Goal: Communication & Community: Answer question/provide support

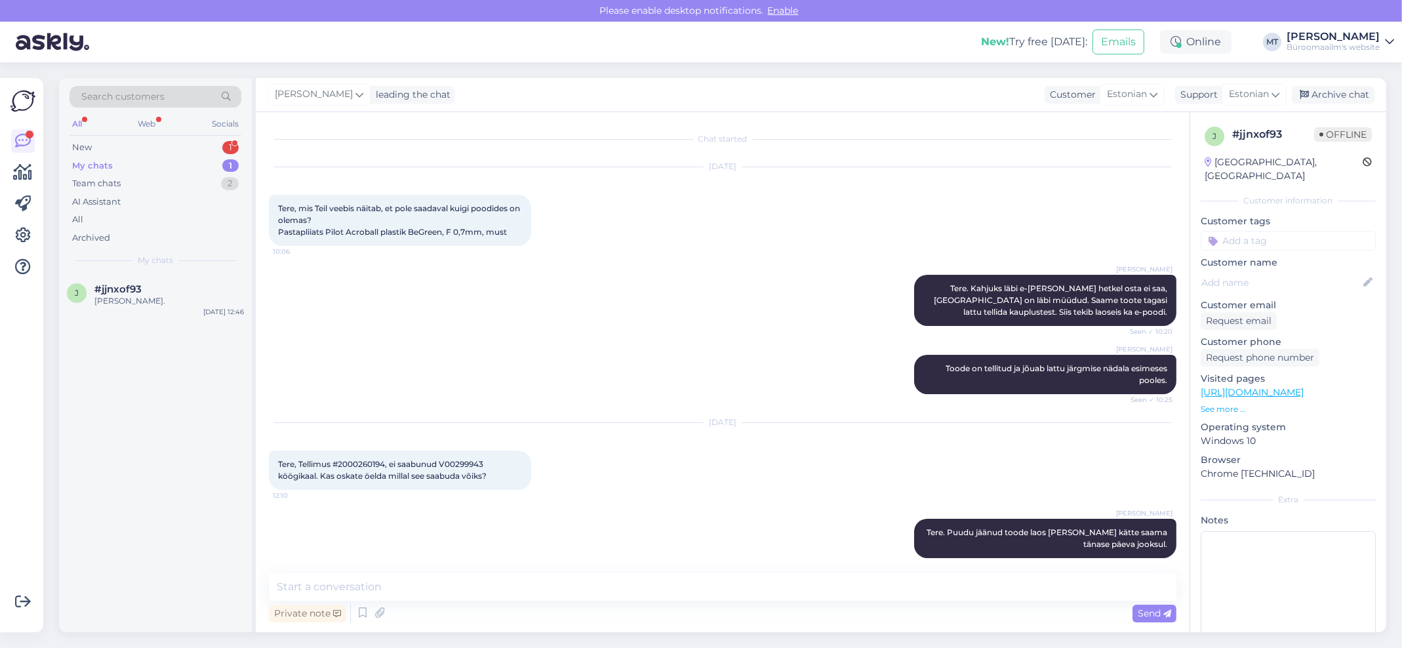
scroll to position [866, 0]
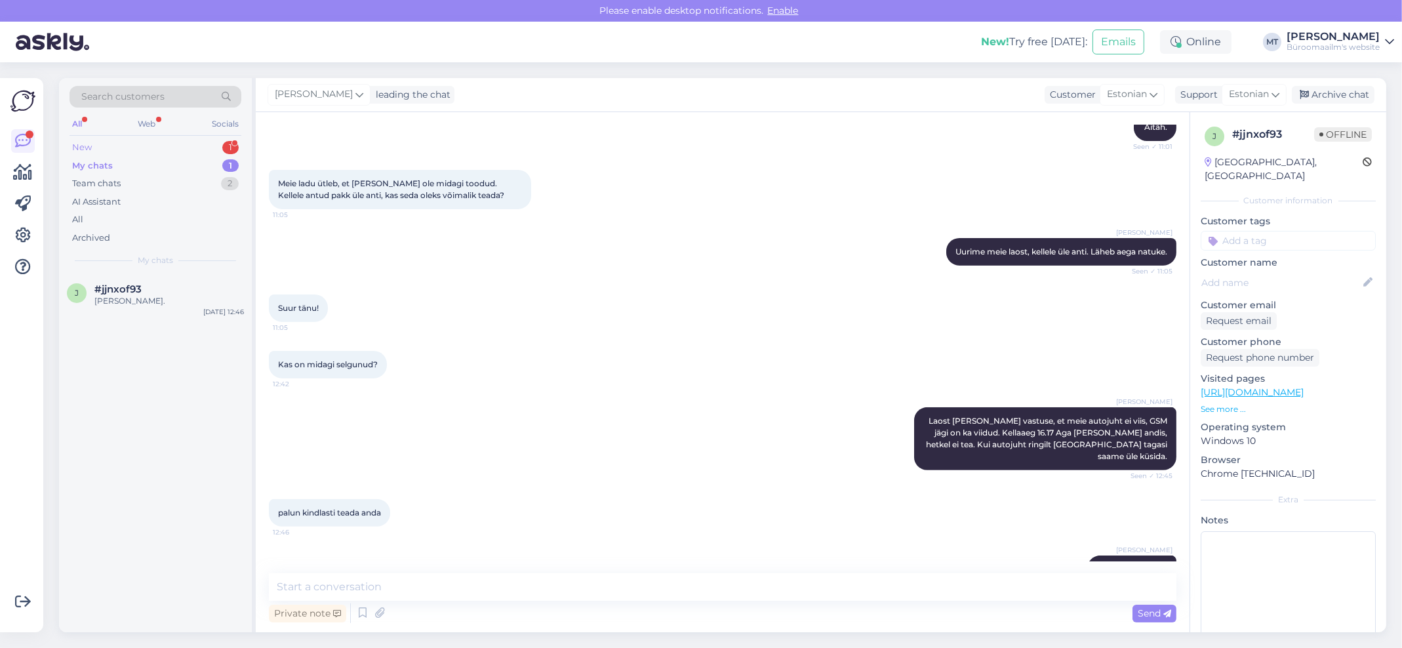
click at [81, 144] on div "New" at bounding box center [82, 147] width 20 height 13
click at [107, 292] on span "#awiddddt" at bounding box center [121, 289] width 55 height 12
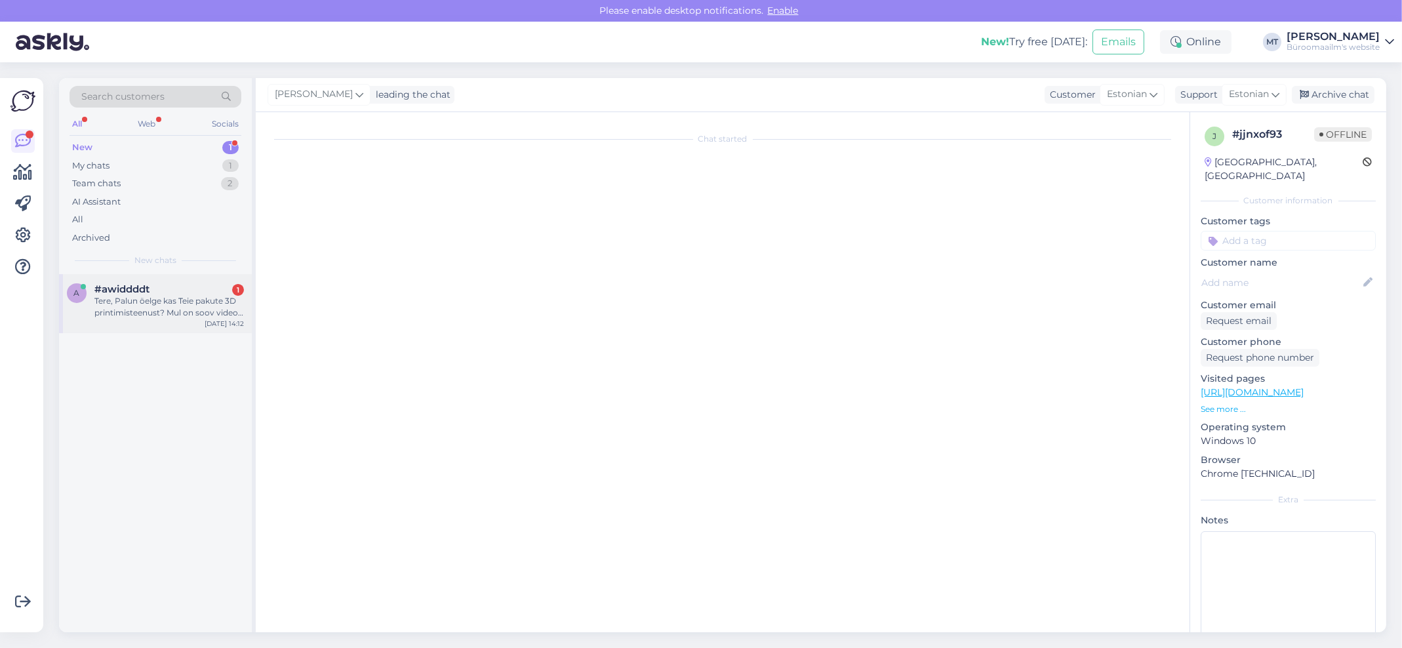
scroll to position [1230, 0]
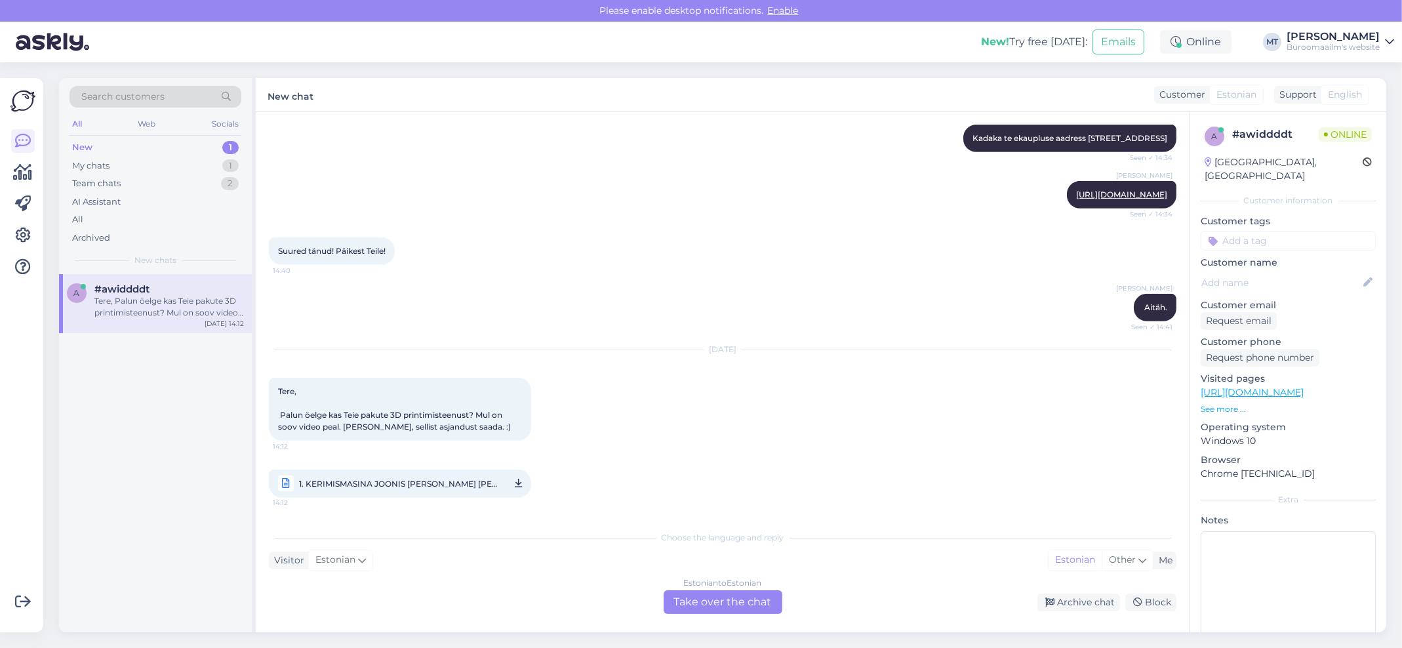
click at [703, 597] on div "Estonian to Estonian Take over the chat" at bounding box center [723, 602] width 119 height 24
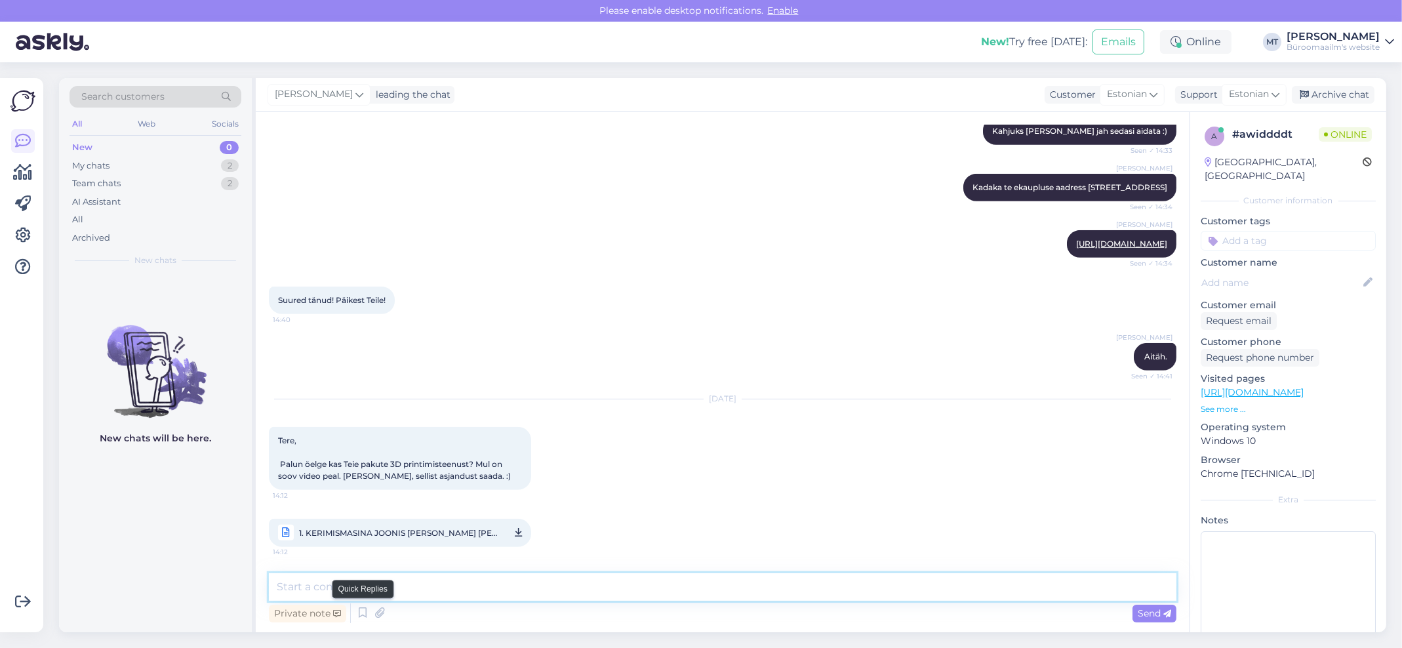
click at [365, 593] on textarea at bounding box center [723, 587] width 908 height 28
paste textarea "Tambet Kõrv 3D-printerite projektijuht Mob: (+372) 5665 6164 Tel: (+372) 600 51…"
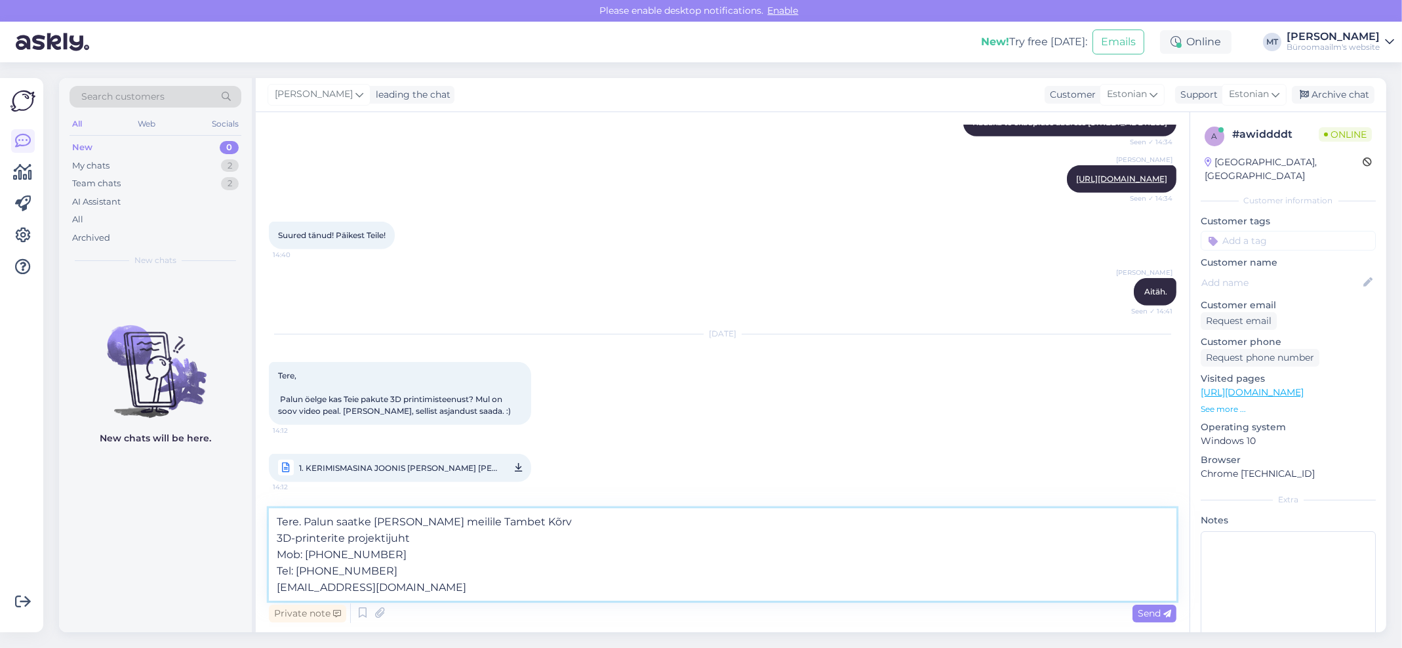
scroll to position [1230, 0]
type textarea "Tere. Palun saatke kiri edasi meilile Tambet Kõrv 3D-printerite projektijuht Mo…"
click at [1152, 612] on span "Send" at bounding box center [1154, 613] width 33 height 12
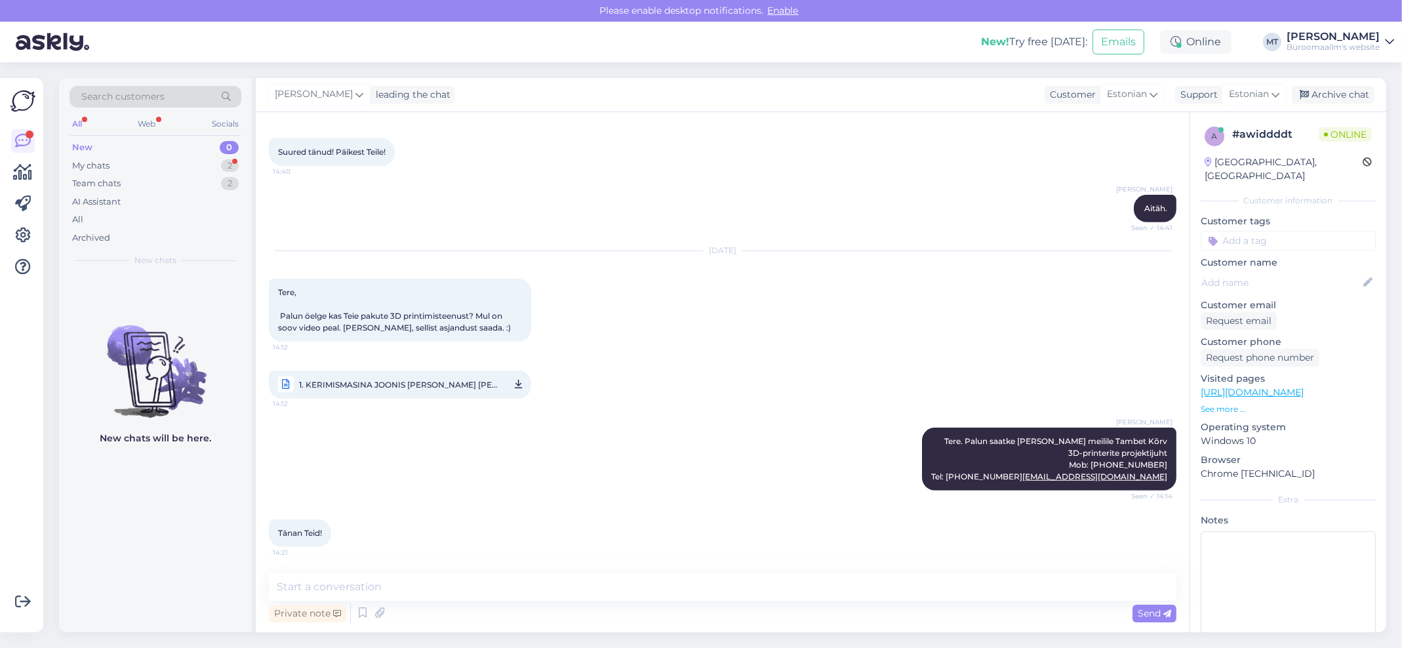
scroll to position [1340, 0]
click at [327, 588] on textarea at bounding box center [723, 587] width 908 height 28
type textarea "aITÄH."
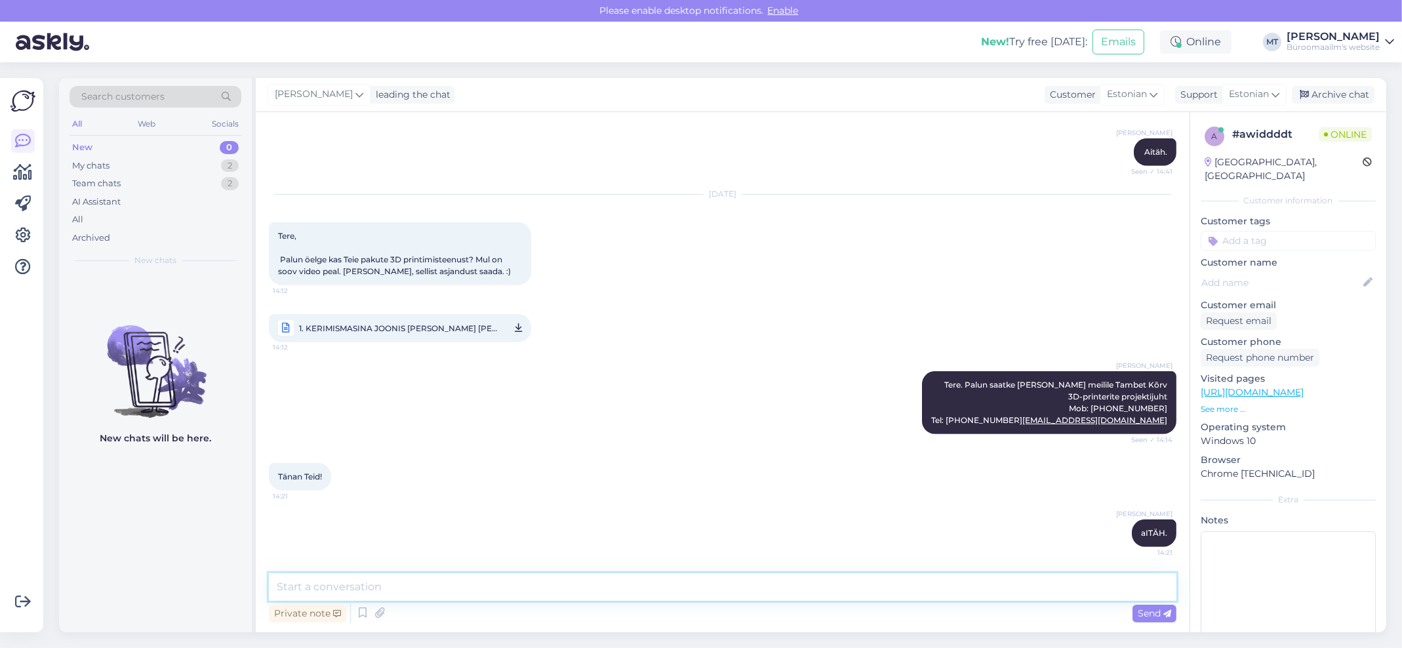
scroll to position [1396, 0]
click at [1335, 97] on div "Archive chat" at bounding box center [1333, 95] width 83 height 18
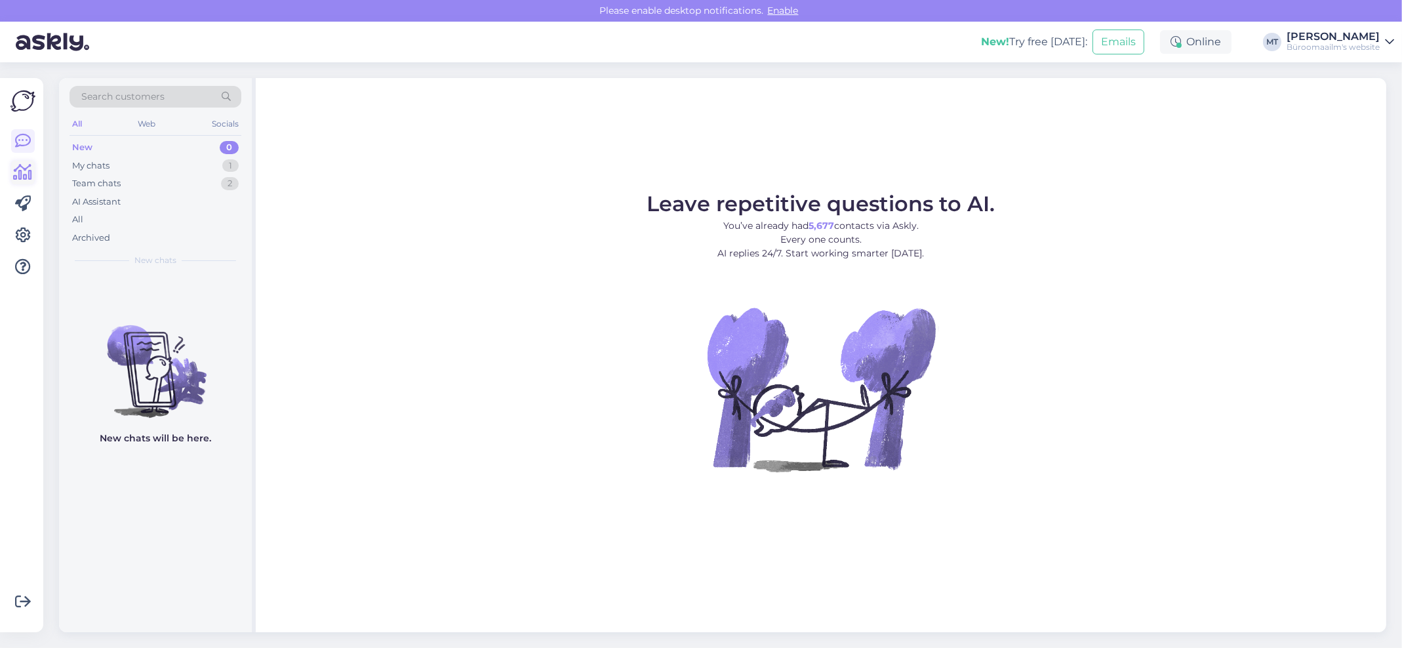
click at [16, 171] on icon at bounding box center [23, 173] width 19 height 16
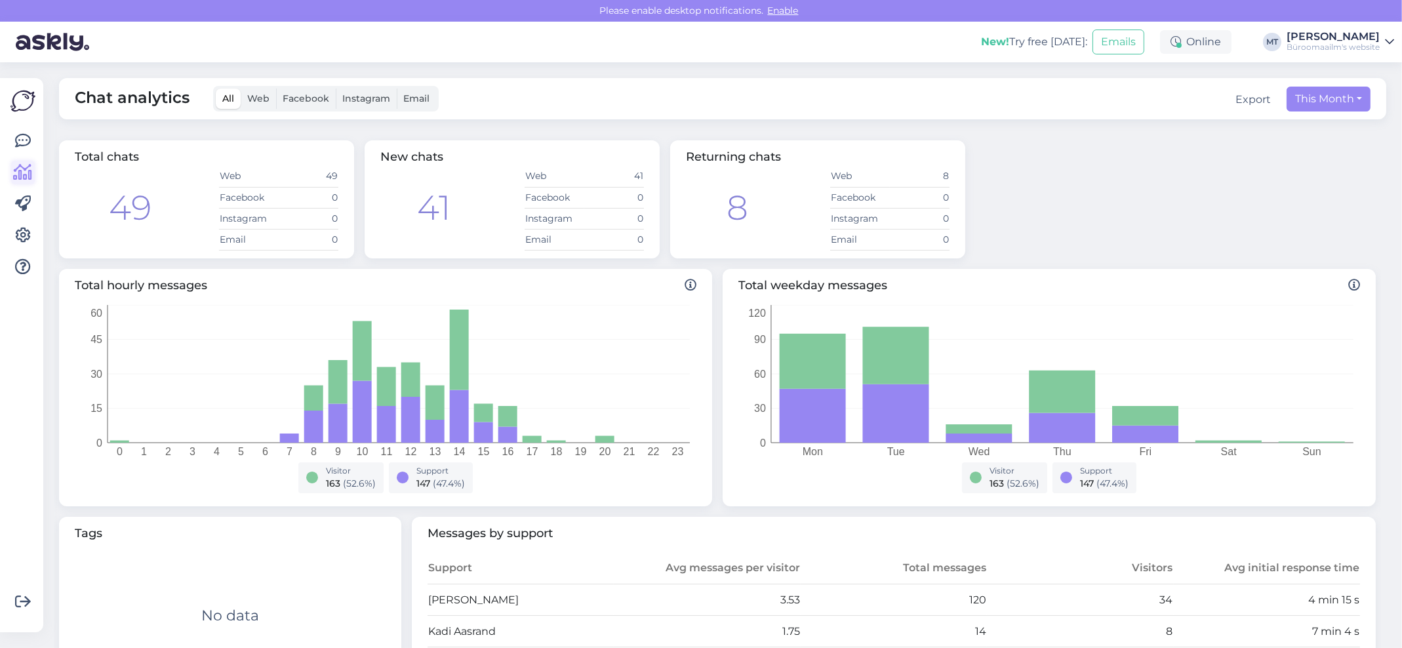
click at [26, 170] on icon at bounding box center [23, 173] width 19 height 16
click at [24, 170] on icon at bounding box center [23, 173] width 19 height 16
click at [26, 142] on icon at bounding box center [23, 141] width 16 height 16
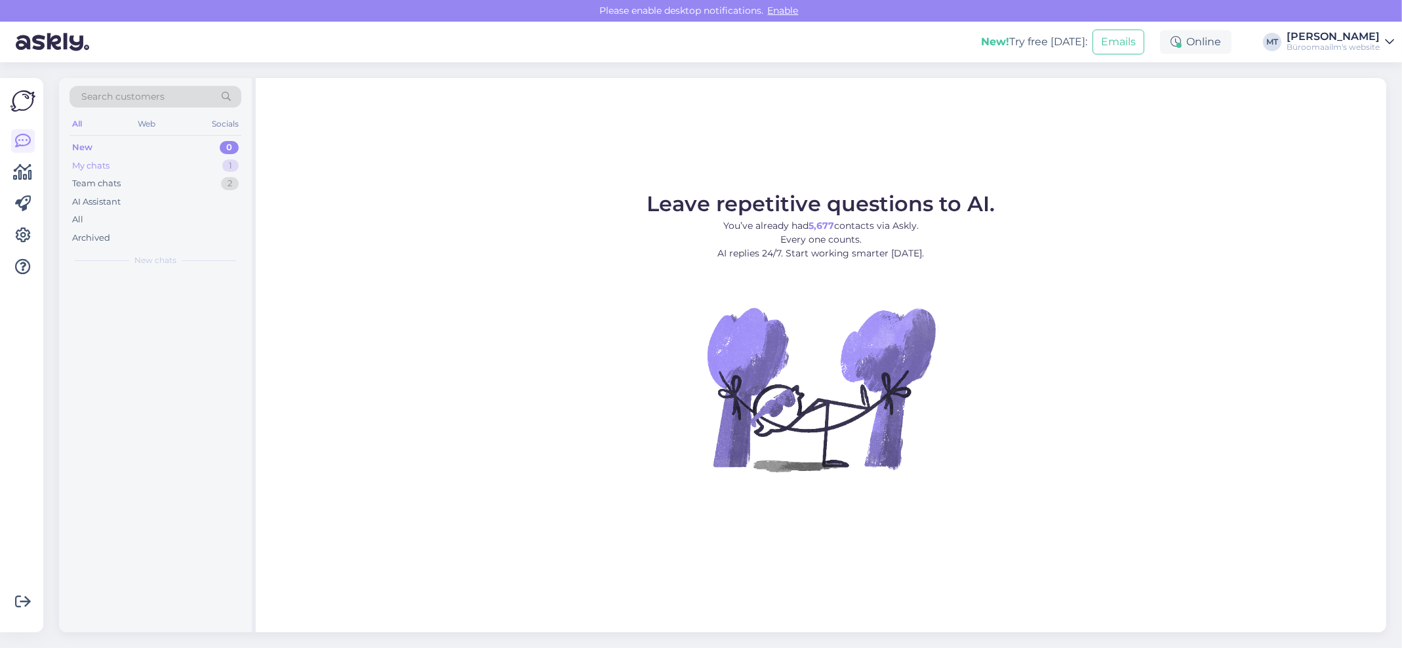
click at [94, 165] on div "My chats" at bounding box center [90, 165] width 37 height 13
click at [92, 164] on div "My chats" at bounding box center [92, 165] width 41 height 13
click at [91, 165] on div "My chats" at bounding box center [92, 165] width 41 height 13
click at [636, 599] on div "Leave repetitive questions to AI. You’ve already had 5,677 contacts via Askly. …" at bounding box center [821, 355] width 1131 height 554
click at [87, 166] on div "My chats" at bounding box center [92, 165] width 41 height 13
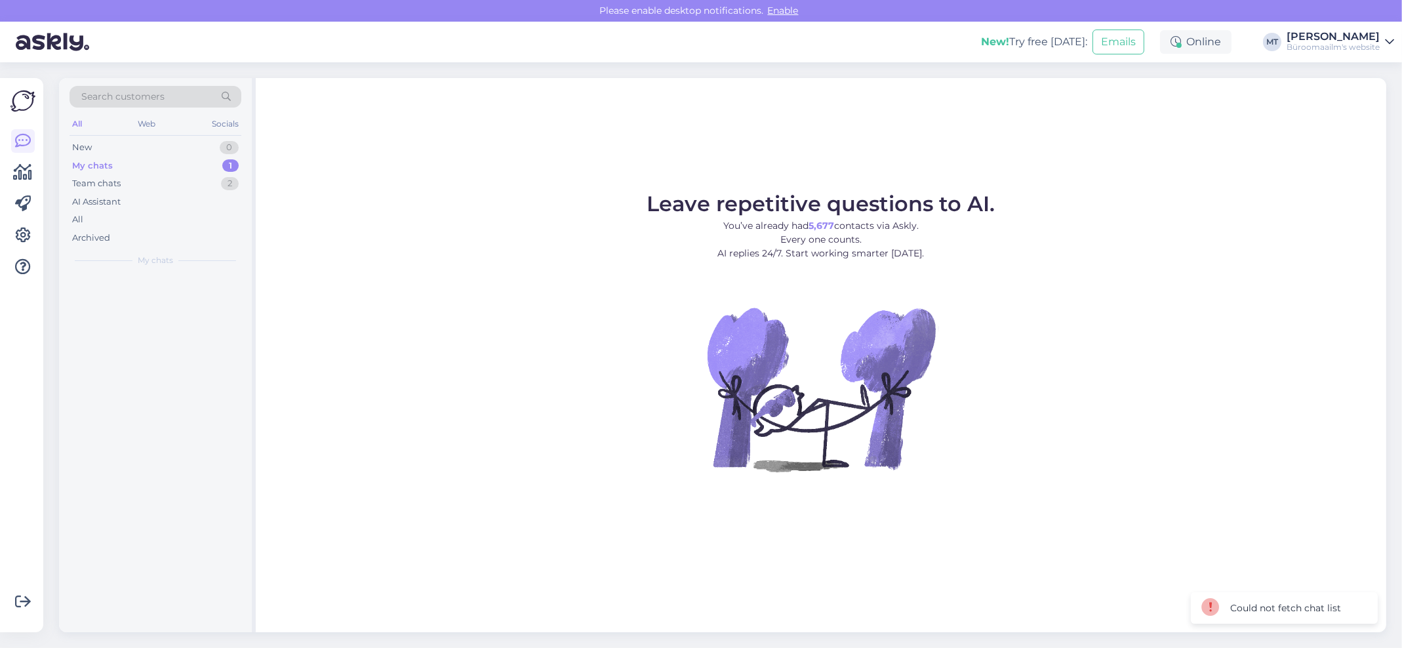
click at [87, 166] on div "My chats" at bounding box center [92, 165] width 41 height 13
click at [20, 178] on icon at bounding box center [23, 173] width 19 height 16
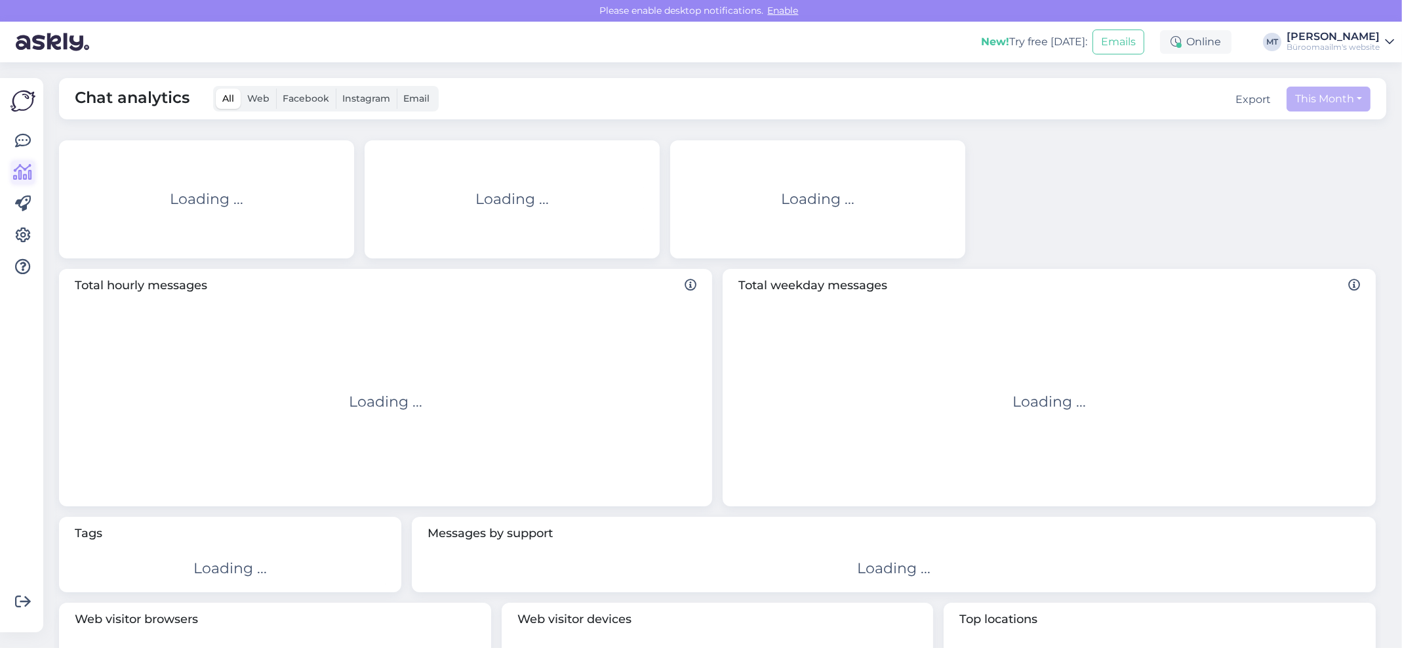
click at [20, 165] on icon at bounding box center [23, 173] width 19 height 16
click at [30, 171] on icon at bounding box center [23, 173] width 19 height 16
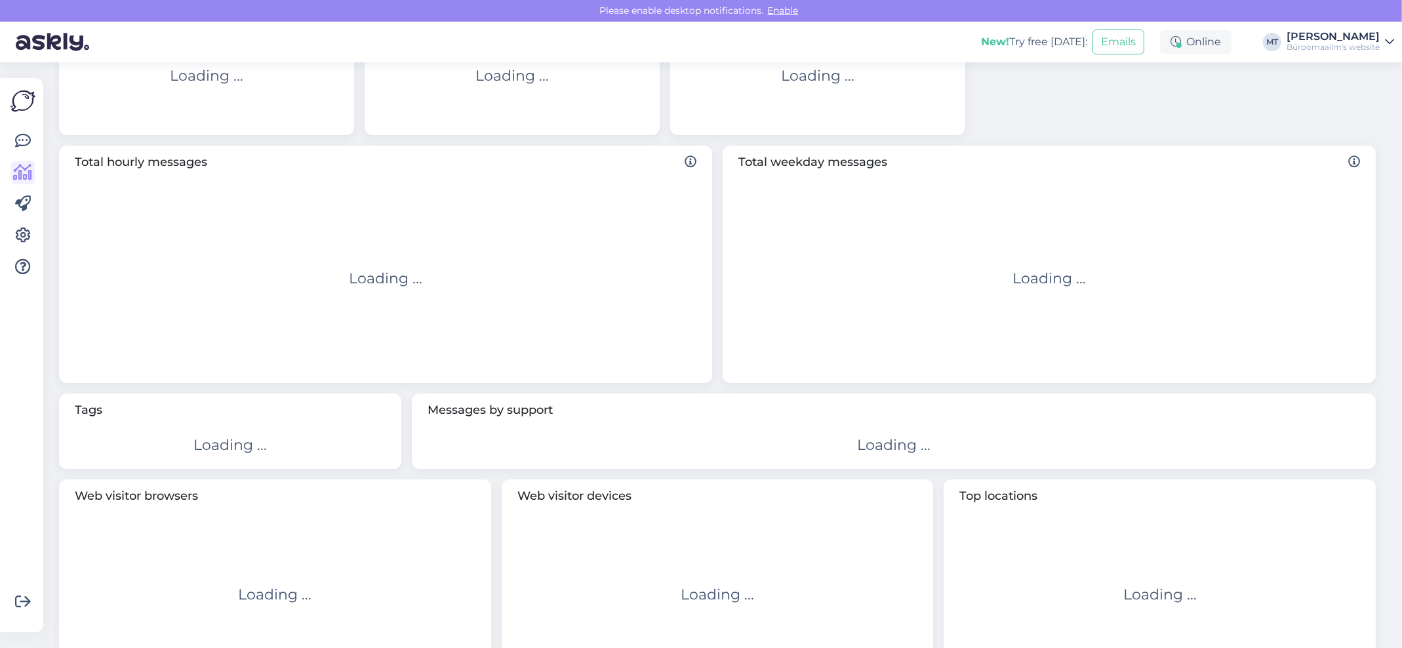
scroll to position [177, 0]
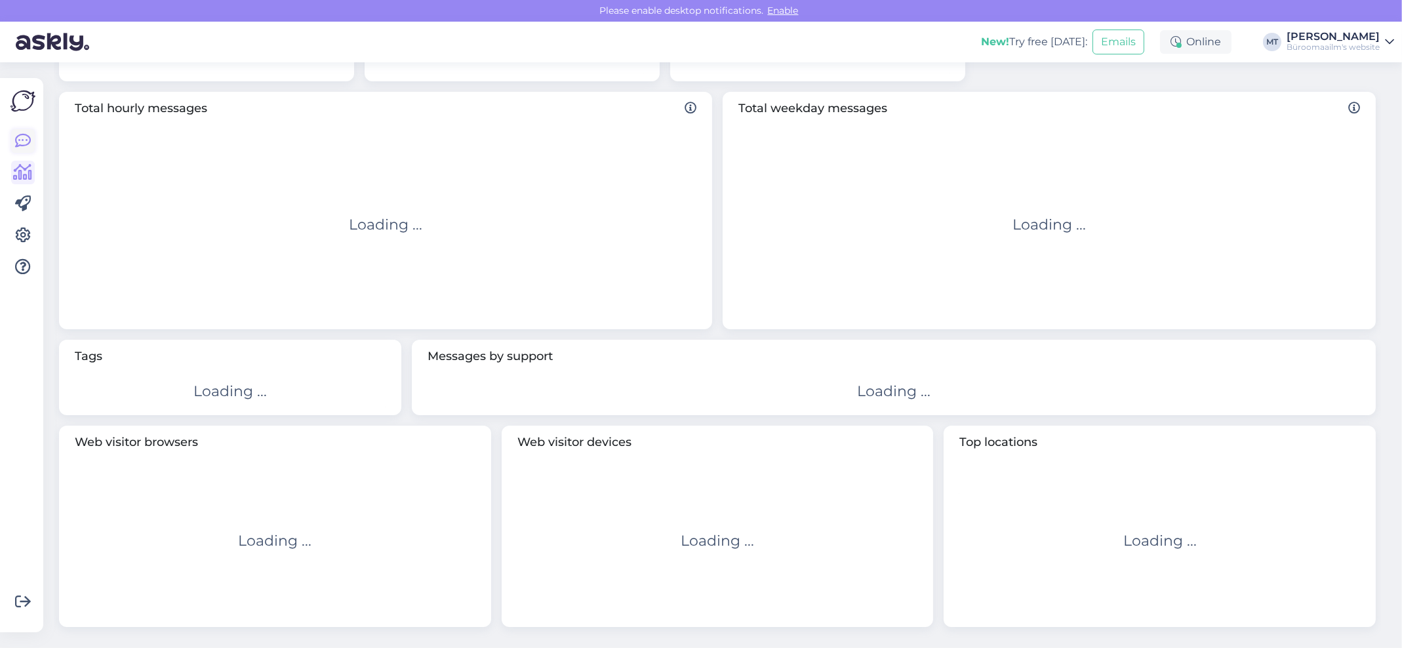
click at [27, 143] on icon at bounding box center [23, 141] width 16 height 16
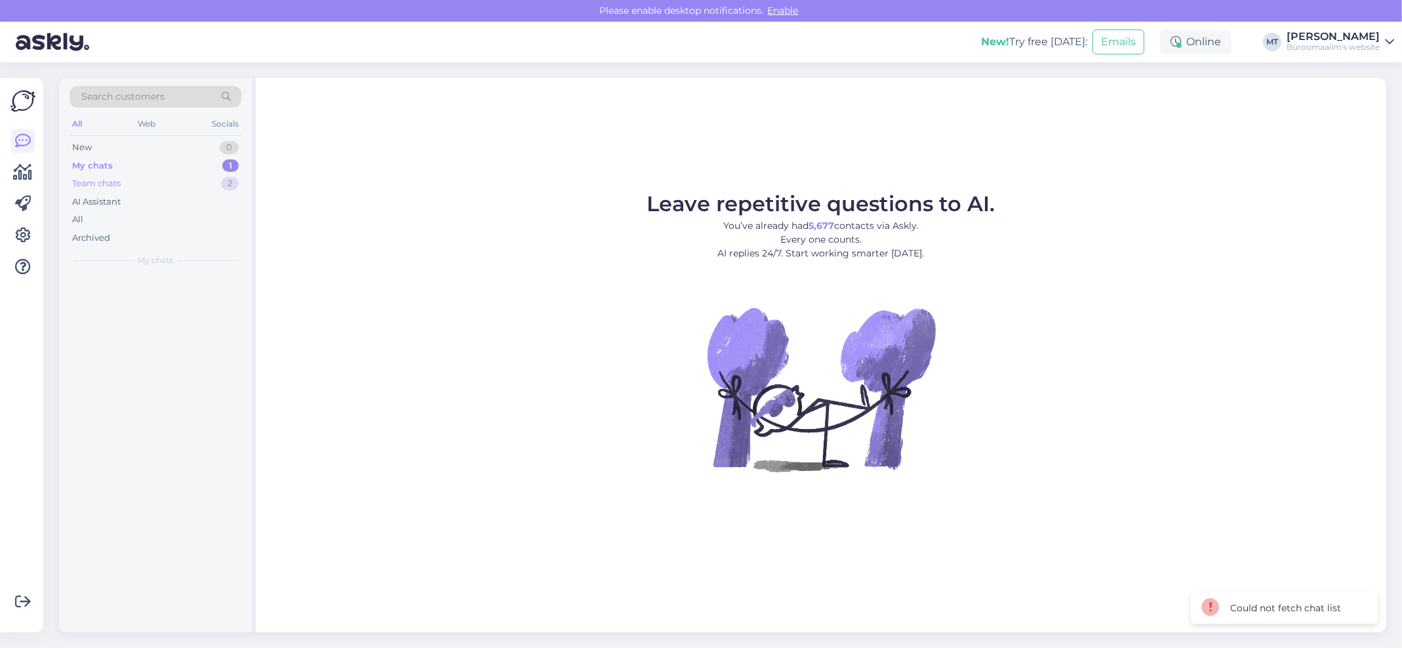
click at [111, 185] on div "Team chats" at bounding box center [96, 183] width 49 height 13
click at [23, 176] on icon at bounding box center [23, 173] width 19 height 16
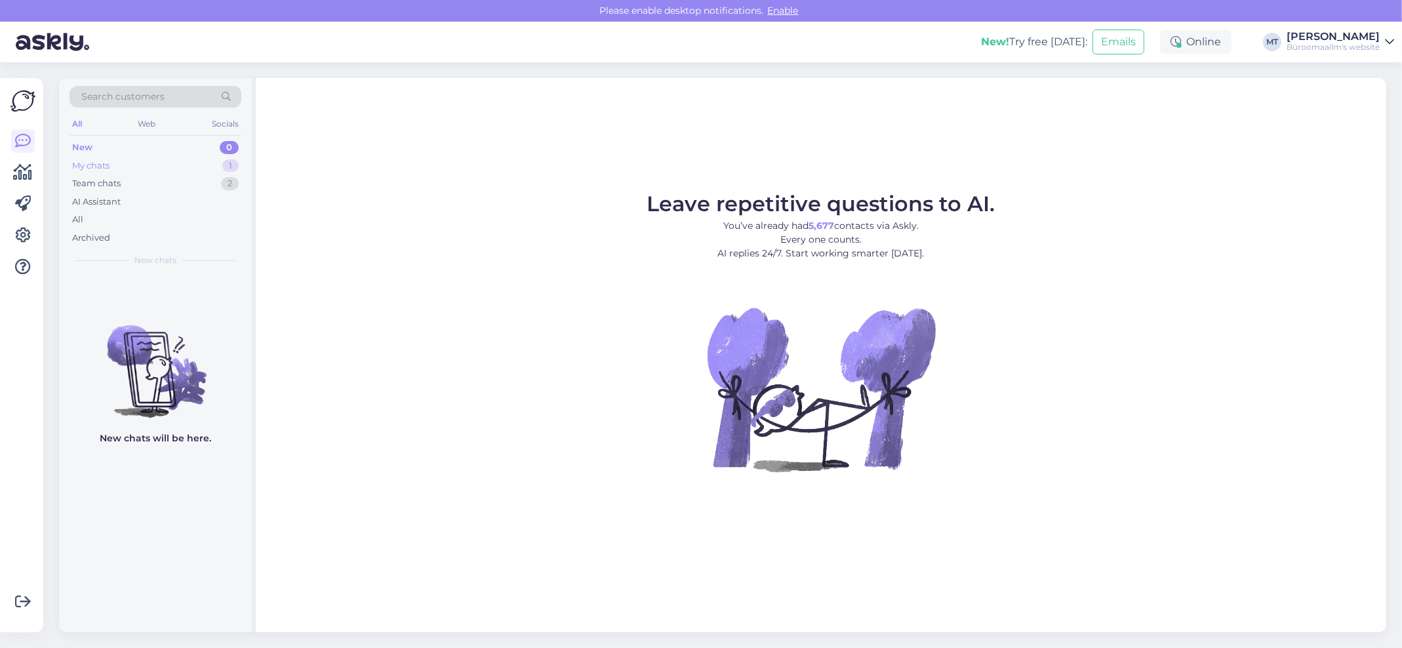
click at [89, 168] on div "My chats" at bounding box center [90, 165] width 37 height 13
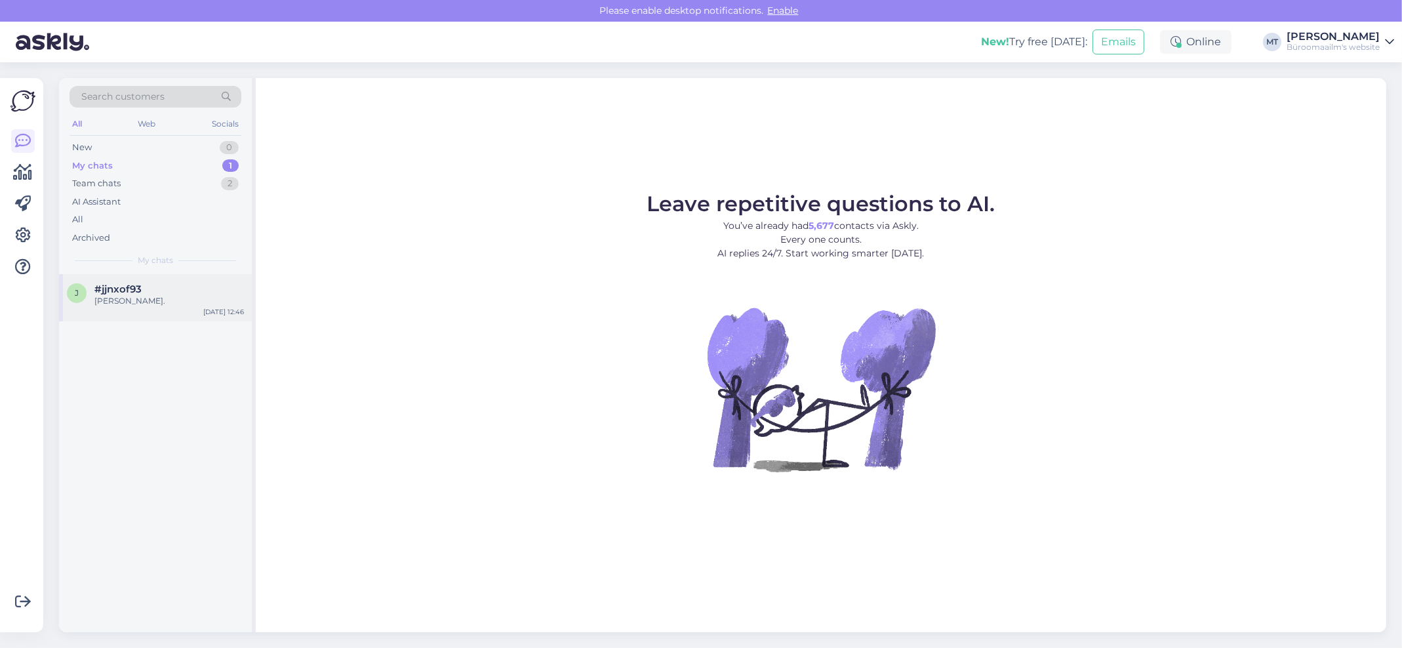
click at [117, 301] on div "[PERSON_NAME]." at bounding box center [169, 301] width 150 height 12
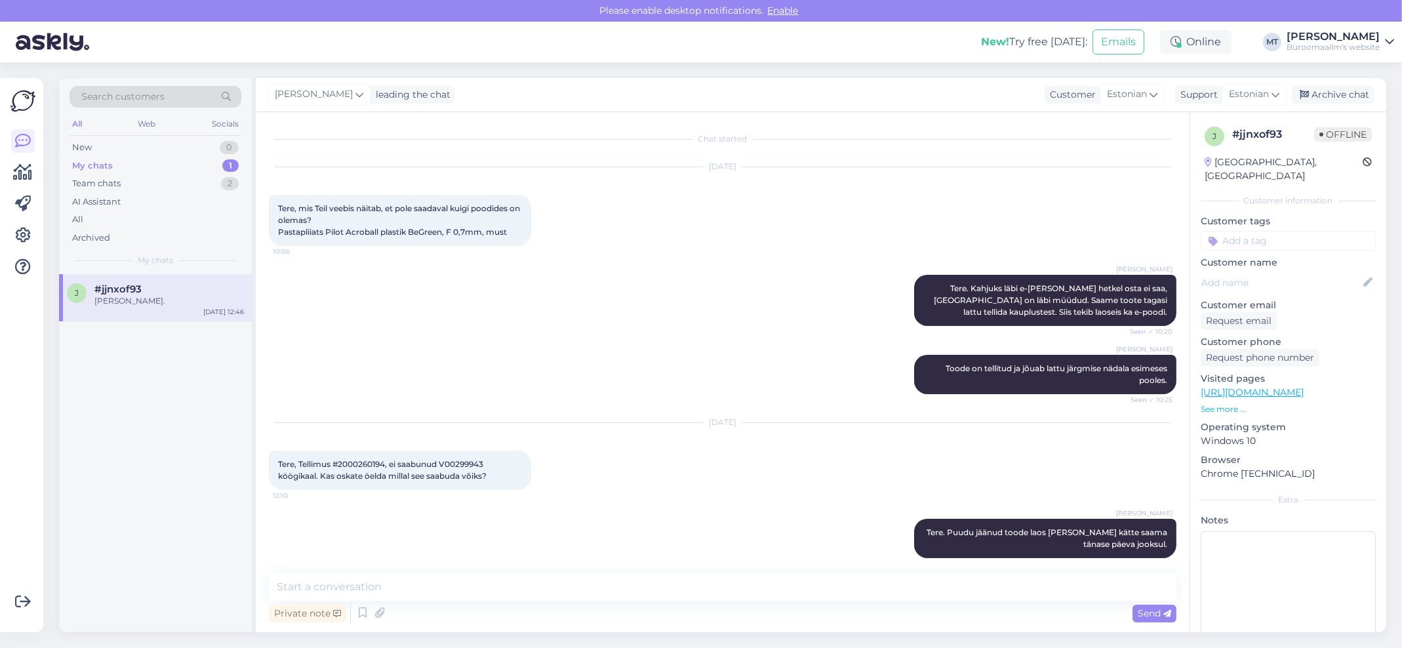
scroll to position [866, 0]
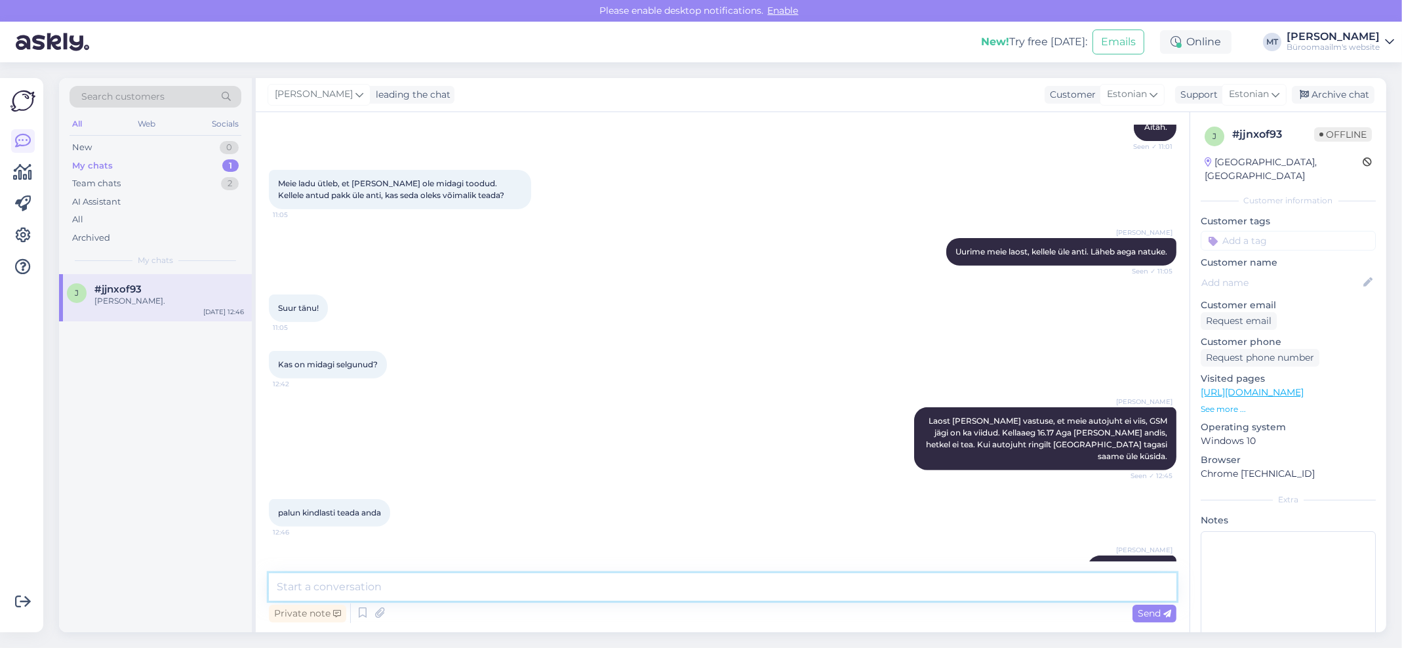
click at [431, 593] on textarea at bounding box center [723, 587] width 908 height 28
click at [277, 585] on textarea "tere taas." at bounding box center [723, 587] width 908 height 28
click at [383, 589] on textarea "Tere taas." at bounding box center [723, 587] width 908 height 28
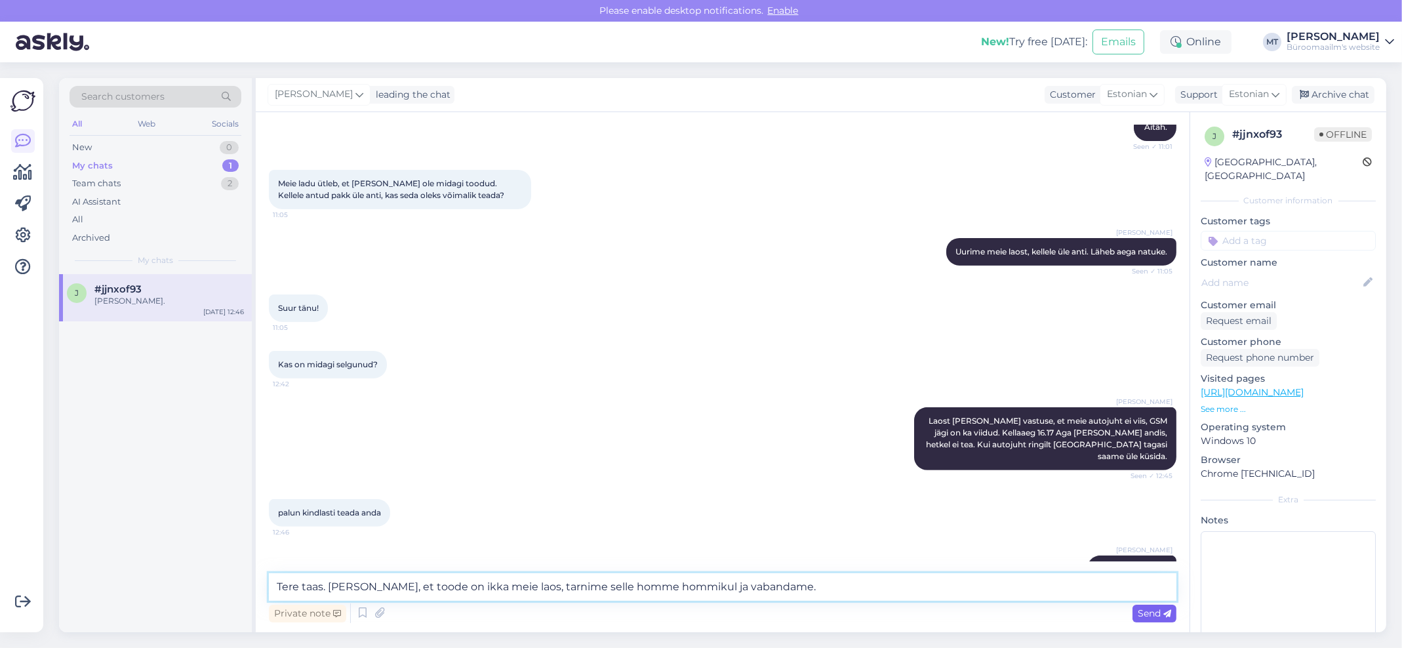
type textarea "Tere taas. [PERSON_NAME], et toode on ikka meie laos, tarnime selle homme hommi…"
click at [1164, 610] on icon at bounding box center [1167, 614] width 8 height 8
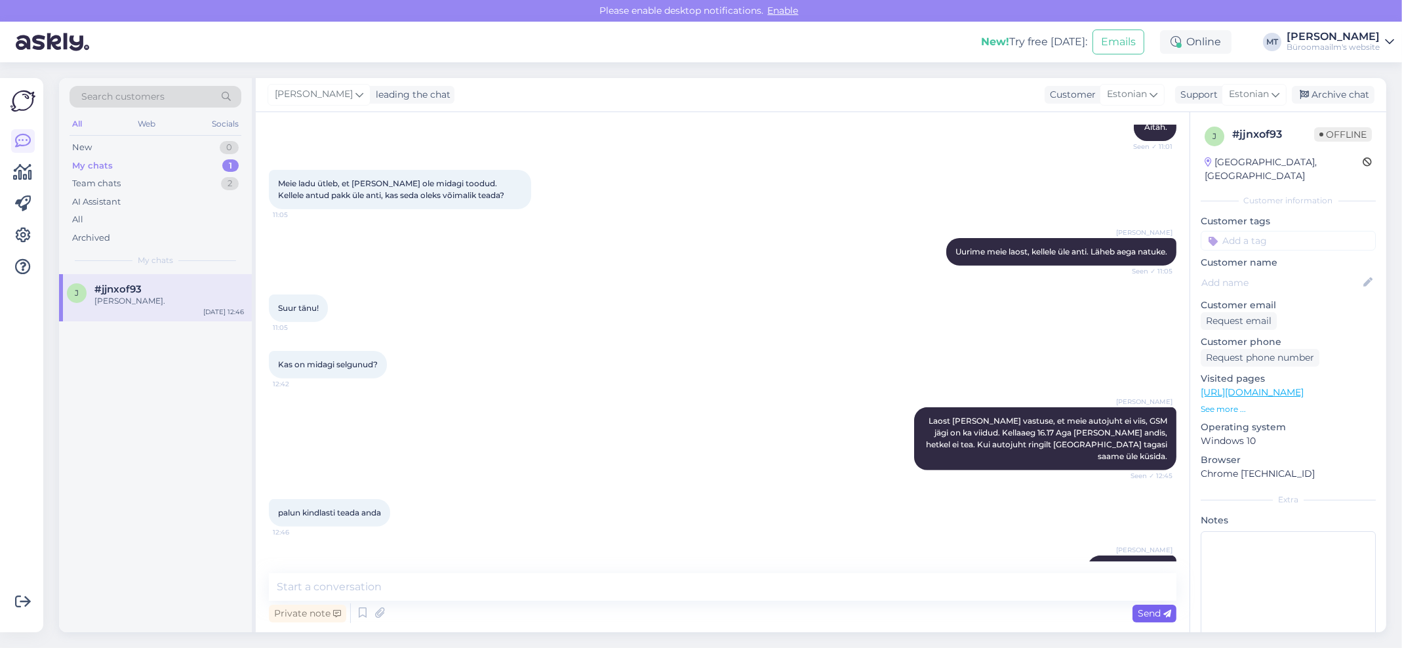
scroll to position [934, 0]
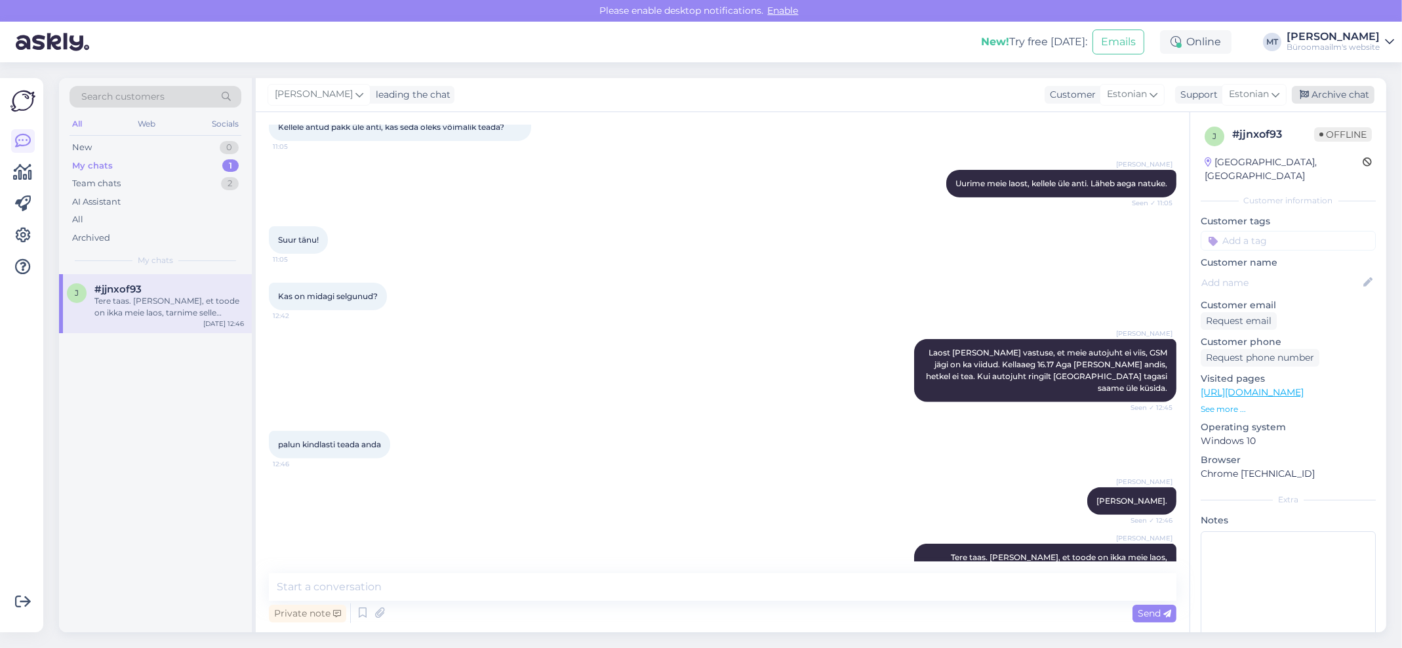
click at [1333, 86] on div "Archive chat" at bounding box center [1333, 95] width 83 height 18
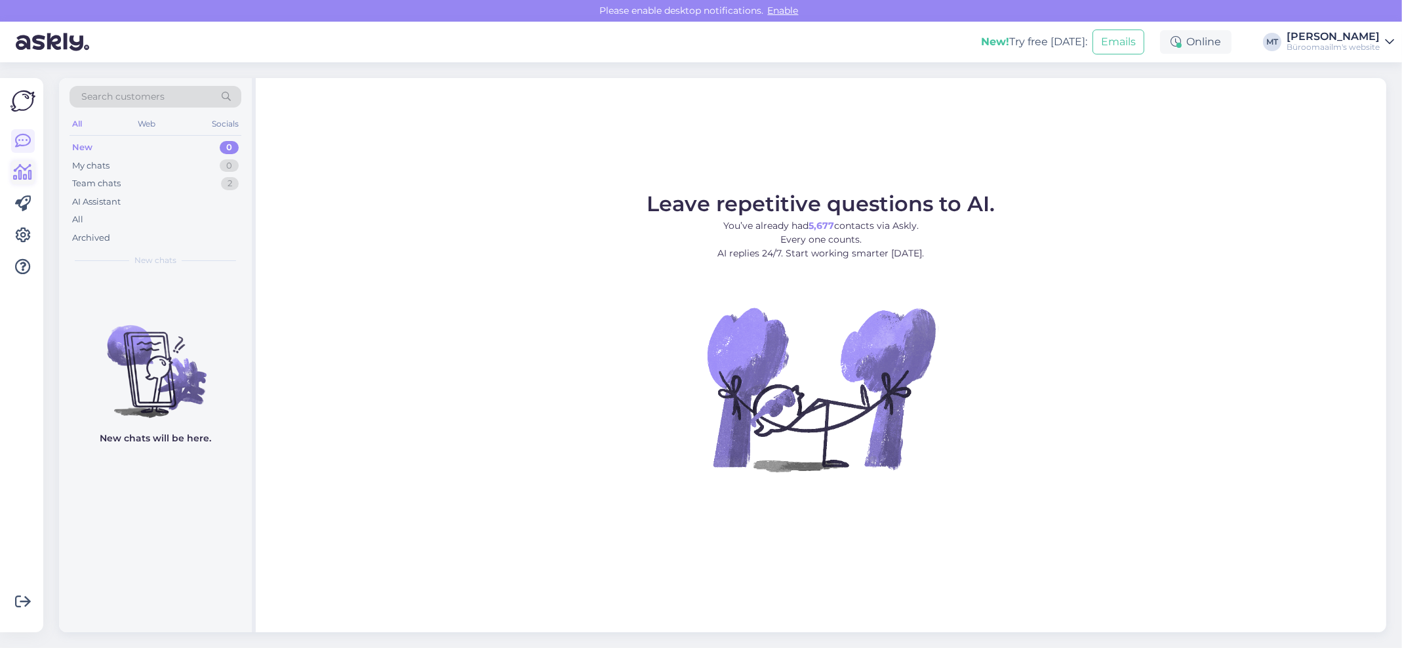
click at [16, 165] on icon at bounding box center [23, 173] width 19 height 16
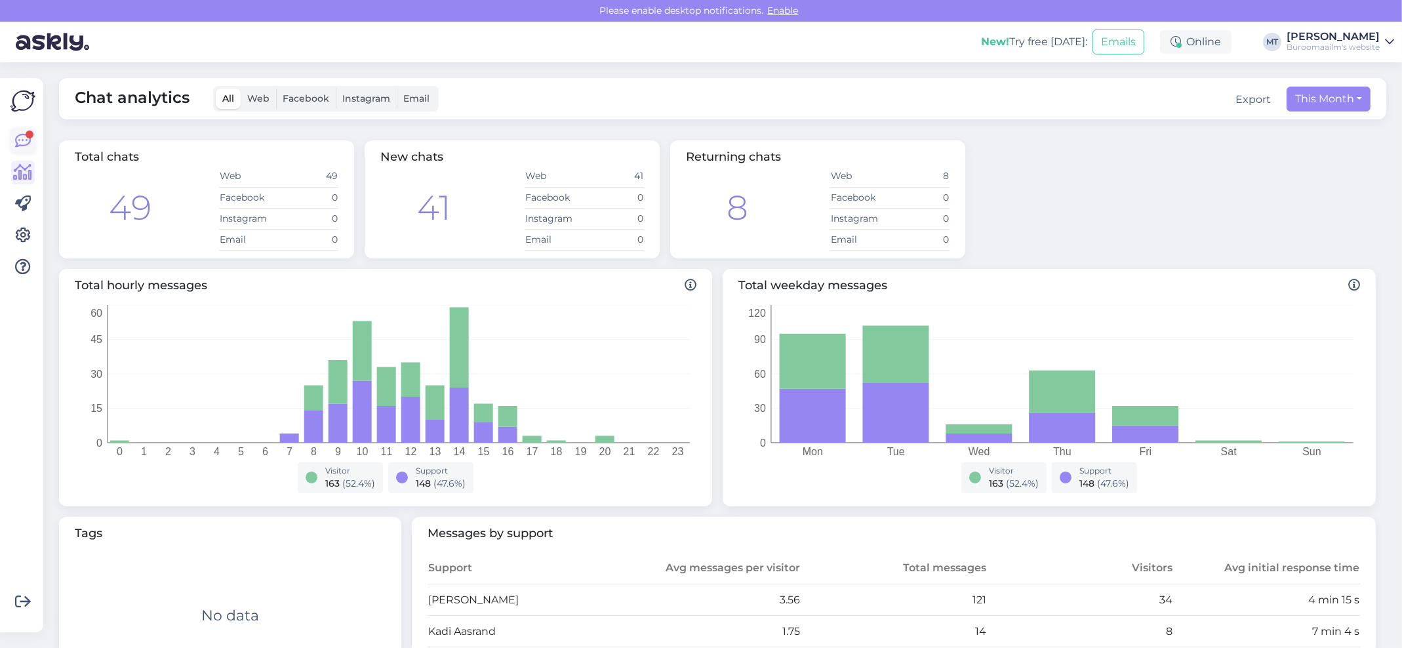
click at [26, 140] on icon at bounding box center [23, 141] width 16 height 16
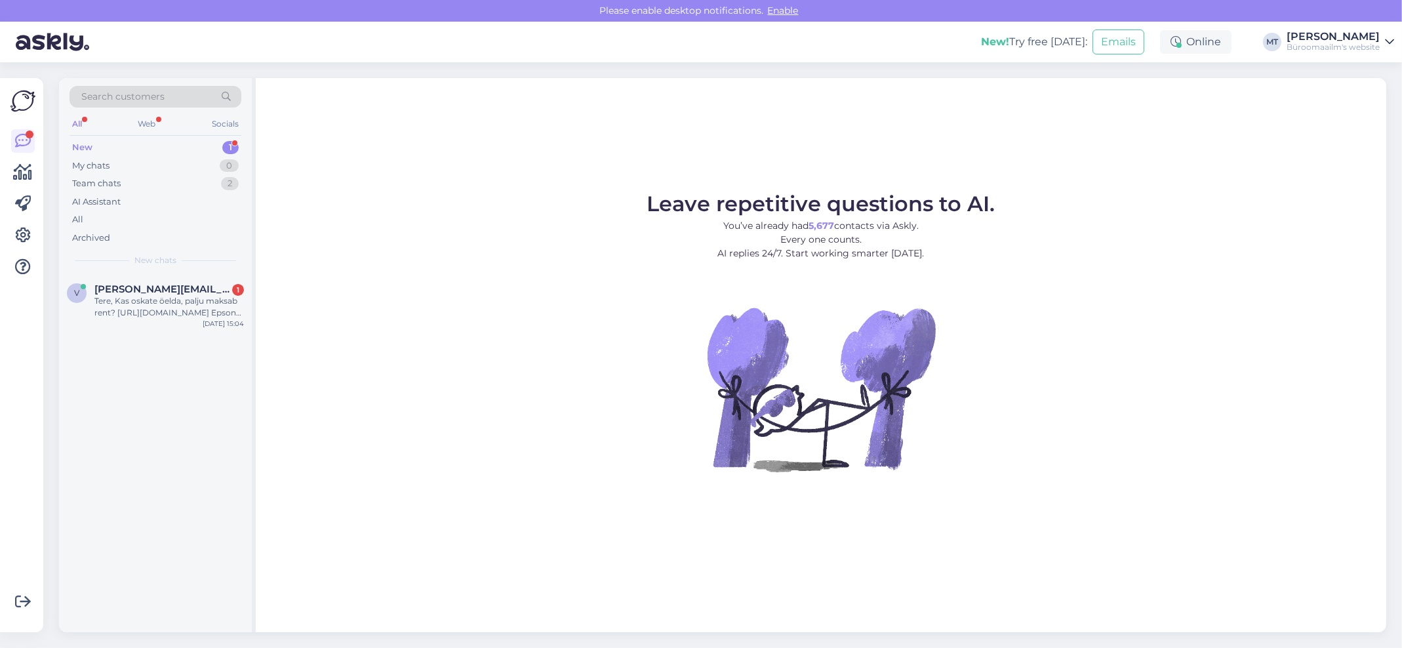
click at [81, 144] on div "New" at bounding box center [82, 147] width 20 height 13
click at [108, 287] on span "[PERSON_NAME][EMAIL_ADDRESS][DOMAIN_NAME]" at bounding box center [162, 289] width 136 height 12
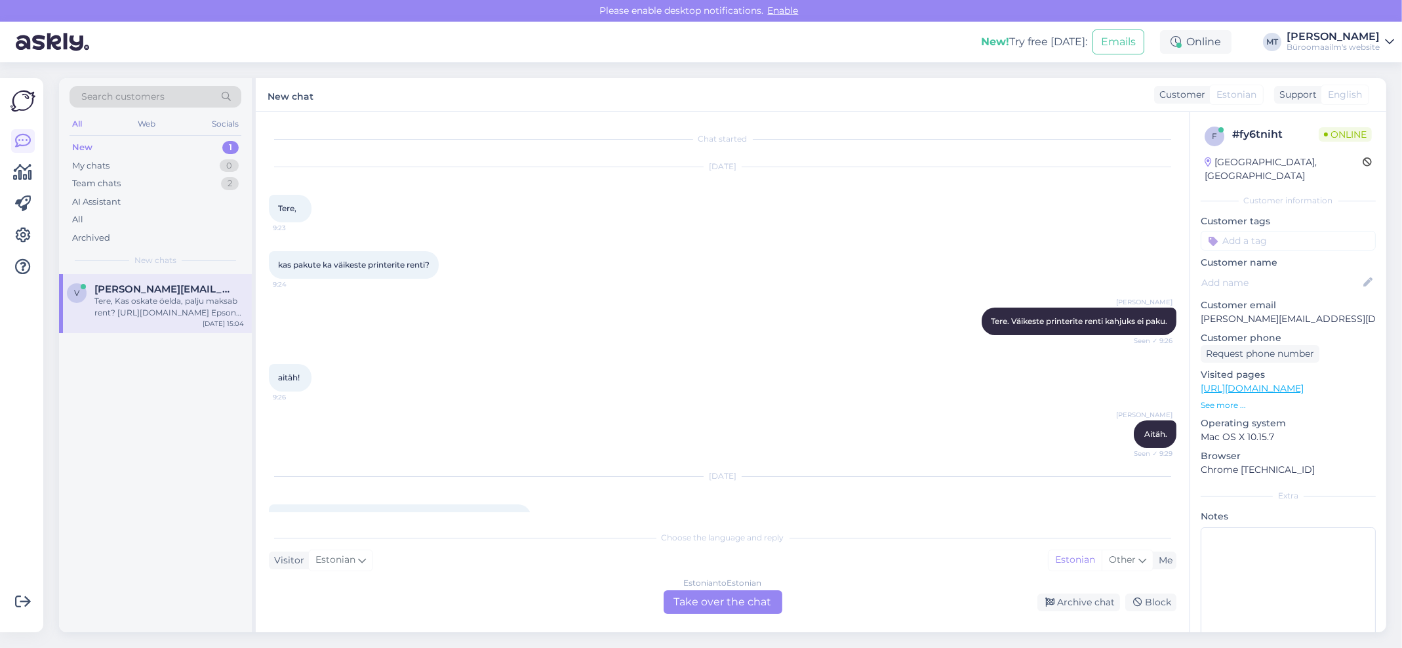
scroll to position [105, 0]
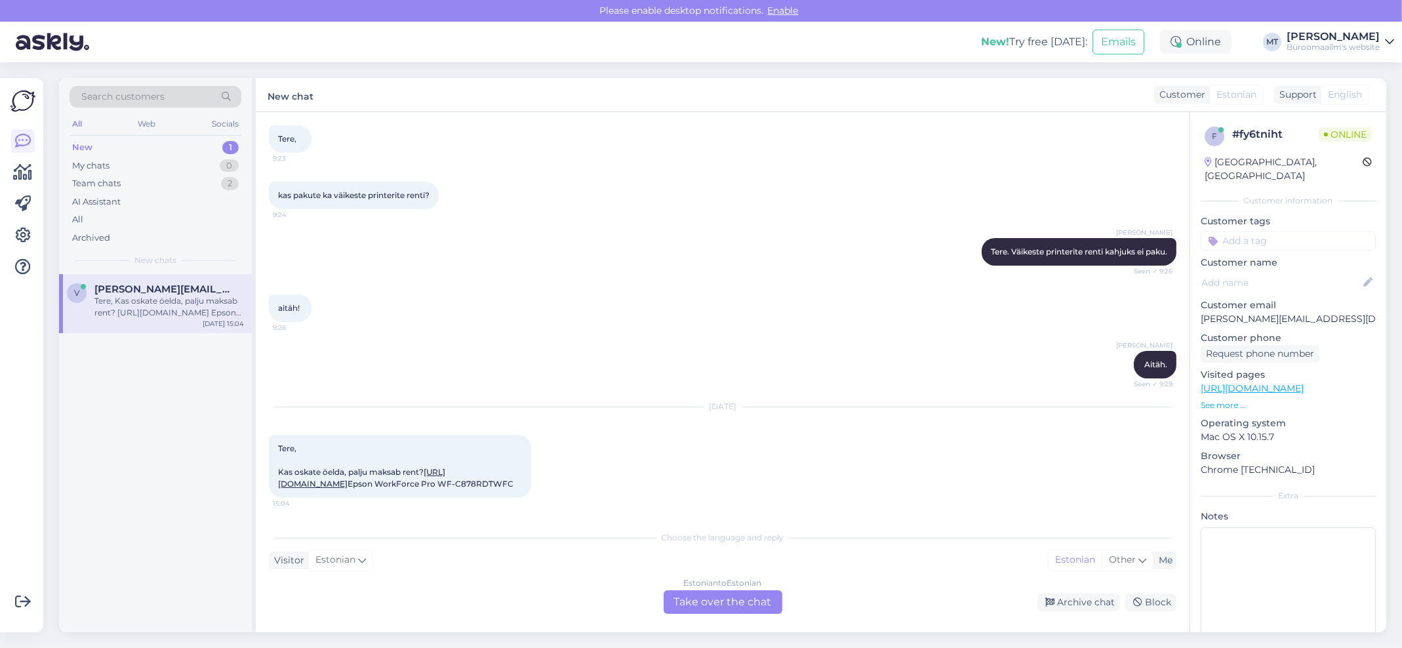
click at [313, 472] on link "[URL][DOMAIN_NAME]" at bounding box center [361, 478] width 167 height 22
click at [742, 599] on div "Estonian to Estonian Take over the chat" at bounding box center [723, 602] width 119 height 24
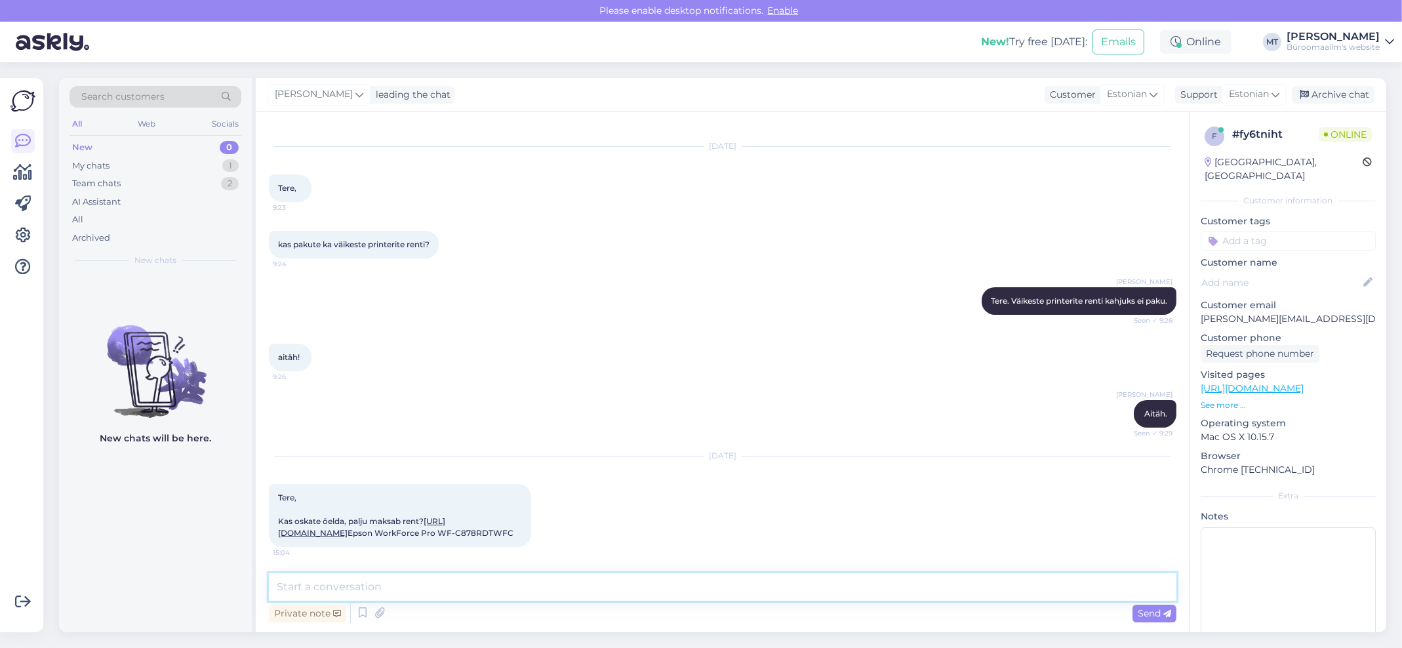
click at [330, 591] on textarea at bounding box center [723, 587] width 908 height 28
type textarea "t"
type textarea "Tere. Palun saatke päring oma kliendihaldurile [EMAIL_ADDRESS][DOMAIN_NAME]"
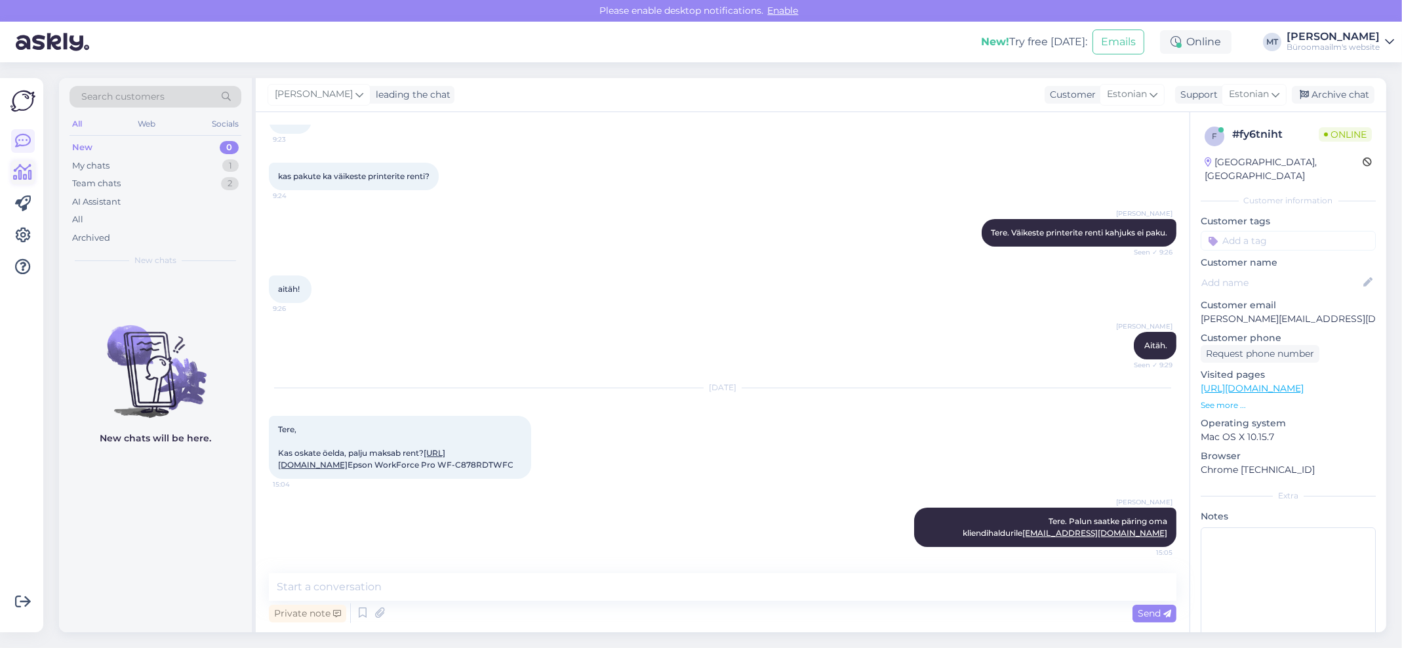
click at [20, 169] on icon at bounding box center [23, 173] width 19 height 16
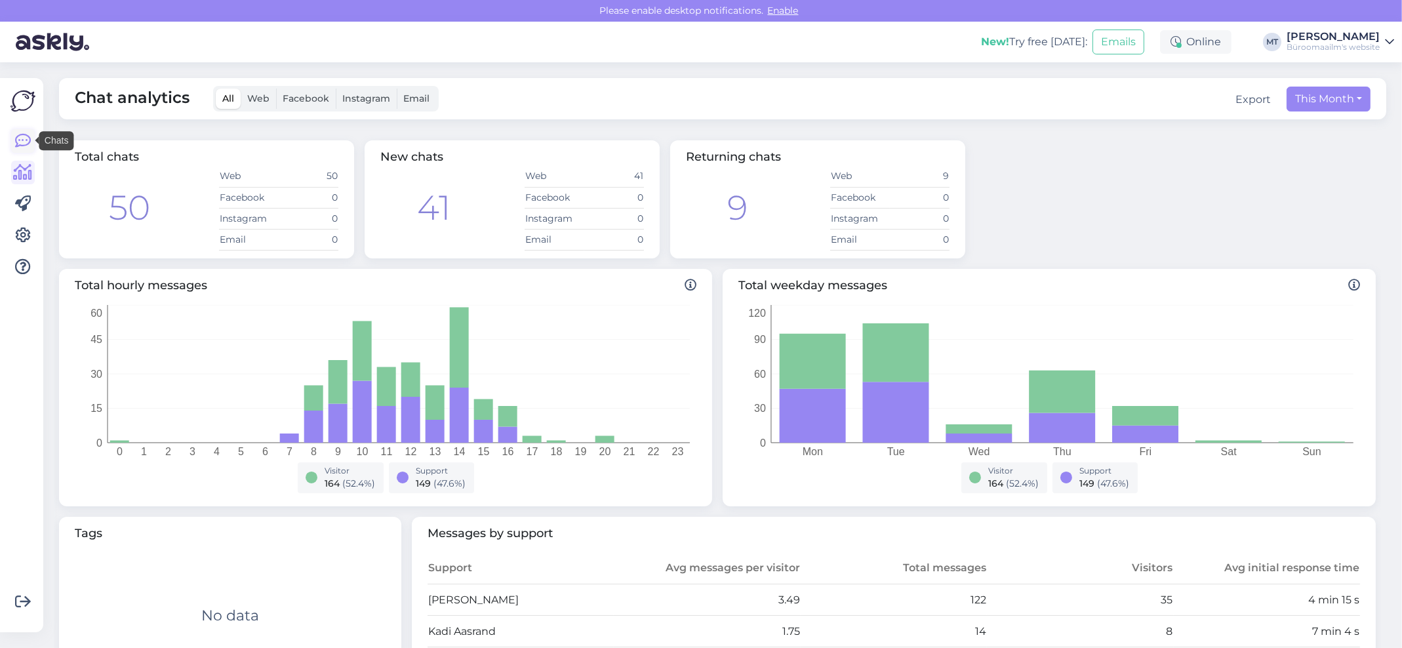
click at [23, 140] on icon at bounding box center [23, 141] width 16 height 16
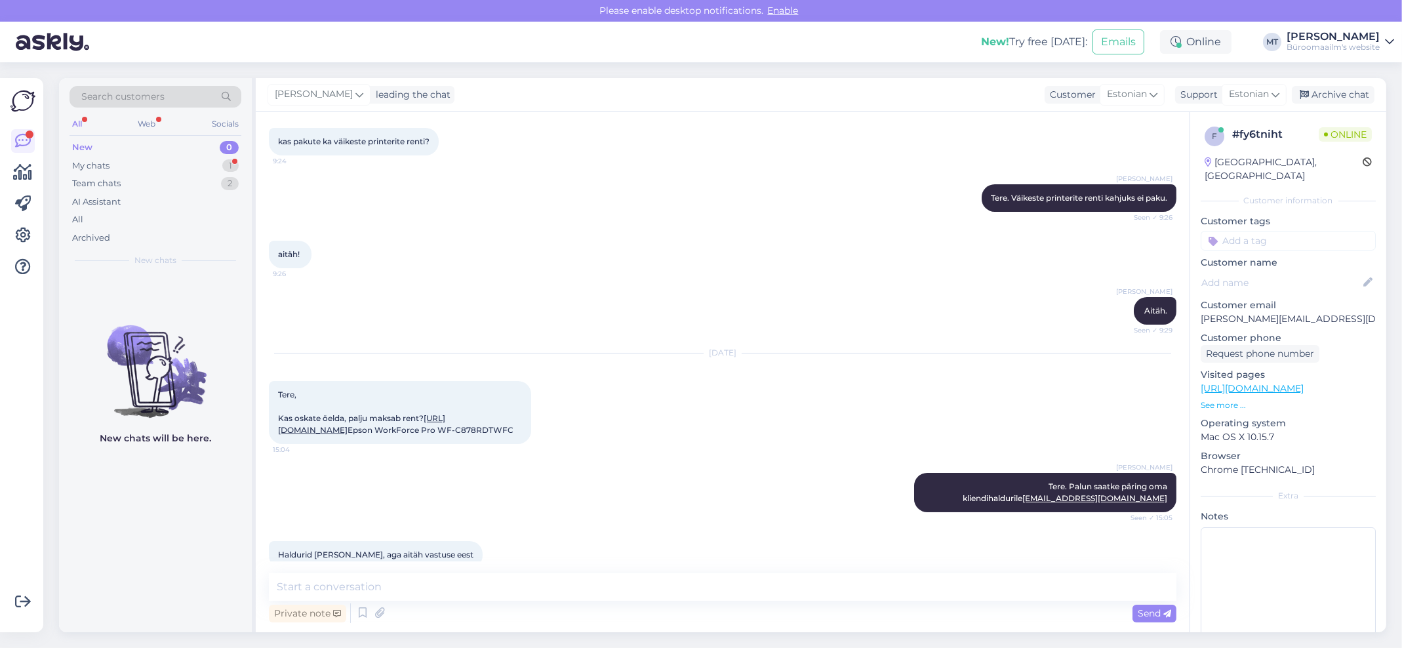
scroll to position [180, 0]
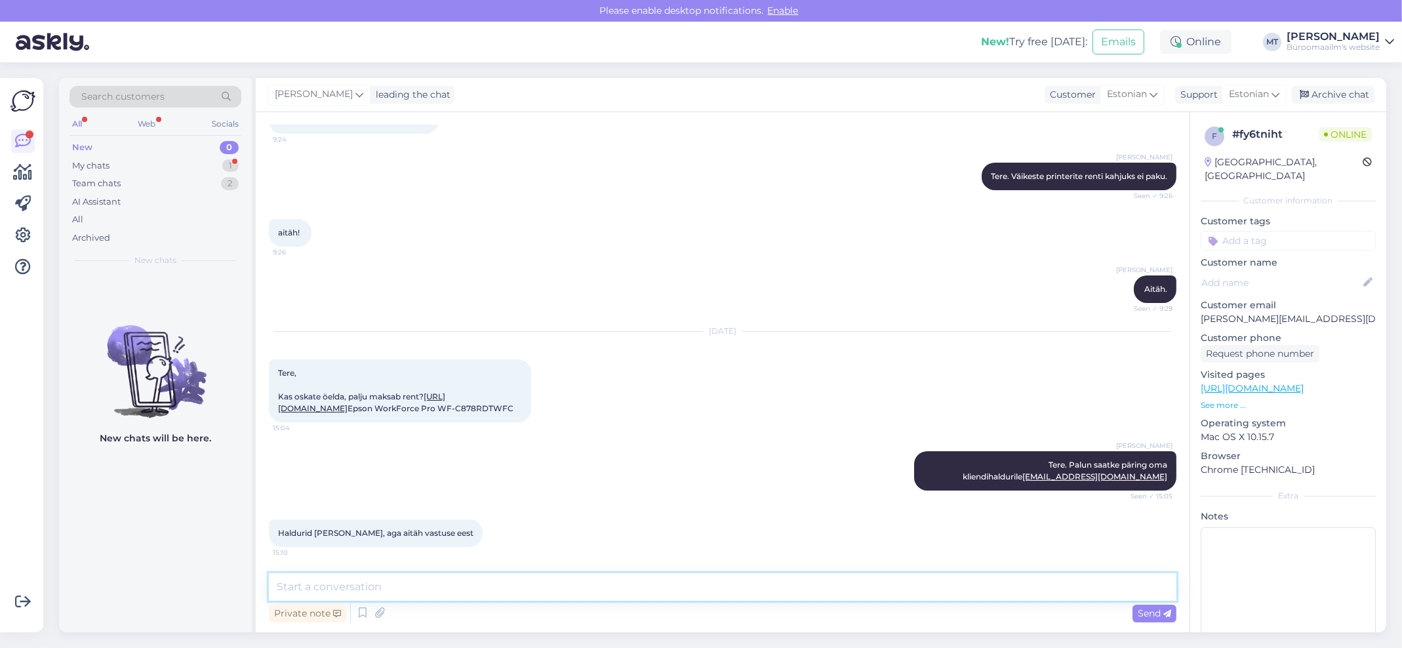
click at [430, 596] on textarea at bounding box center [723, 587] width 908 height 28
type textarea "[PERSON_NAME] kohe järele ja saadame pakkumise."
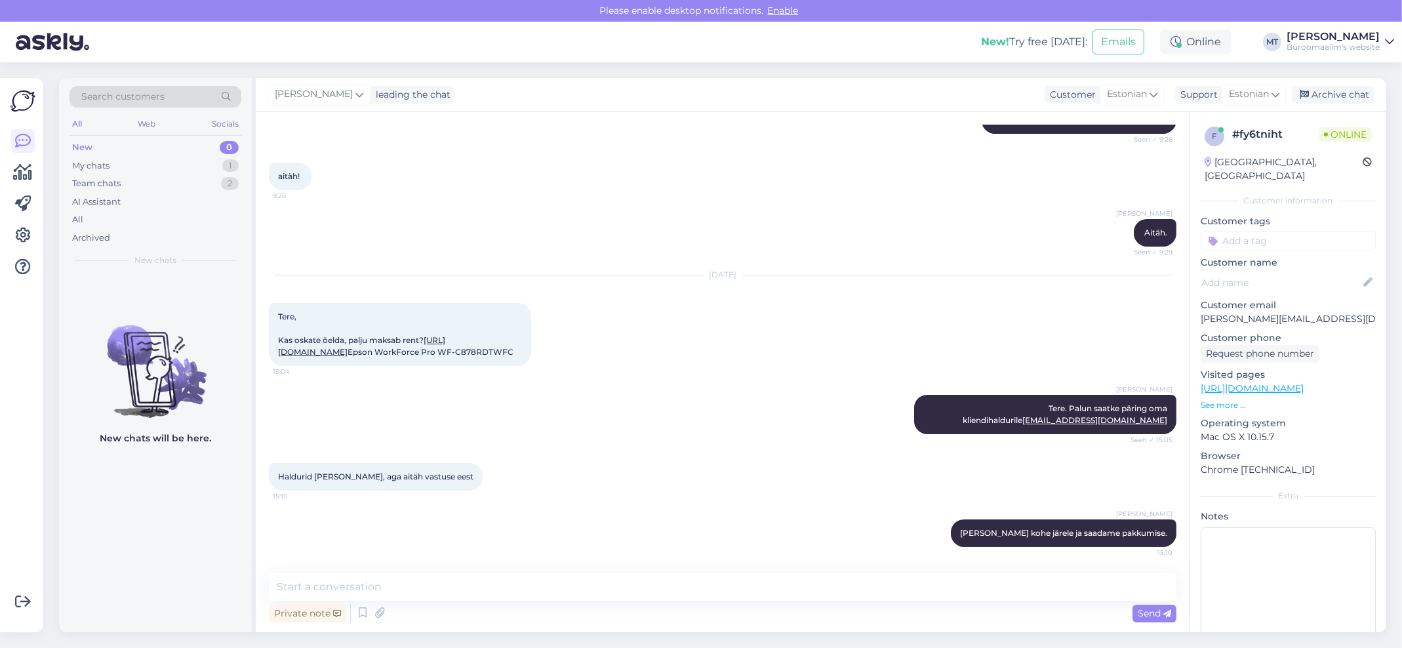
drag, startPoint x: 269, startPoint y: 292, endPoint x: 454, endPoint y: 357, distance: 195.8
click at [454, 357] on div "Tere, Kas oskate öelda, palju maksab rent? [URL][DOMAIN_NAME] Epson WorkForce P…" at bounding box center [400, 334] width 262 height 63
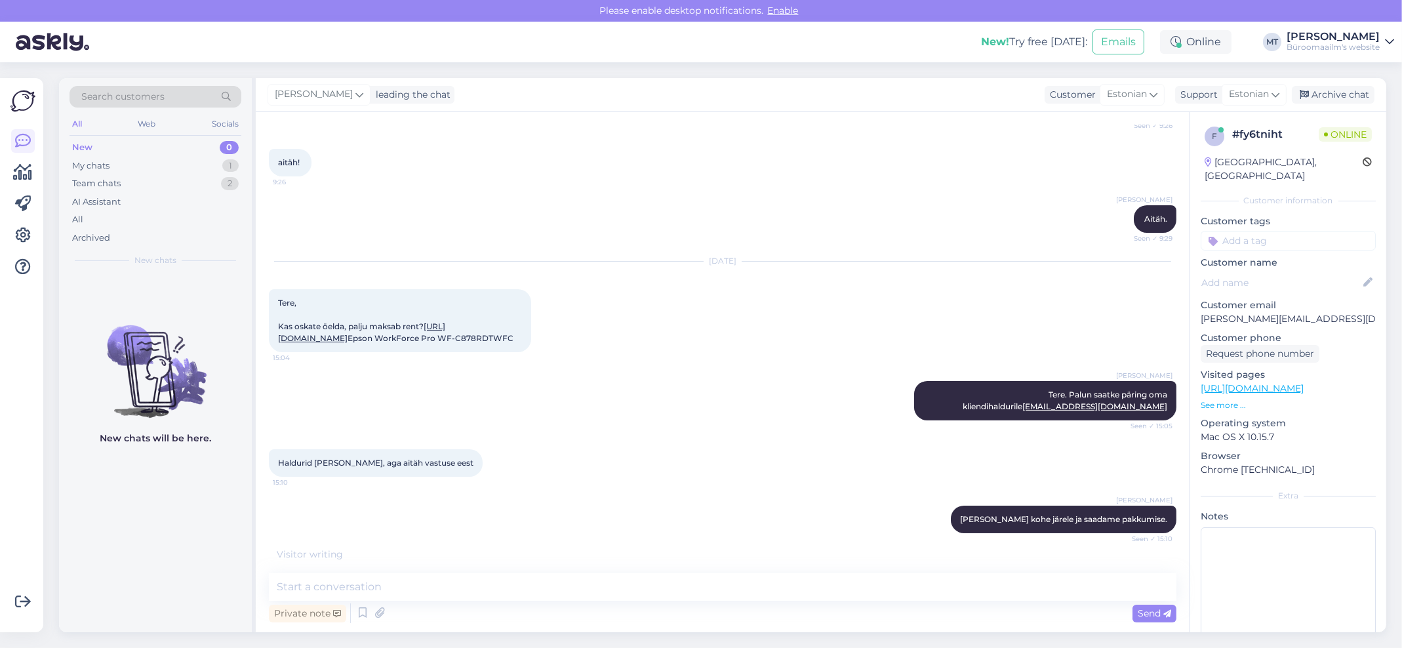
copy span "Kas oskate öelda, palju maksab rent? https://www.byroomaailm.ee/teenused/seadme…"
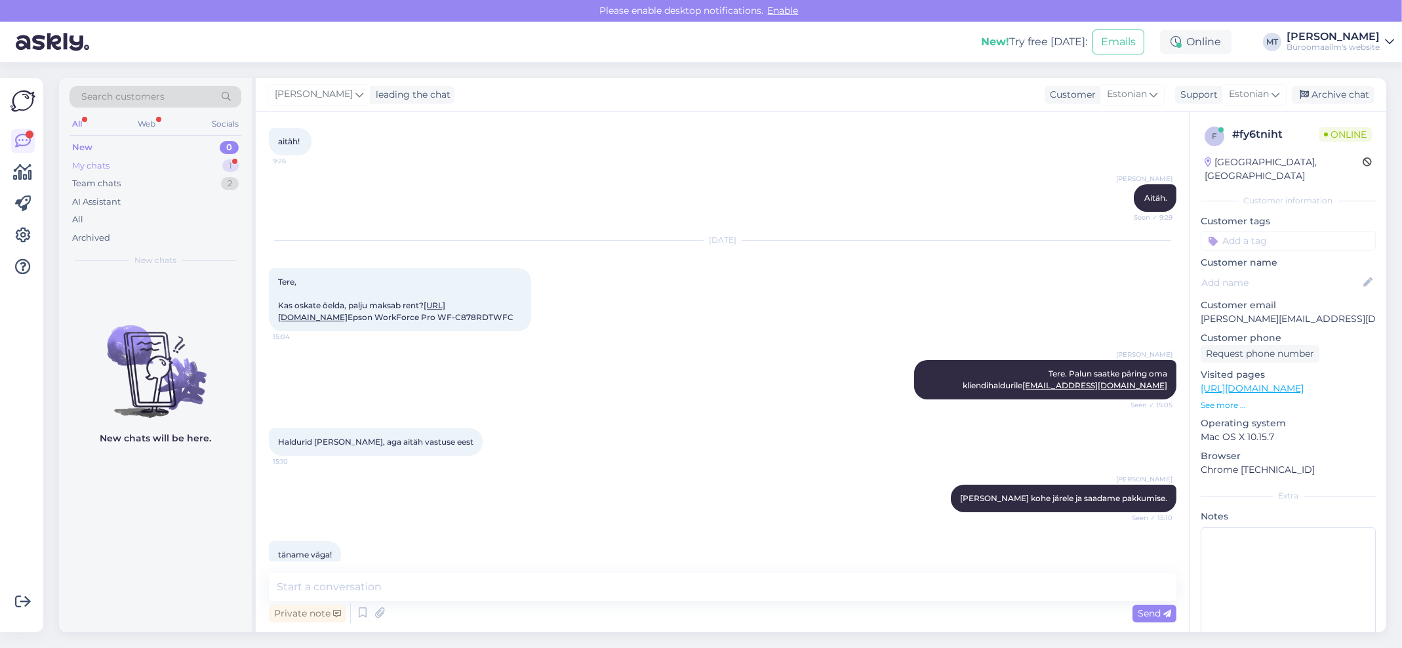
scroll to position [292, 0]
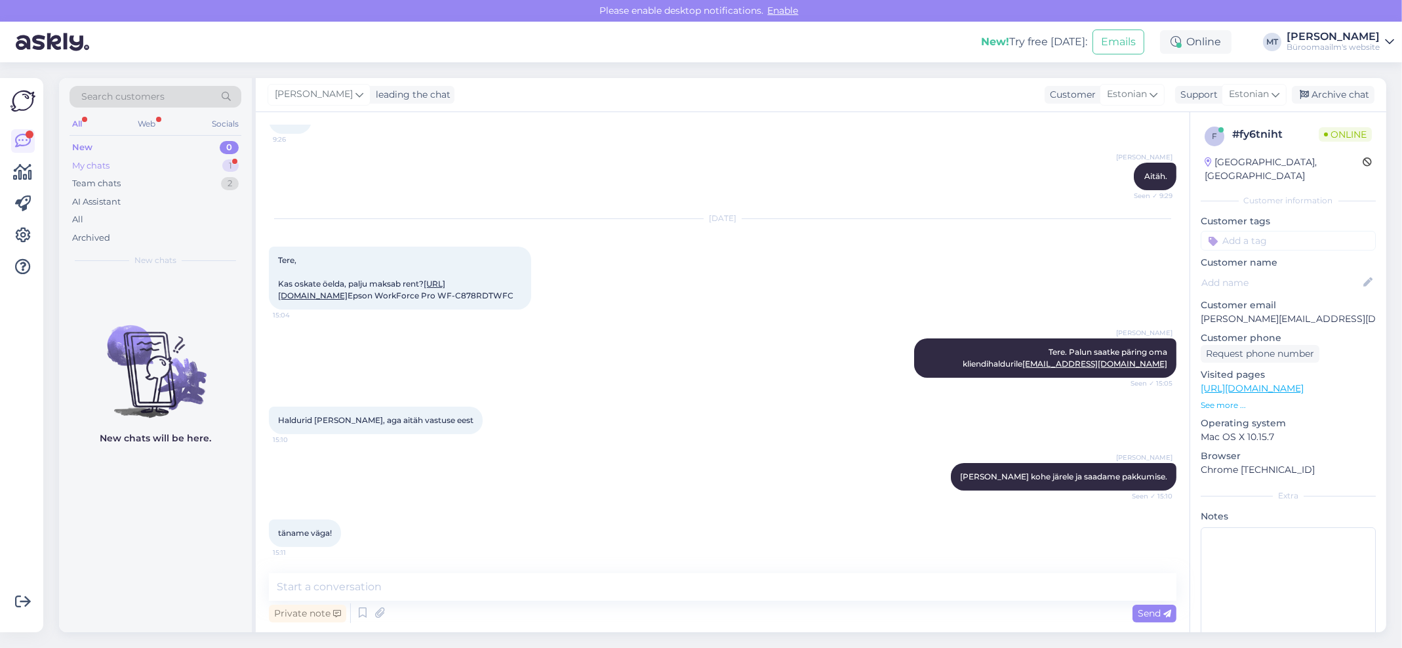
click at [97, 168] on div "My chats" at bounding box center [90, 165] width 37 height 13
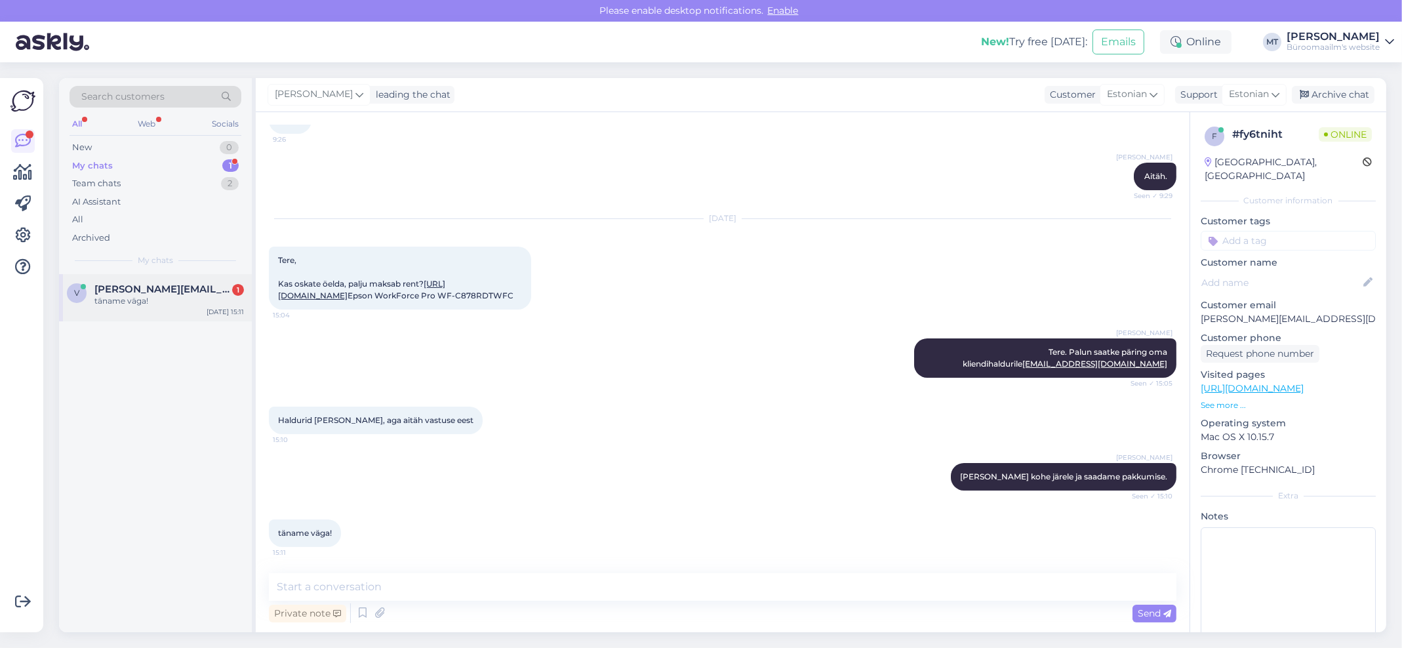
click at [107, 292] on span "[PERSON_NAME][EMAIL_ADDRESS][DOMAIN_NAME]" at bounding box center [162, 289] width 136 height 12
click at [371, 598] on textarea at bounding box center [723, 587] width 908 height 28
type textarea "Aitäh."
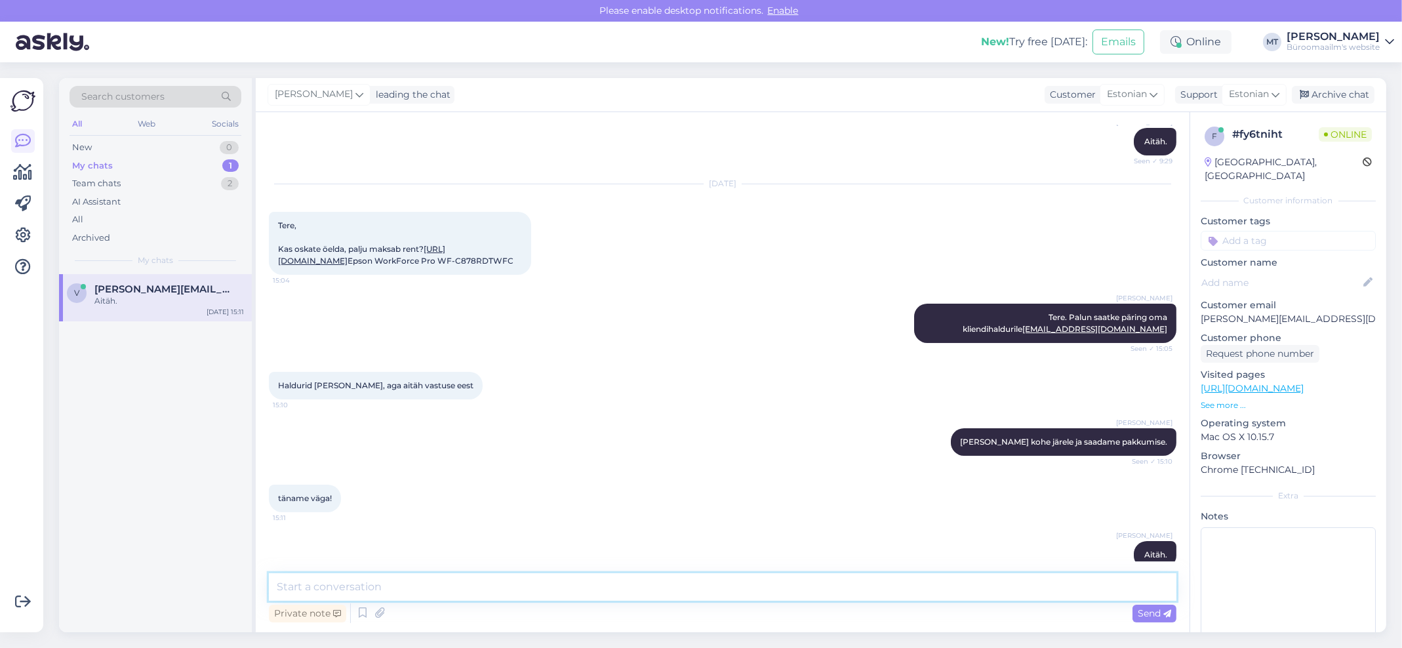
scroll to position [349, 0]
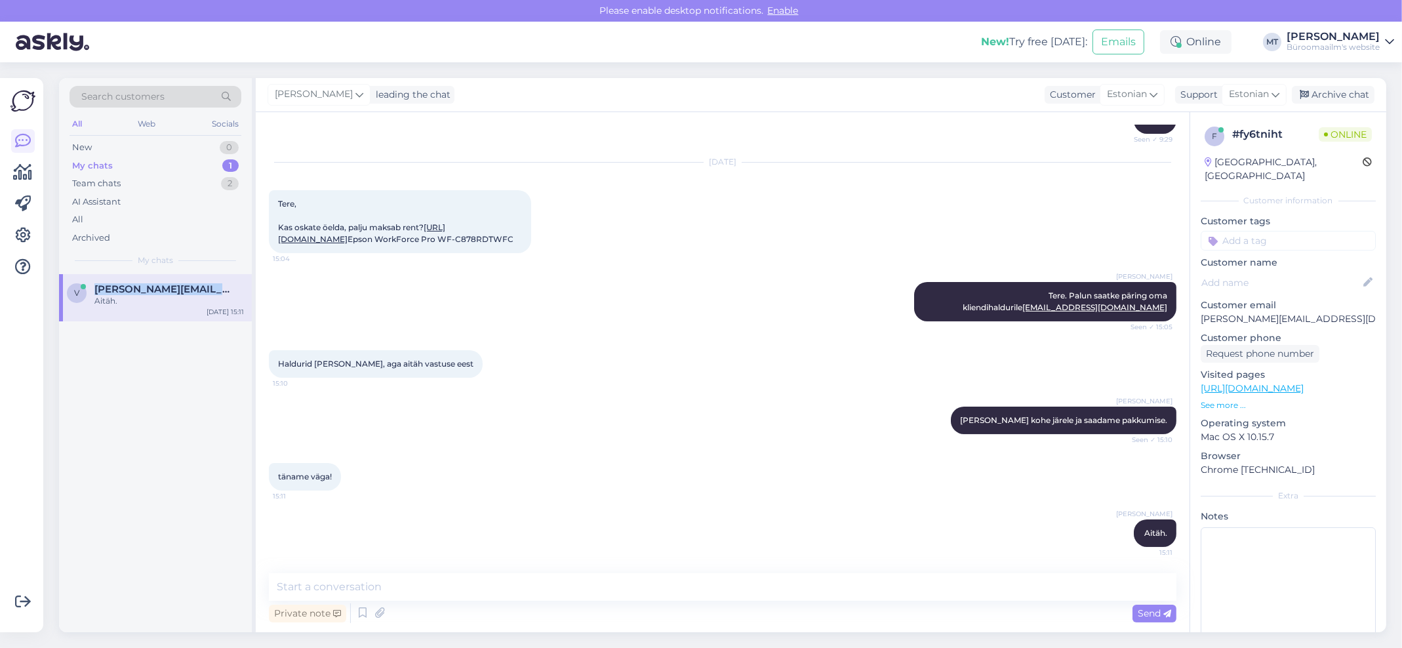
drag, startPoint x: 93, startPoint y: 288, endPoint x: 249, endPoint y: 292, distance: 156.1
click at [249, 292] on div "v veronika.ertel@eurobiolab.ee Aitäh. Aug 12 15:11" at bounding box center [155, 297] width 193 height 47
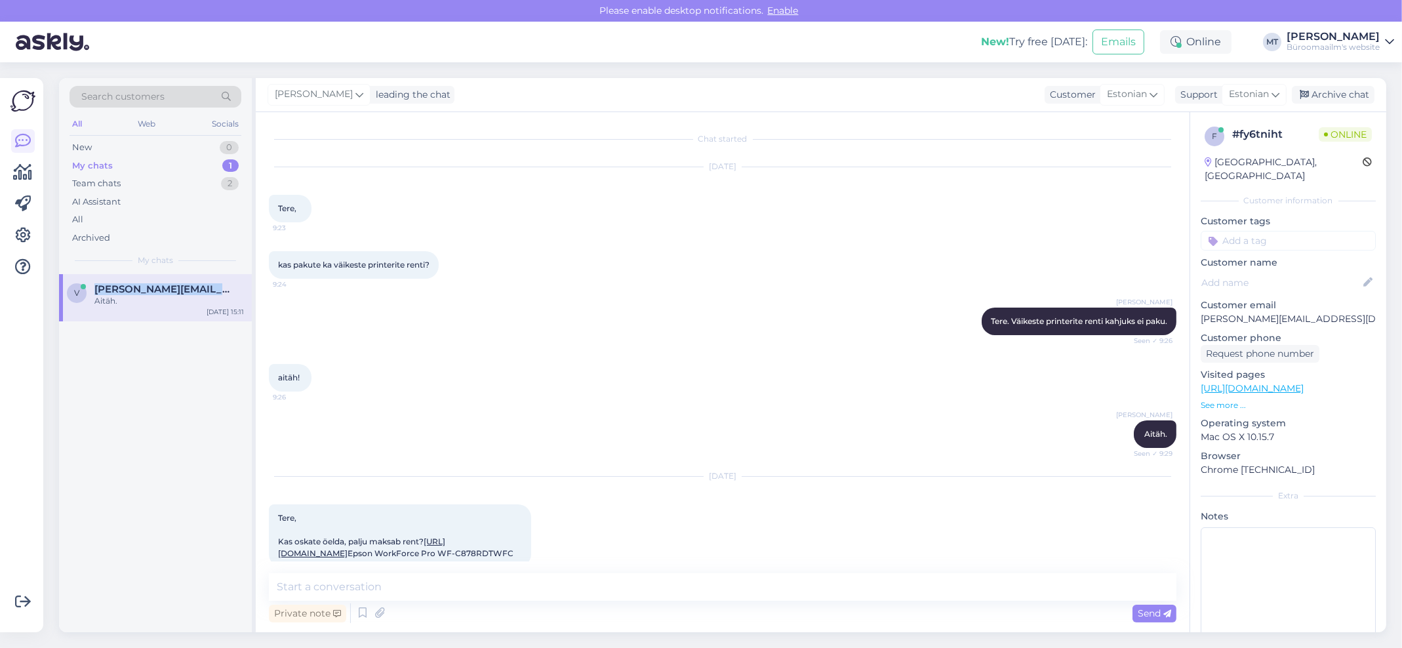
copy span "[PERSON_NAME][EMAIL_ADDRESS][DOMAIN_NAME]"
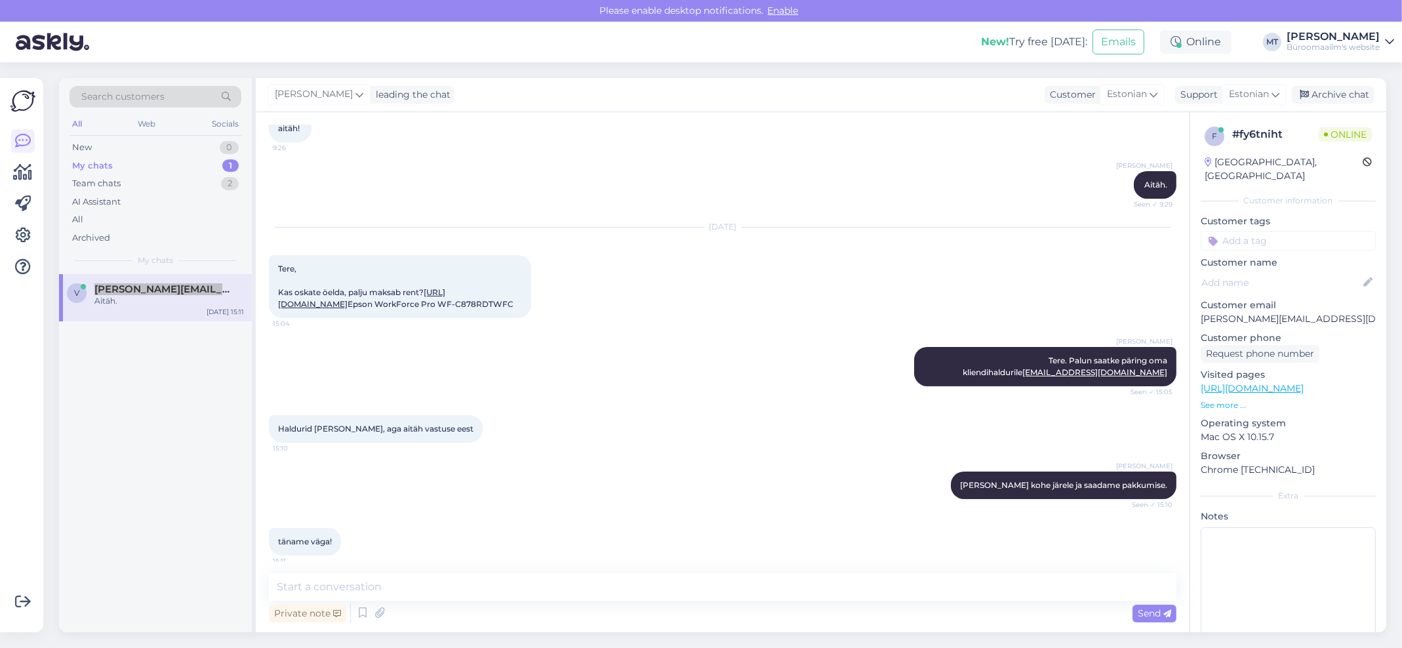
scroll to position [262, 0]
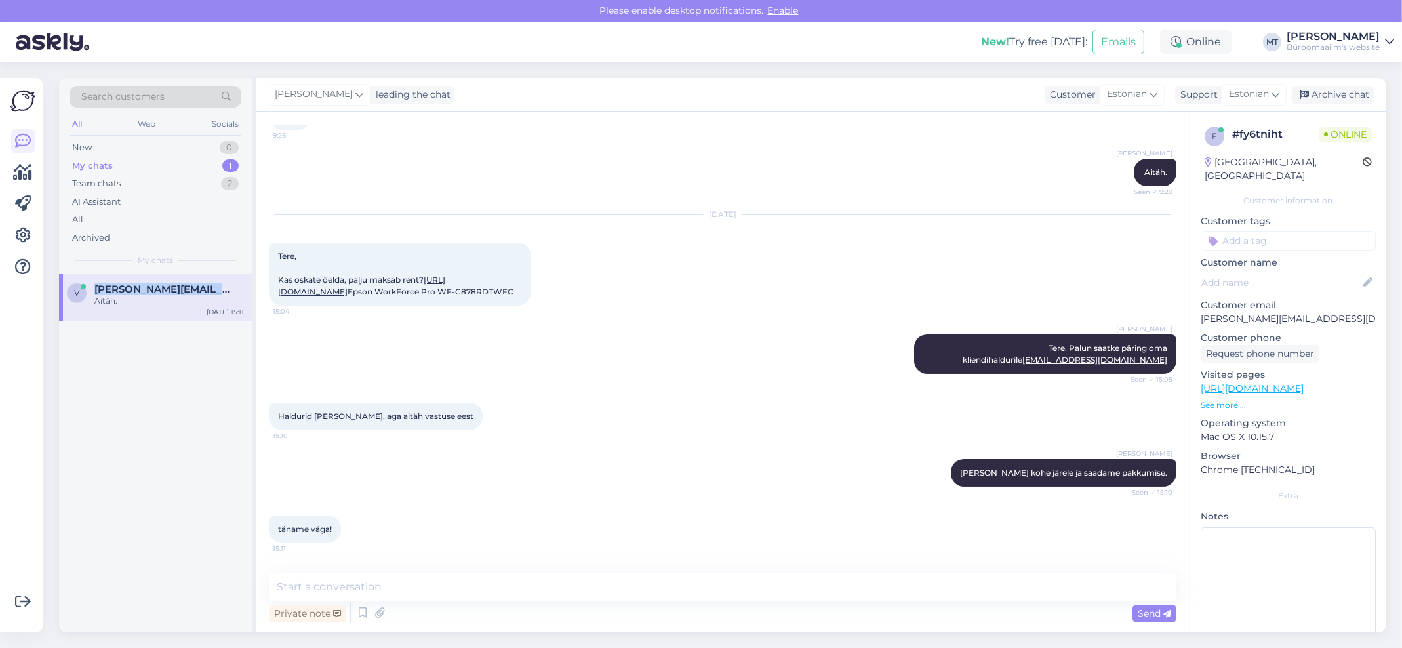
drag, startPoint x: 271, startPoint y: 266, endPoint x: 447, endPoint y: 336, distance: 188.6
click at [447, 306] on div "Tere, Kas oskate öelda, palju maksab rent? [URL][DOMAIN_NAME] Epson WorkForce P…" at bounding box center [400, 274] width 262 height 63
copy span "Kas oskate öelda, palju maksab rent? https://www.byroomaailm.ee/teenused/seadme…"
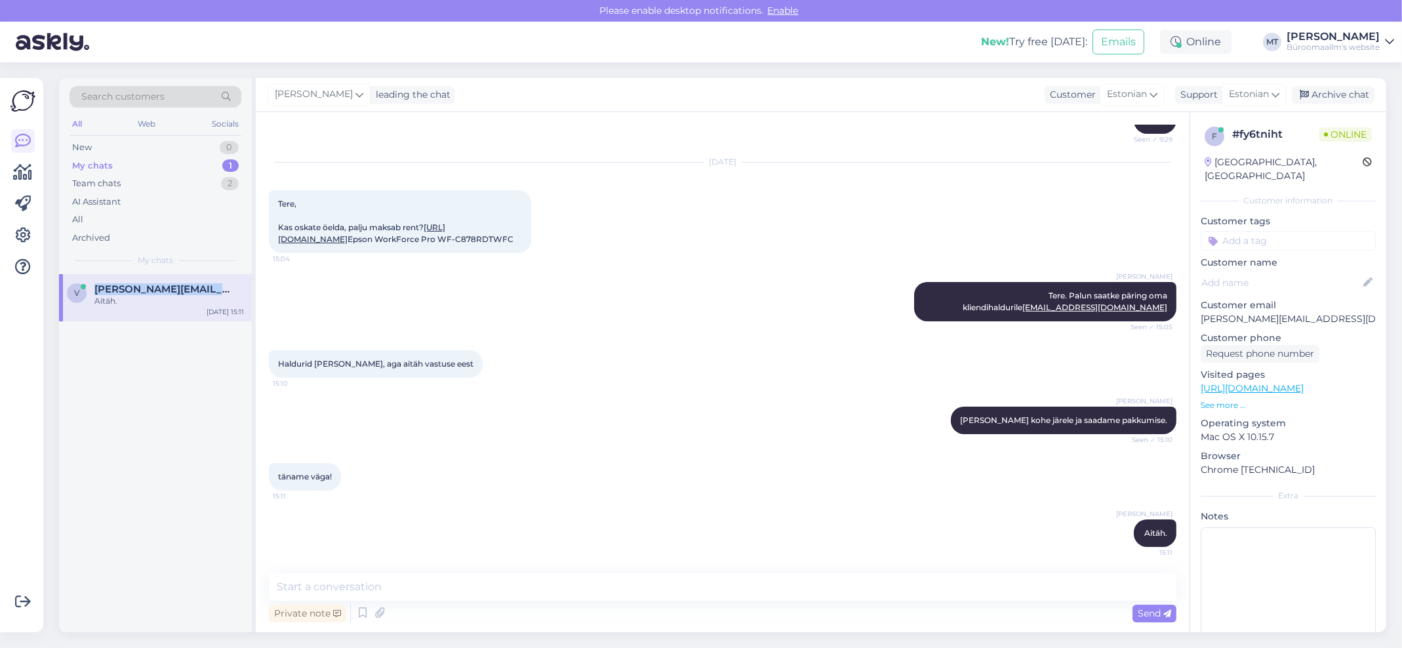
click at [455, 256] on div "Aug 12 2025 Tere, Kas oskate öelda, palju maksab rent? https://www.byroomaailm.…" at bounding box center [723, 207] width 908 height 119
click at [83, 144] on div "New" at bounding box center [82, 147] width 20 height 13
click at [134, 301] on div "Kas teil selle printeri mudelile tindikasette on müügil?" at bounding box center [169, 307] width 150 height 24
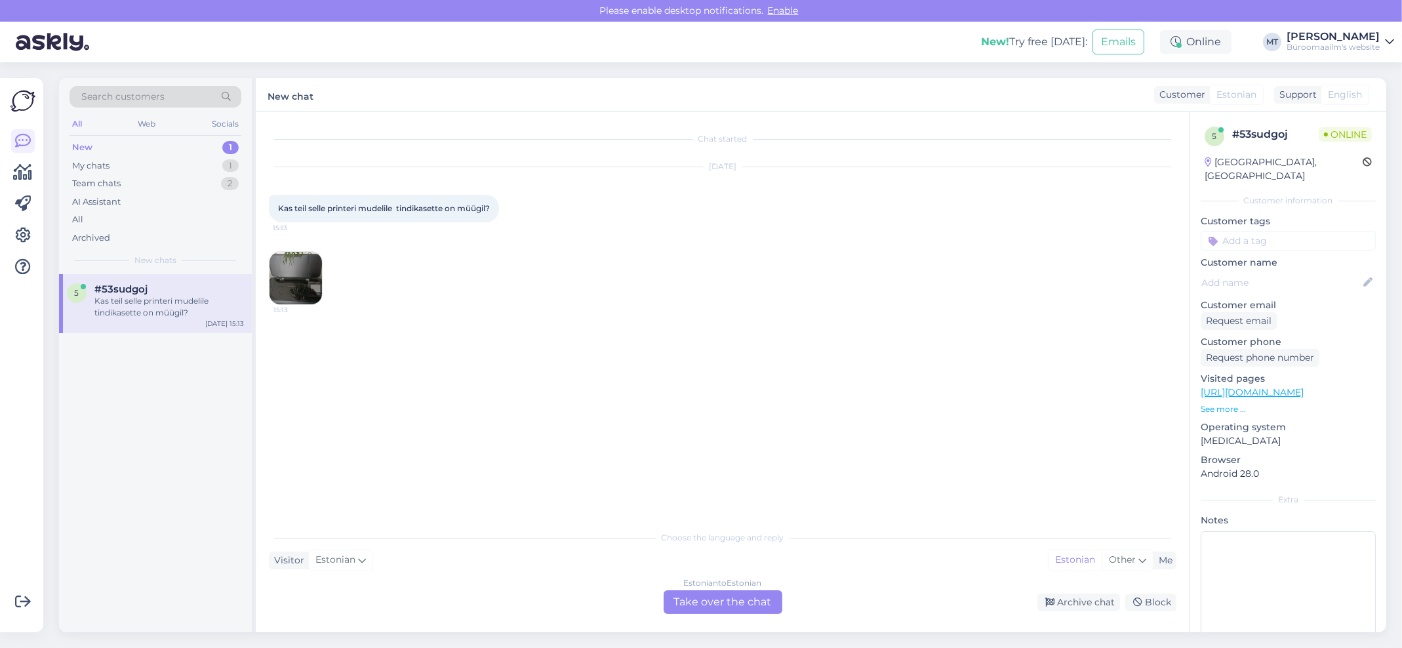
click at [300, 285] on img at bounding box center [296, 278] width 52 height 52
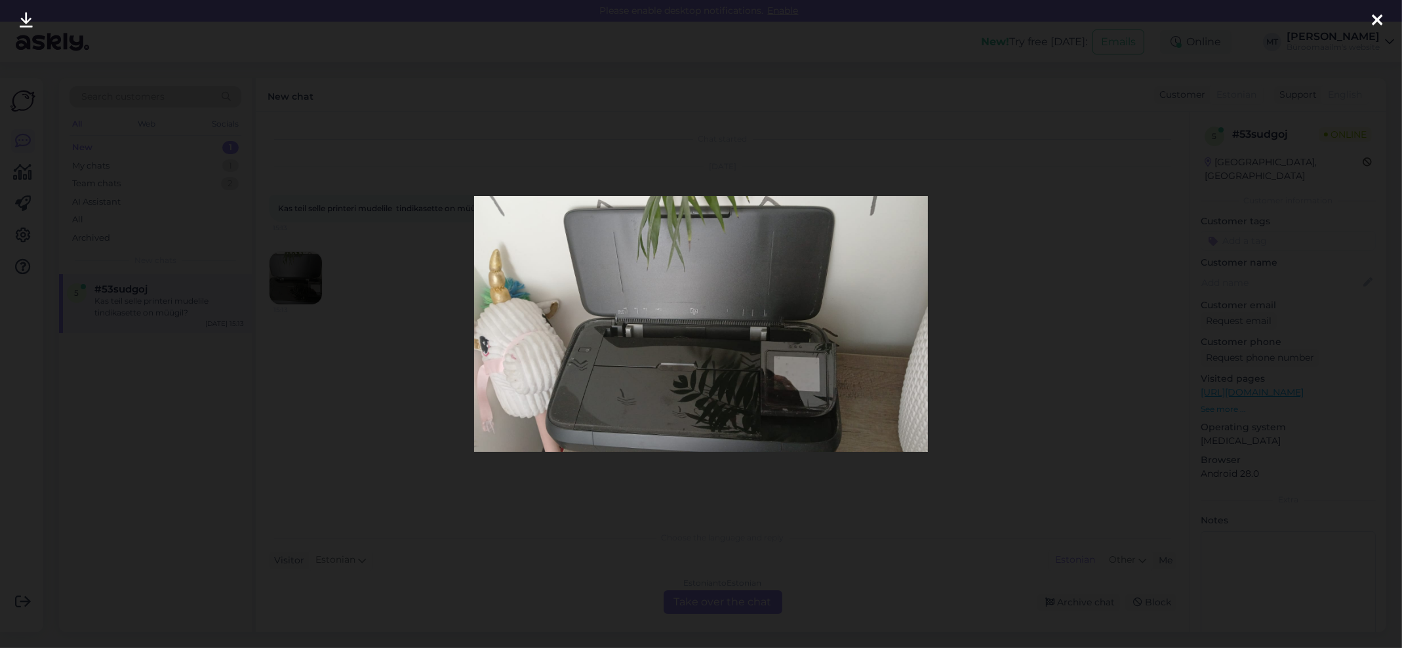
click at [712, 395] on img at bounding box center [701, 323] width 454 height 255
click at [769, 355] on img at bounding box center [701, 323] width 454 height 255
click at [766, 416] on img at bounding box center [701, 323] width 454 height 255
click at [27, 21] on icon at bounding box center [26, 20] width 13 height 17
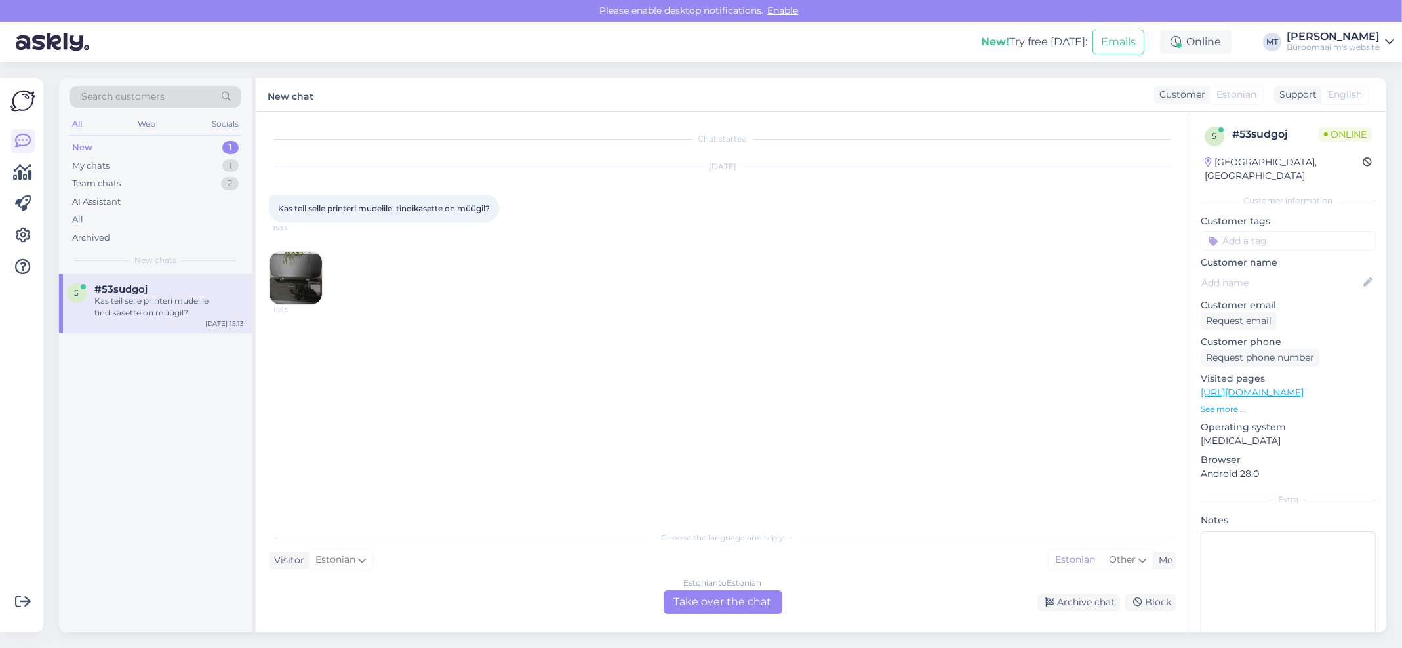
click at [717, 605] on div "Estonian to Estonian Take over the chat" at bounding box center [723, 602] width 119 height 24
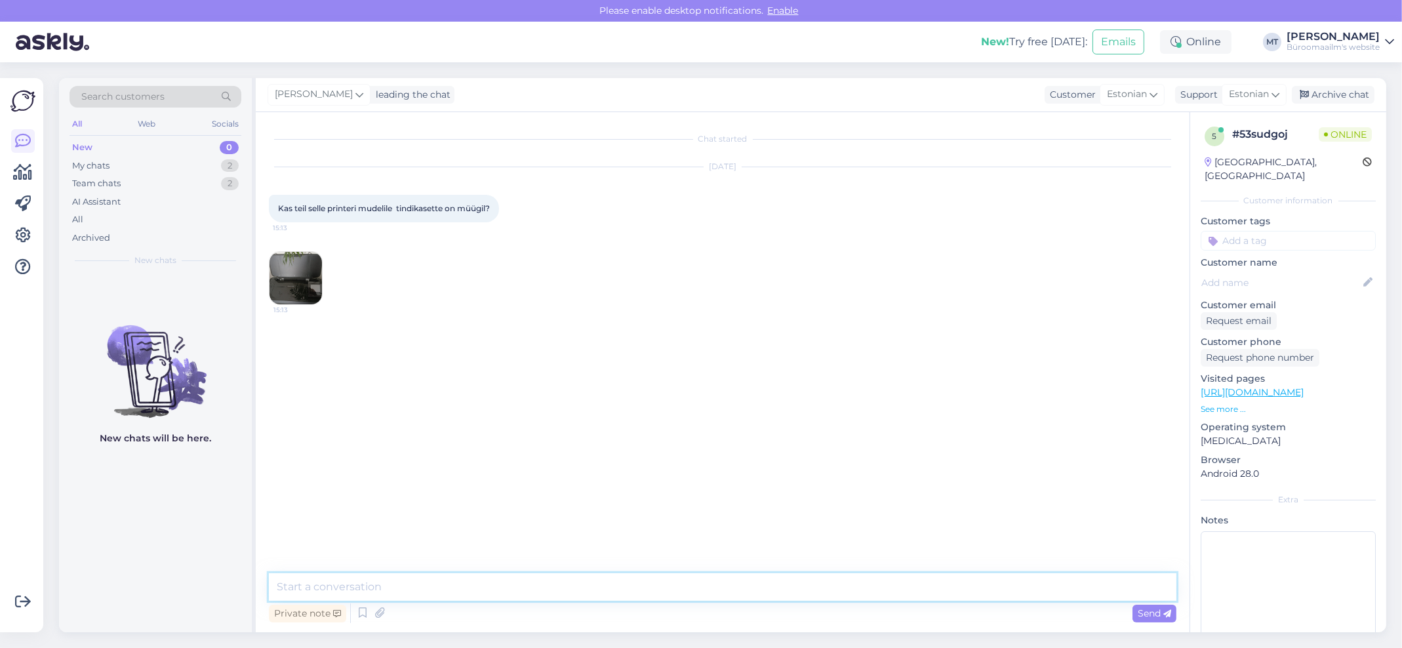
click at [382, 594] on textarea at bounding box center [723, 587] width 908 height 28
type textarea "Tere. Mis on printeri mark ? Pildil seda näha pole."
click at [1335, 92] on div "Archive chat" at bounding box center [1333, 95] width 83 height 18
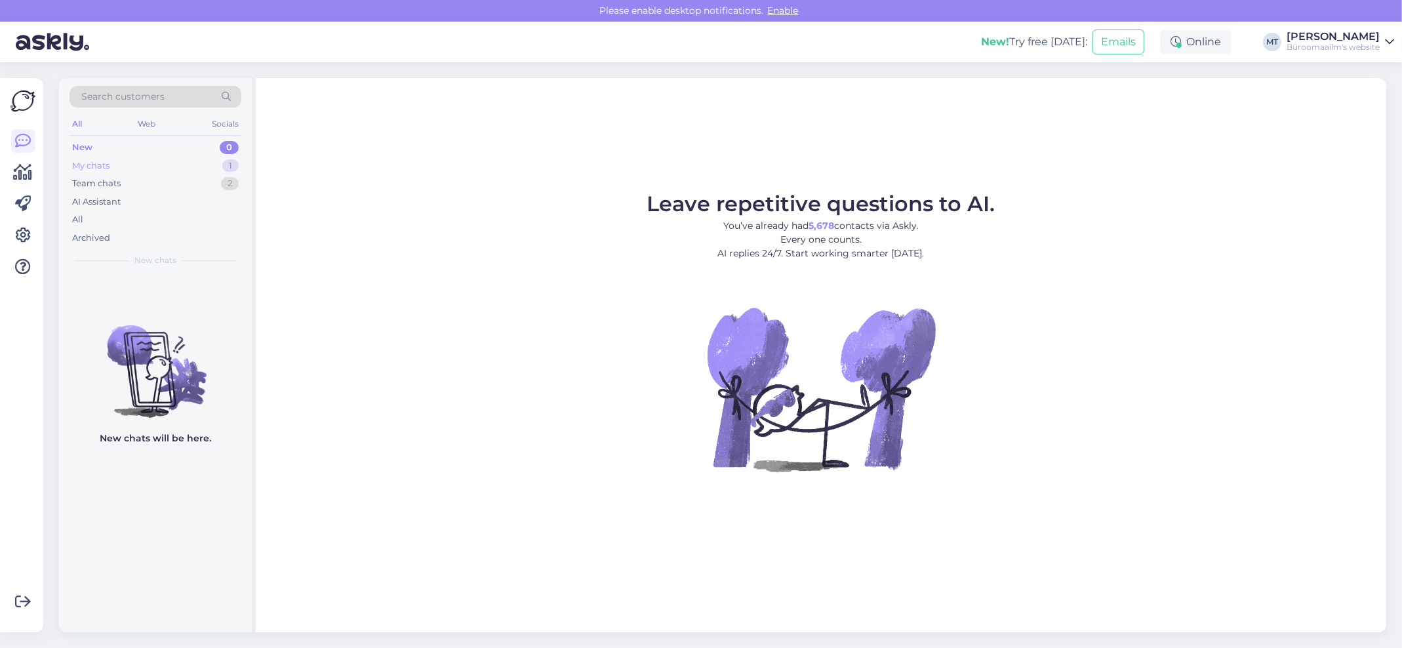
click at [98, 165] on div "My chats" at bounding box center [90, 165] width 37 height 13
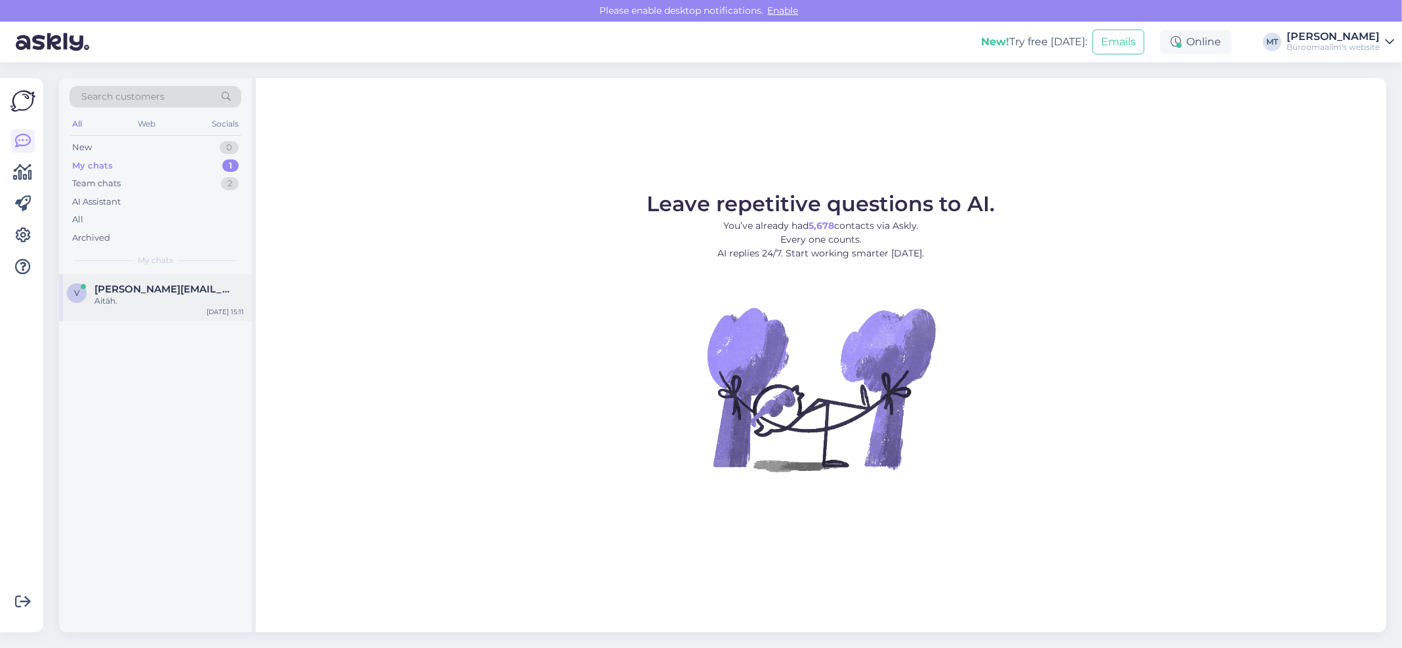
click at [133, 289] on span "[PERSON_NAME][EMAIL_ADDRESS][DOMAIN_NAME]" at bounding box center [162, 289] width 136 height 12
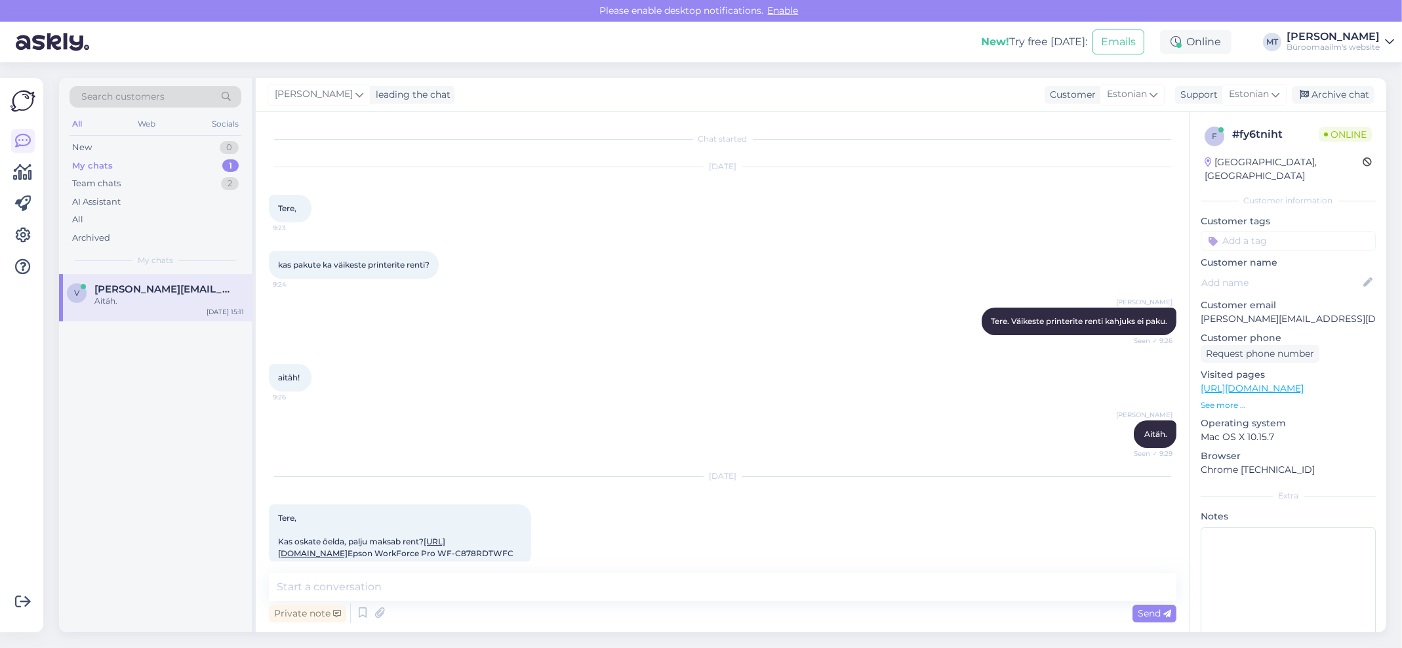
scroll to position [349, 0]
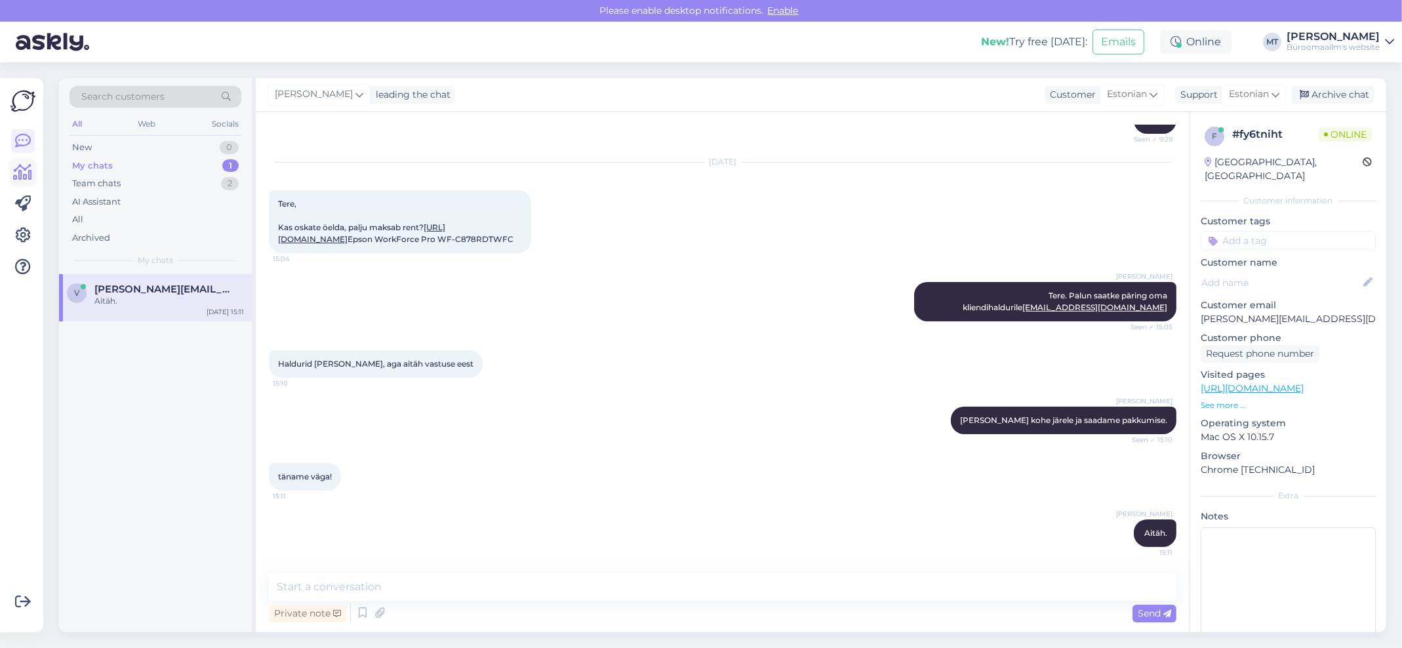
click at [22, 172] on icon at bounding box center [23, 173] width 19 height 16
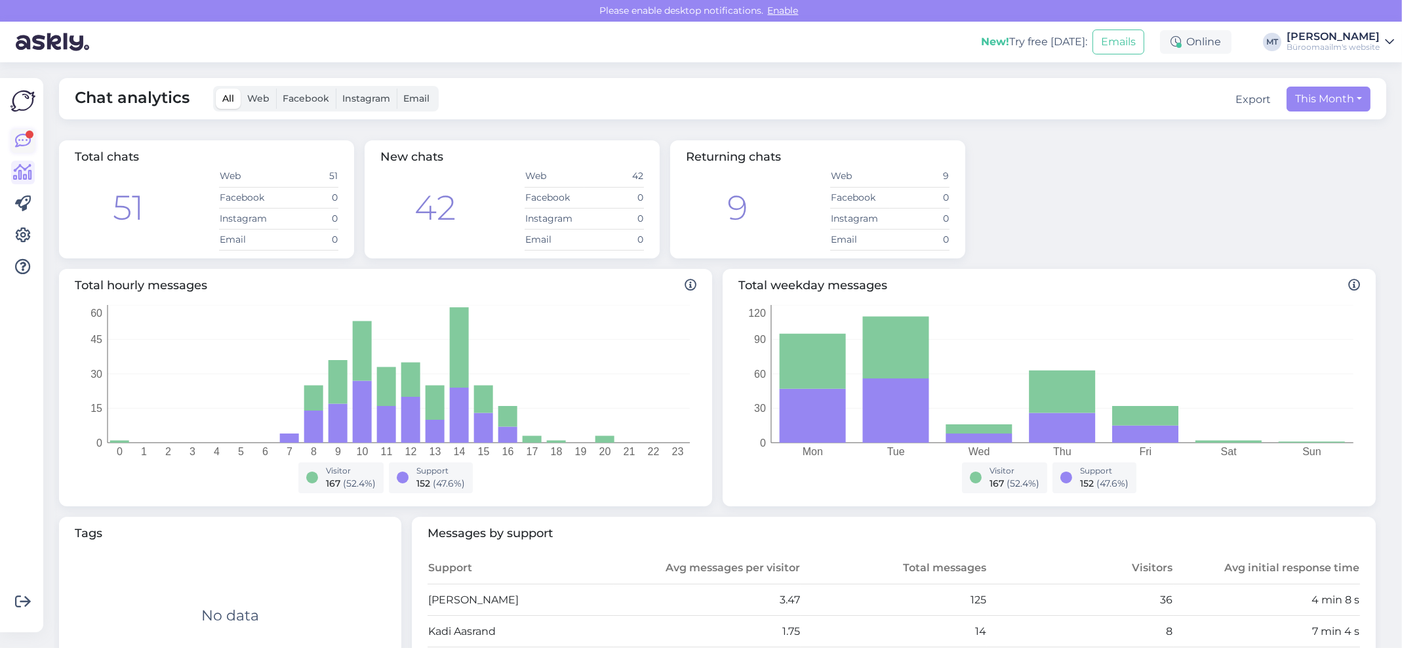
click at [28, 139] on icon at bounding box center [23, 141] width 16 height 16
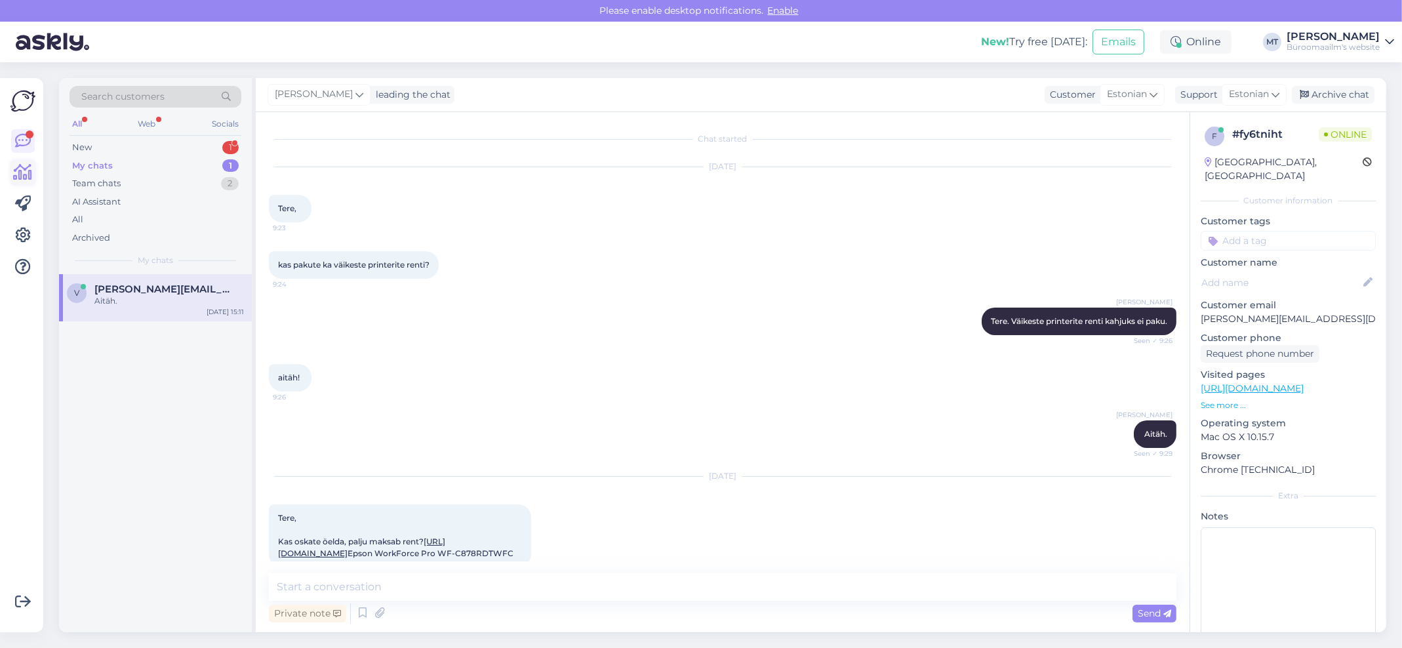
scroll to position [349, 0]
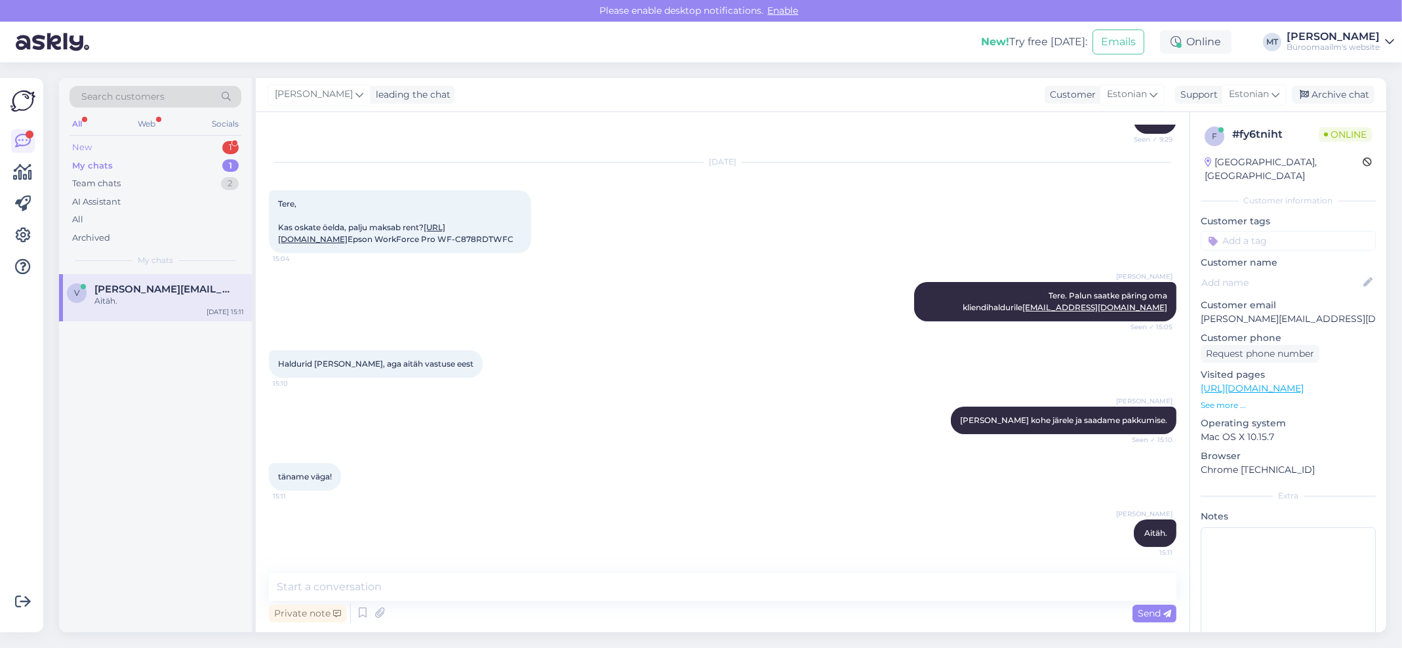
click at [82, 146] on div "New" at bounding box center [82, 147] width 20 height 13
click at [123, 295] on div "Attachment" at bounding box center [169, 301] width 150 height 12
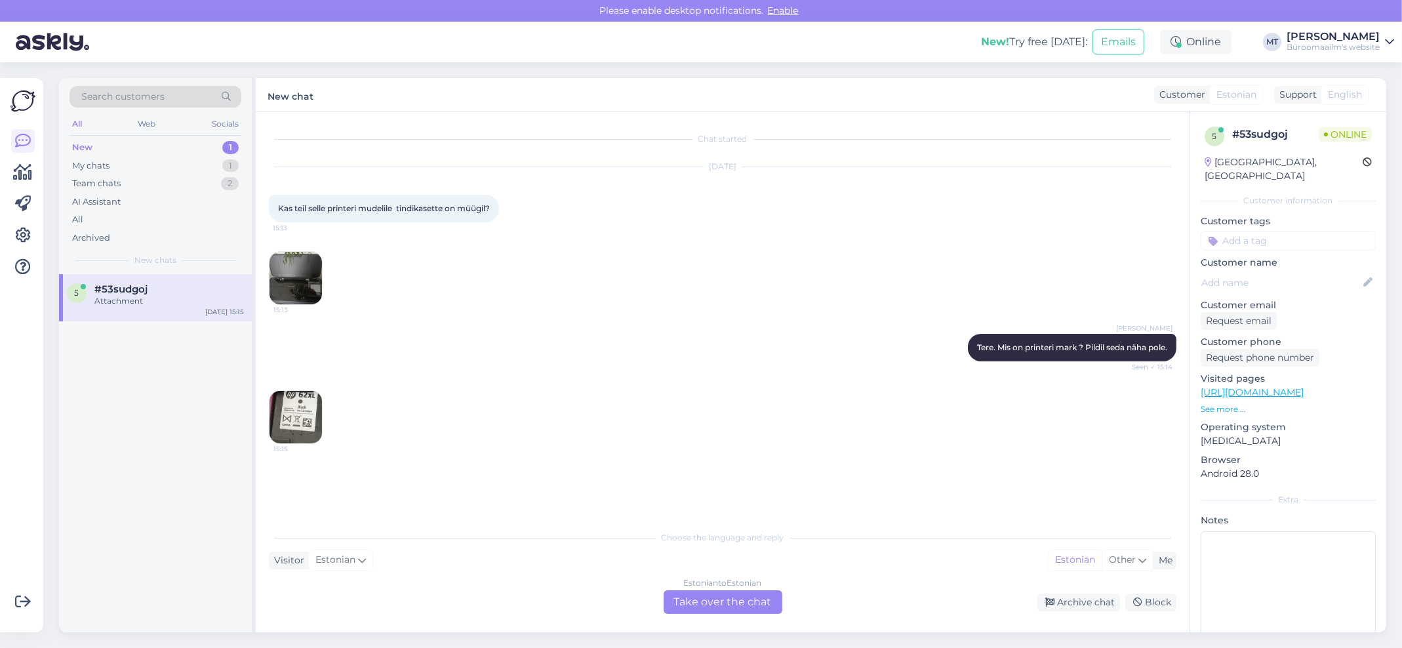
click at [297, 418] on img at bounding box center [296, 417] width 52 height 52
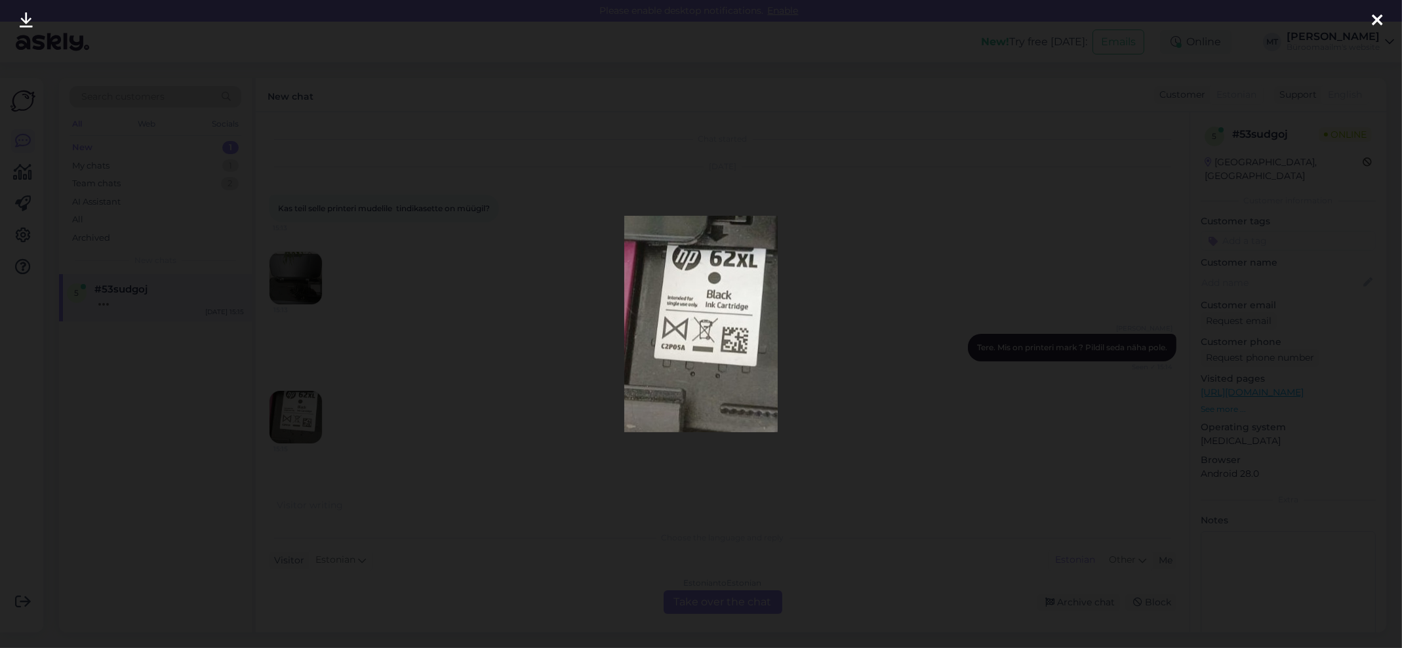
click at [1373, 23] on icon at bounding box center [1377, 20] width 10 height 17
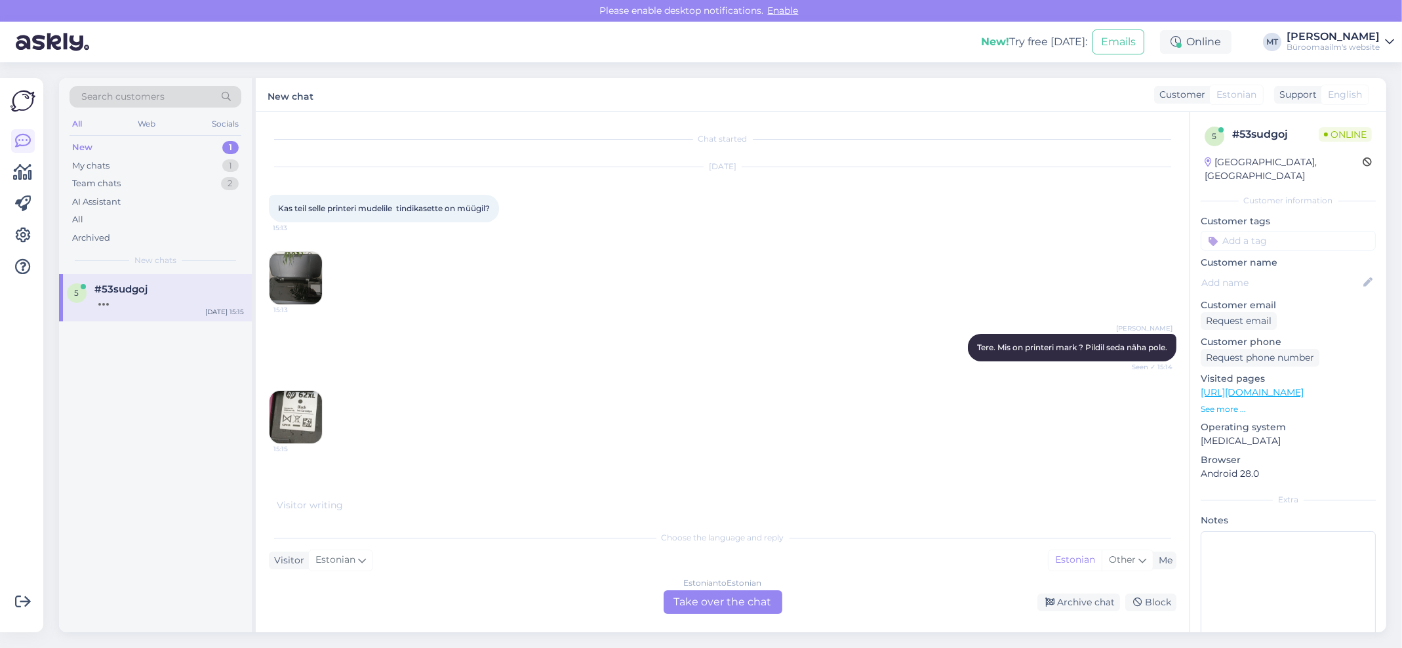
click at [713, 603] on div "Estonian to Estonian Take over the chat" at bounding box center [723, 602] width 119 height 24
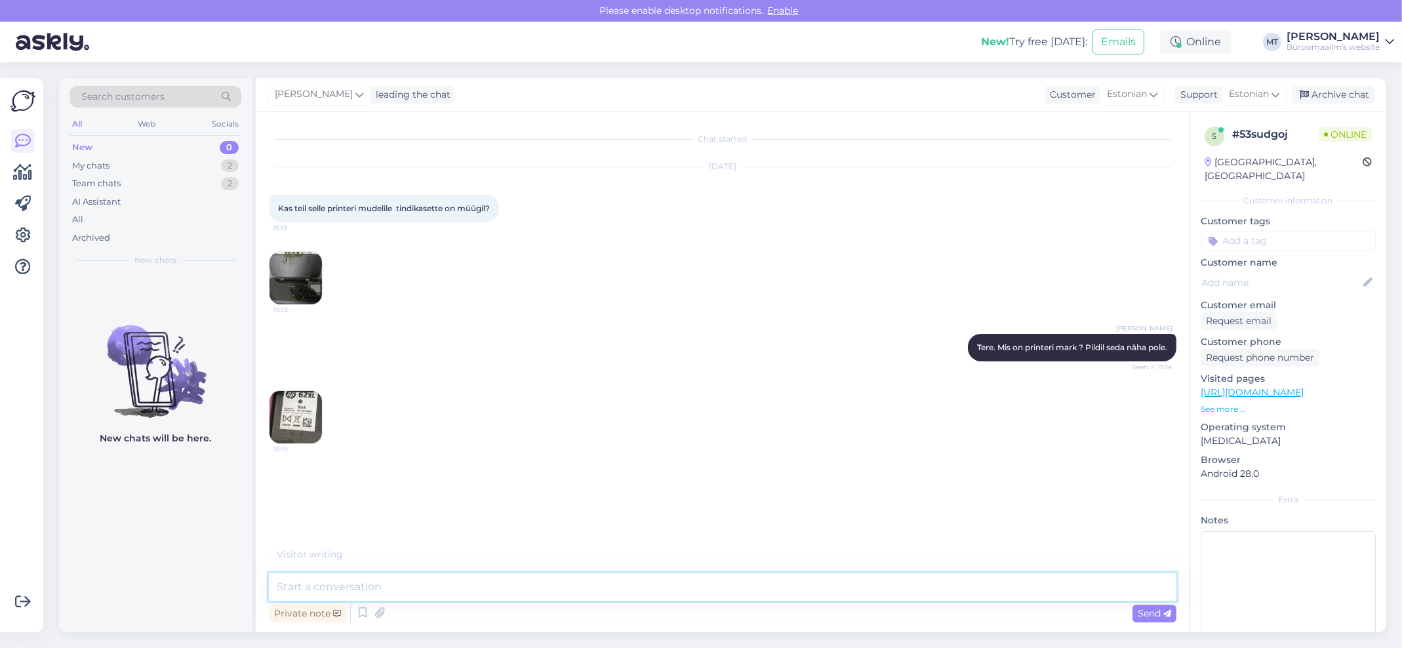
click at [353, 590] on textarea at bounding box center [723, 587] width 908 height 28
click at [363, 579] on textarea at bounding box center [723, 587] width 908 height 28
paste textarea "[URL][DOMAIN_NAME]"
click at [275, 571] on textarea "[PERSON_NAME] tint [URL][DOMAIN_NAME]" at bounding box center [723, 578] width 908 height 43
type textarea "must tint [URL][DOMAIN_NAME]"
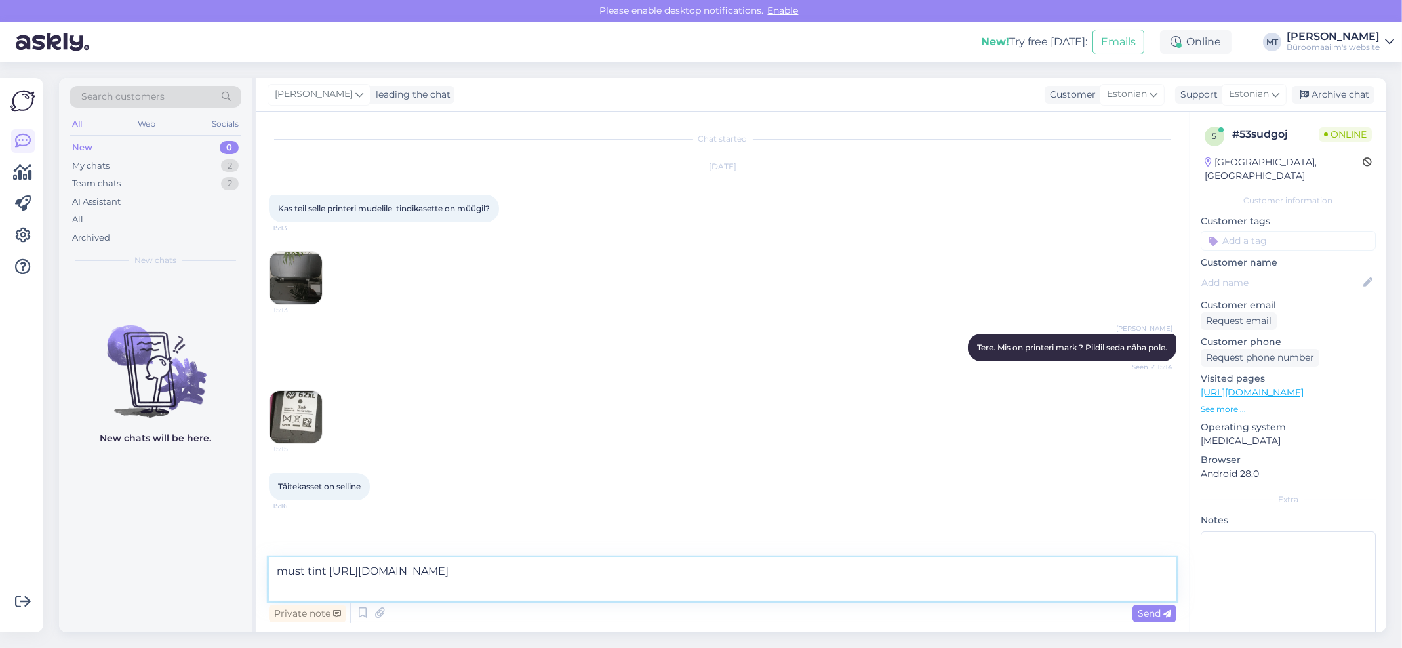
click at [488, 588] on textarea "must tint [URL][DOMAIN_NAME]" at bounding box center [723, 578] width 908 height 43
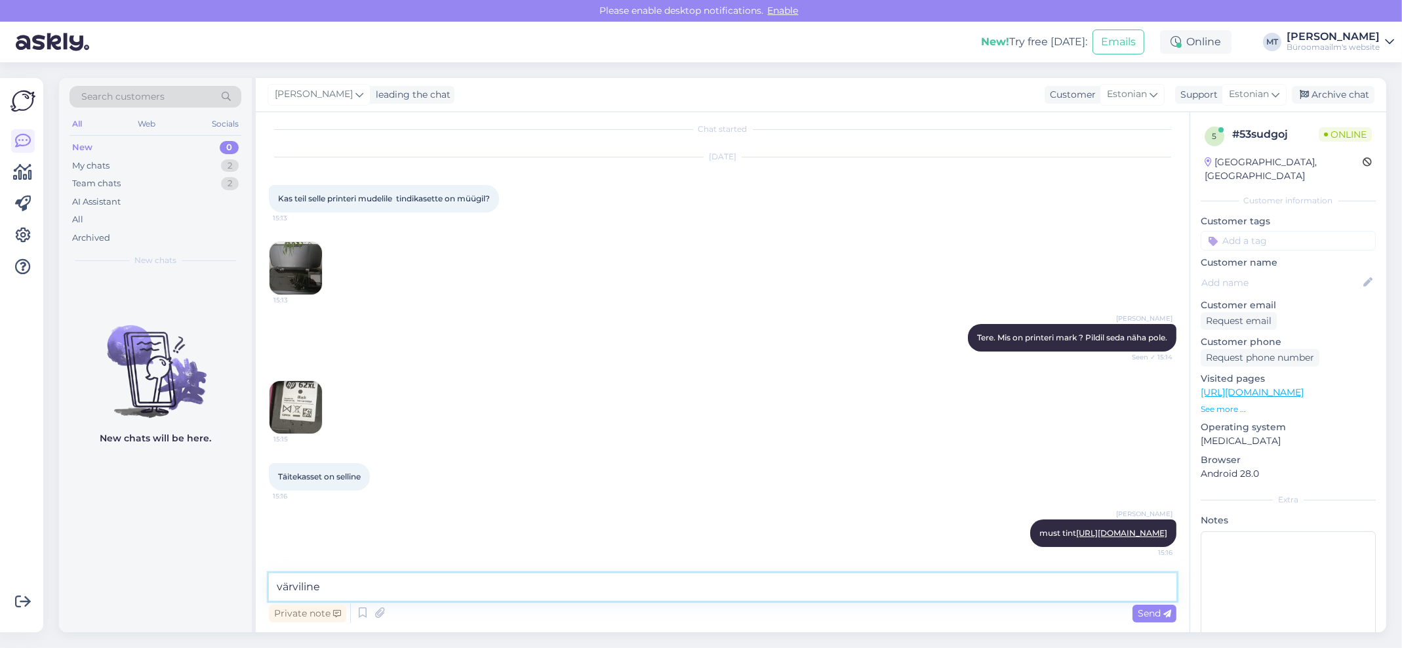
paste textarea "[URL][DOMAIN_NAME]"
type textarea "värviline [URL][DOMAIN_NAME]"
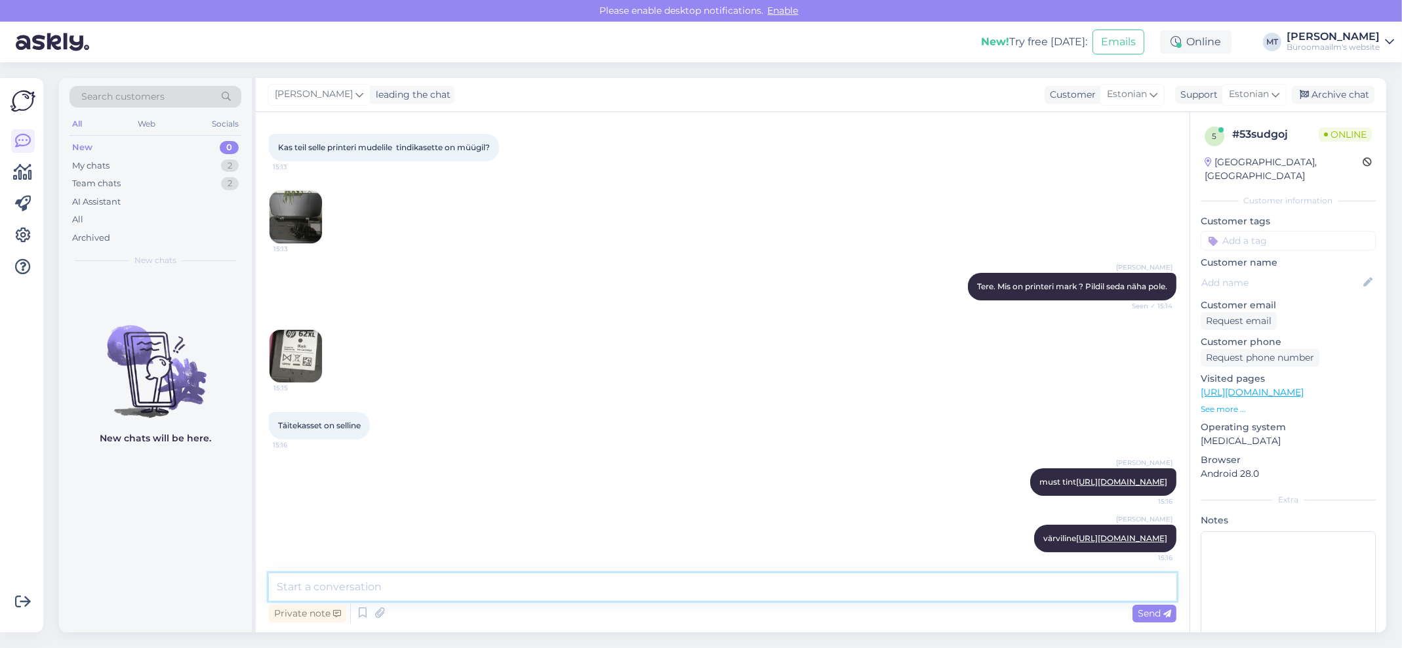
scroll to position [137, 0]
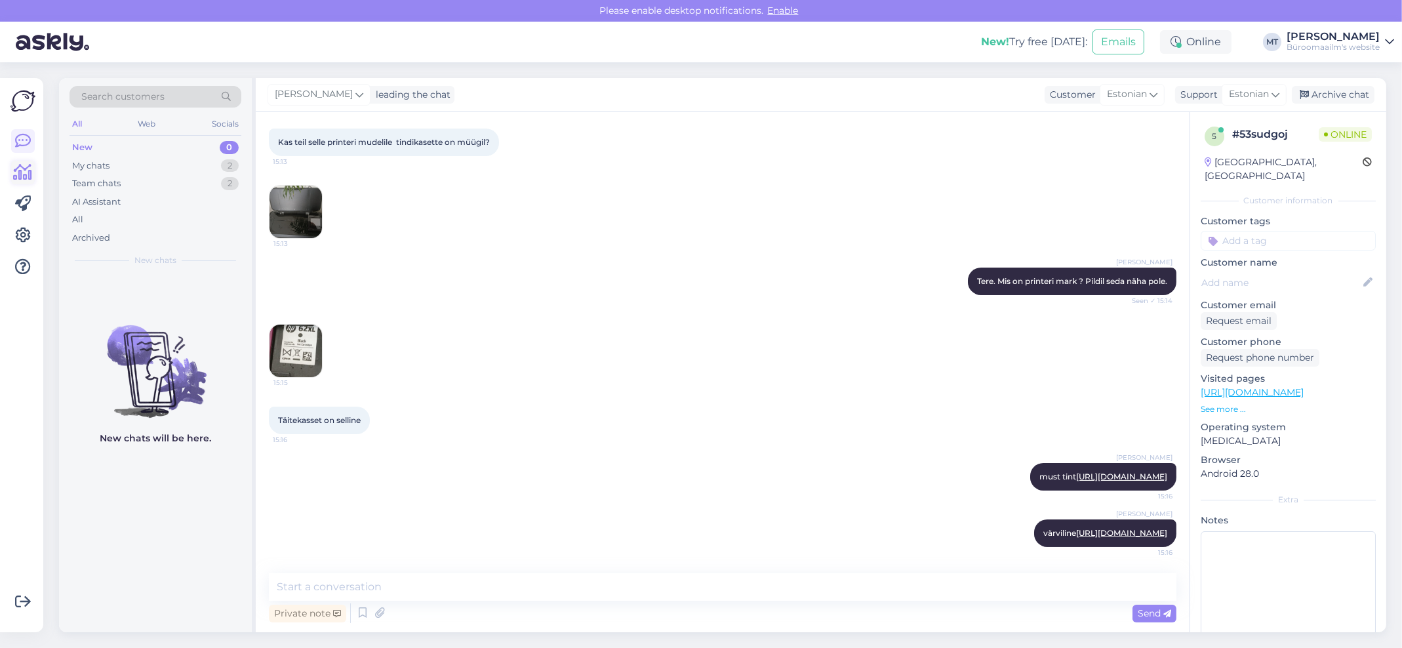
click at [24, 172] on icon at bounding box center [23, 173] width 19 height 16
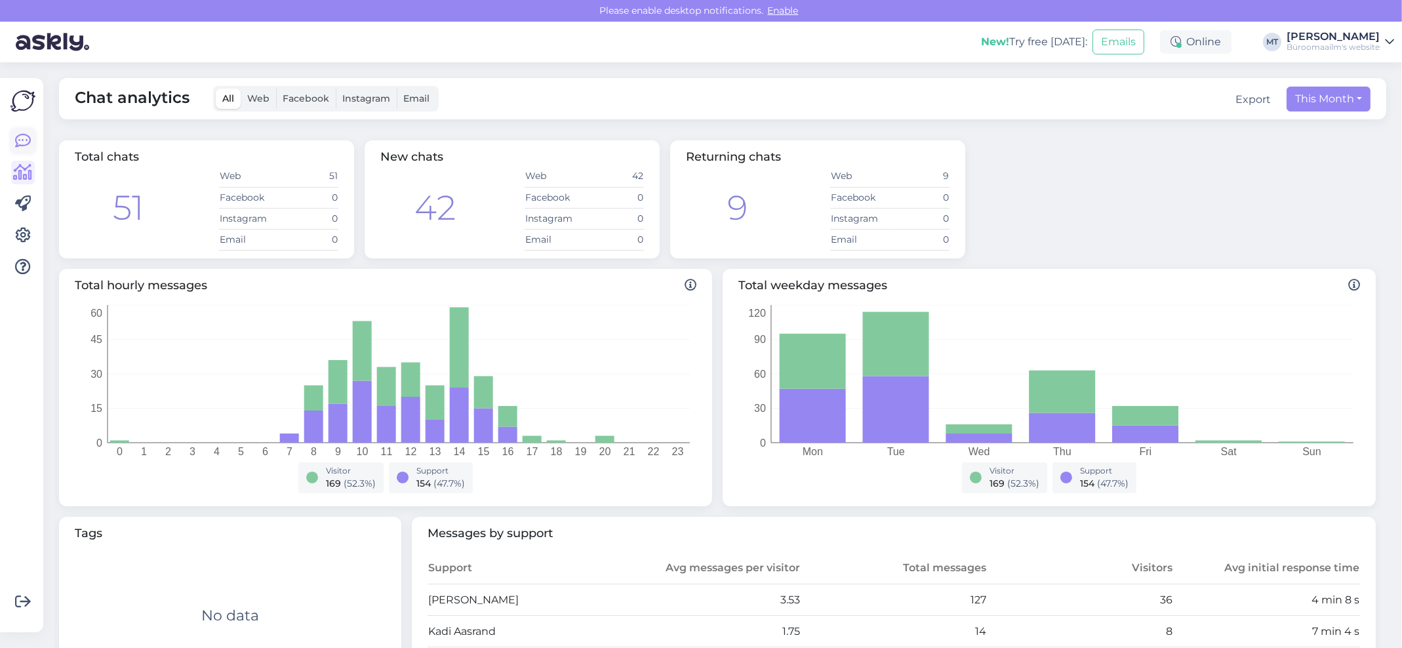
click at [25, 144] on icon at bounding box center [23, 141] width 16 height 16
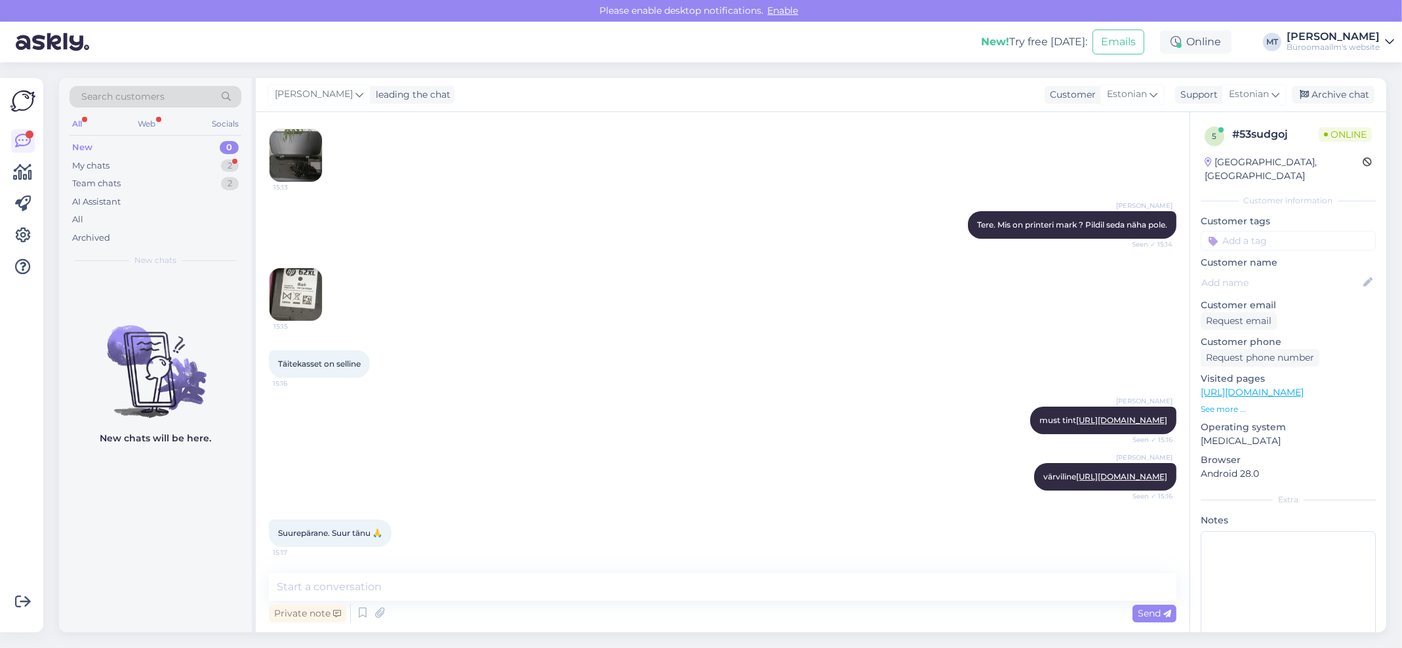
scroll to position [193, 0]
click at [347, 577] on textarea at bounding box center [723, 587] width 908 height 28
type textarea "Aitäh."
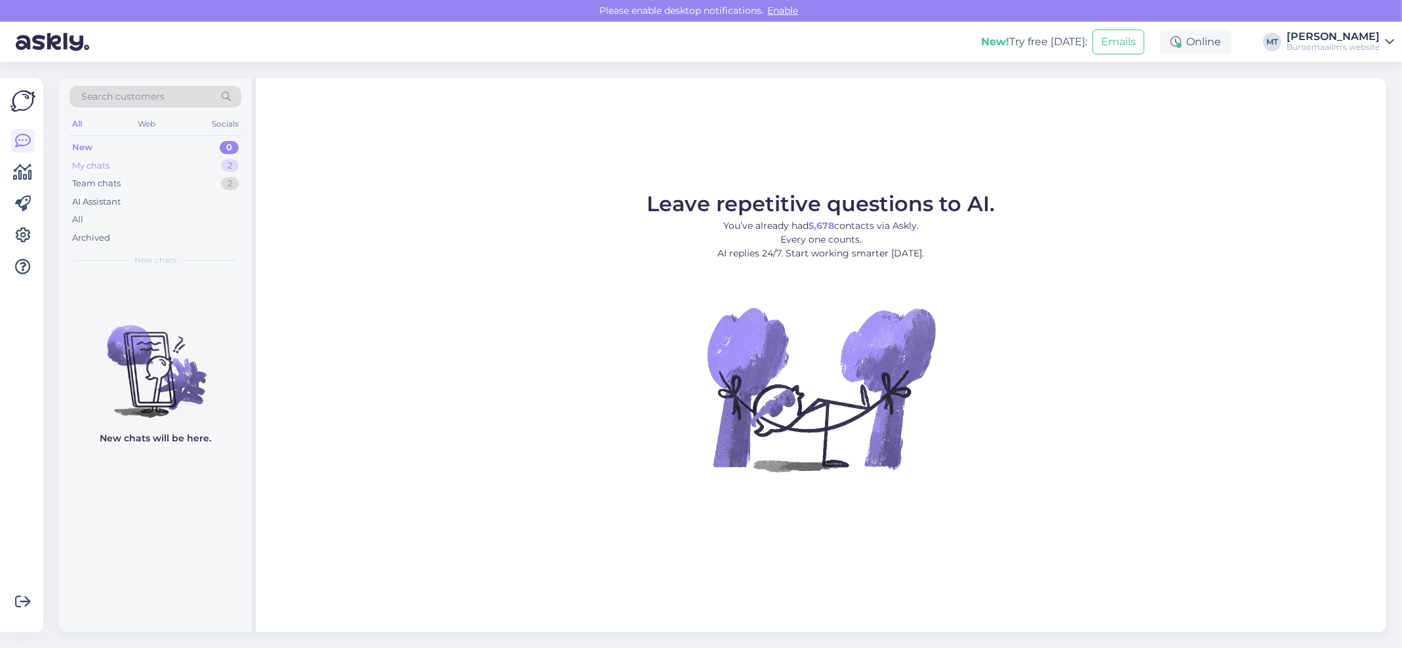
click at [106, 162] on div "My chats" at bounding box center [90, 165] width 37 height 13
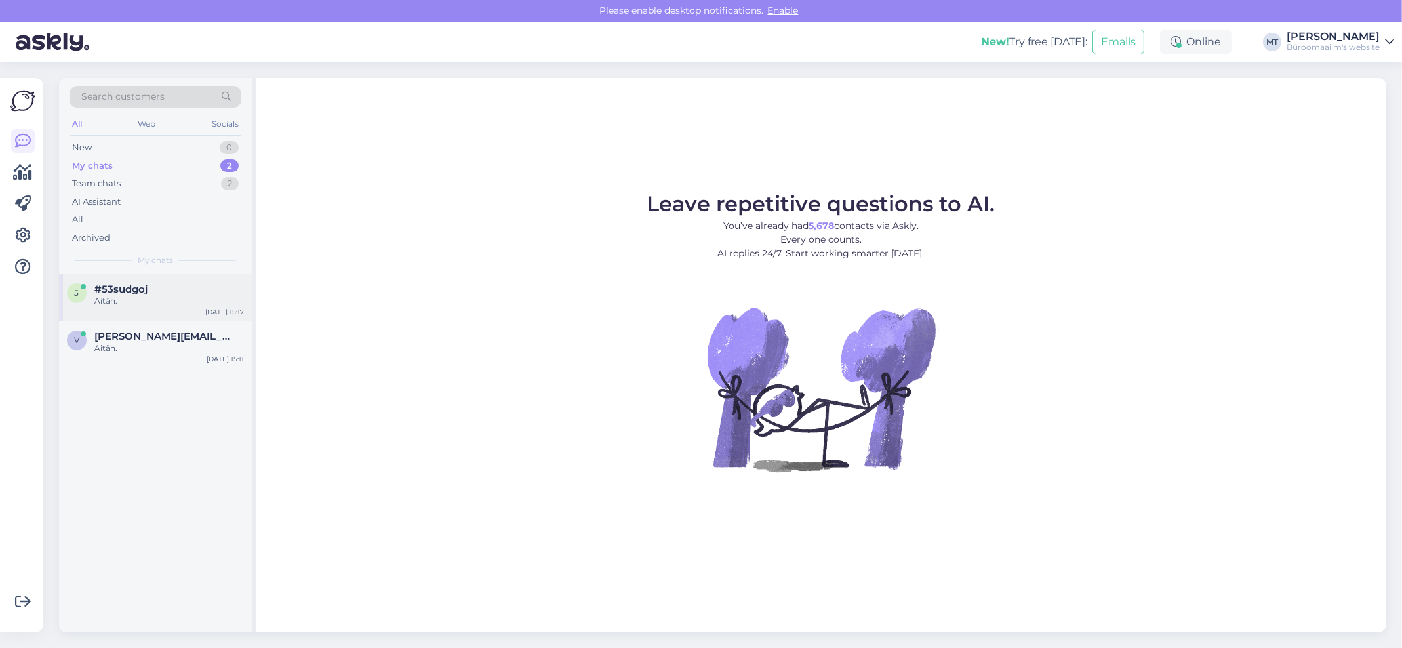
click at [109, 293] on span "#53sudgoj" at bounding box center [120, 289] width 53 height 12
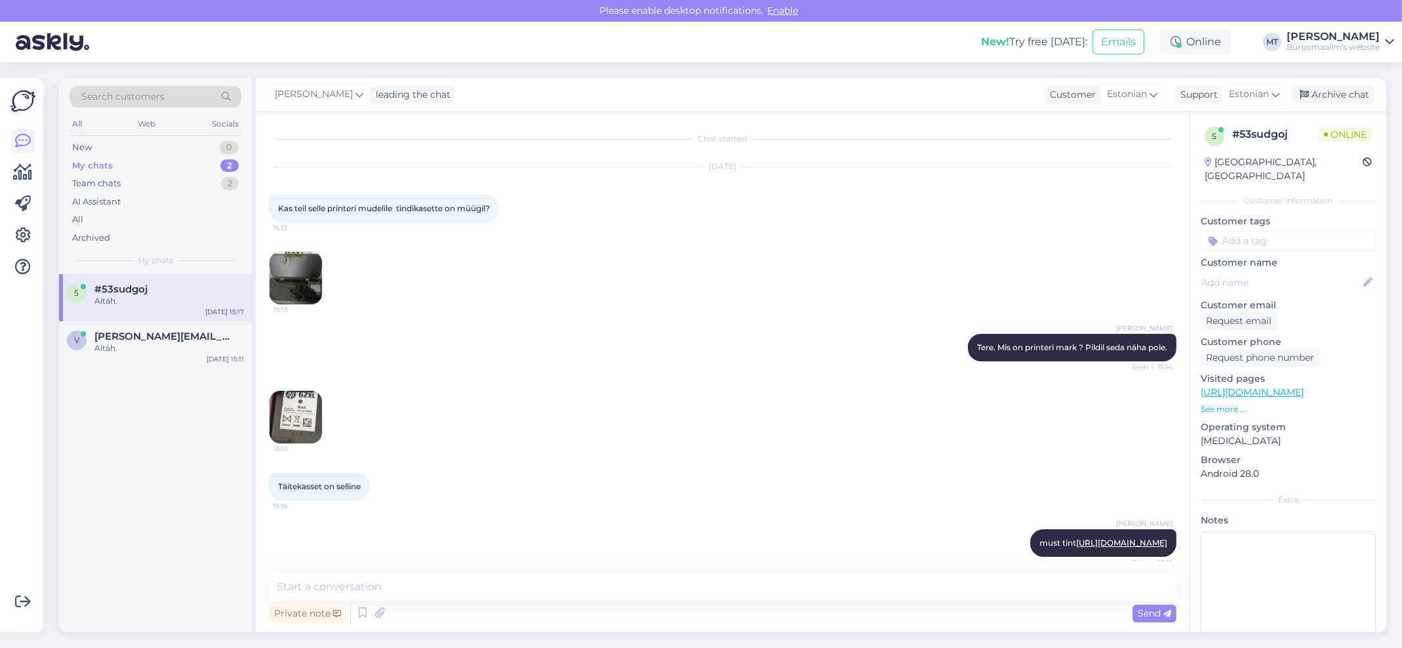
scroll to position [249, 0]
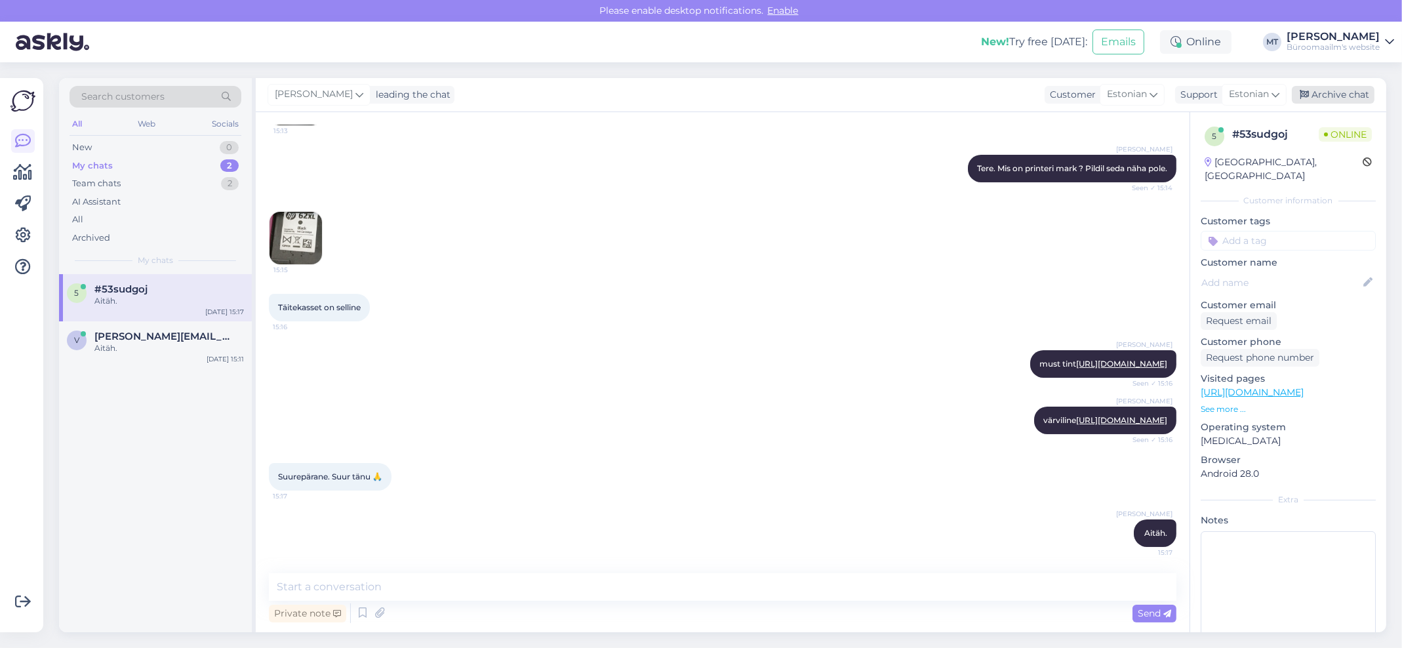
click at [1347, 96] on div "Archive chat" at bounding box center [1333, 95] width 83 height 18
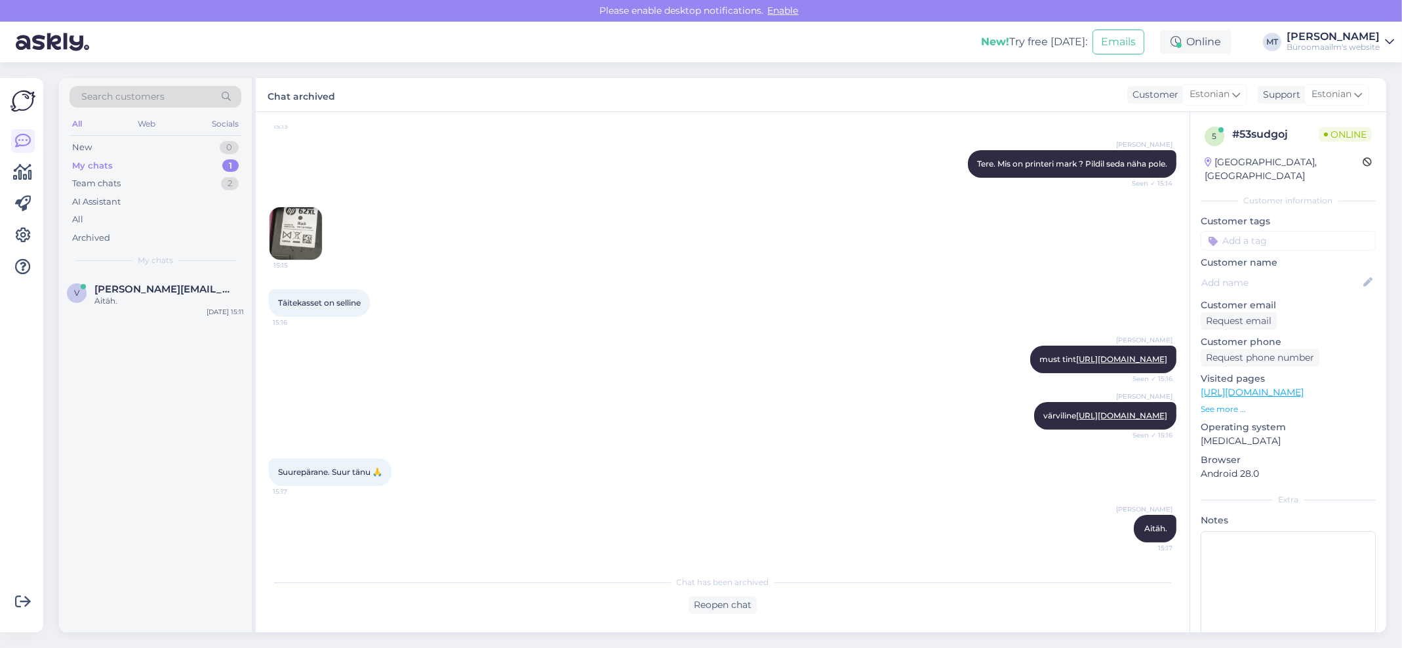
click at [98, 169] on div "My chats" at bounding box center [92, 165] width 41 height 13
click at [112, 287] on span "[PERSON_NAME][EMAIL_ADDRESS][DOMAIN_NAME]" at bounding box center [162, 289] width 136 height 12
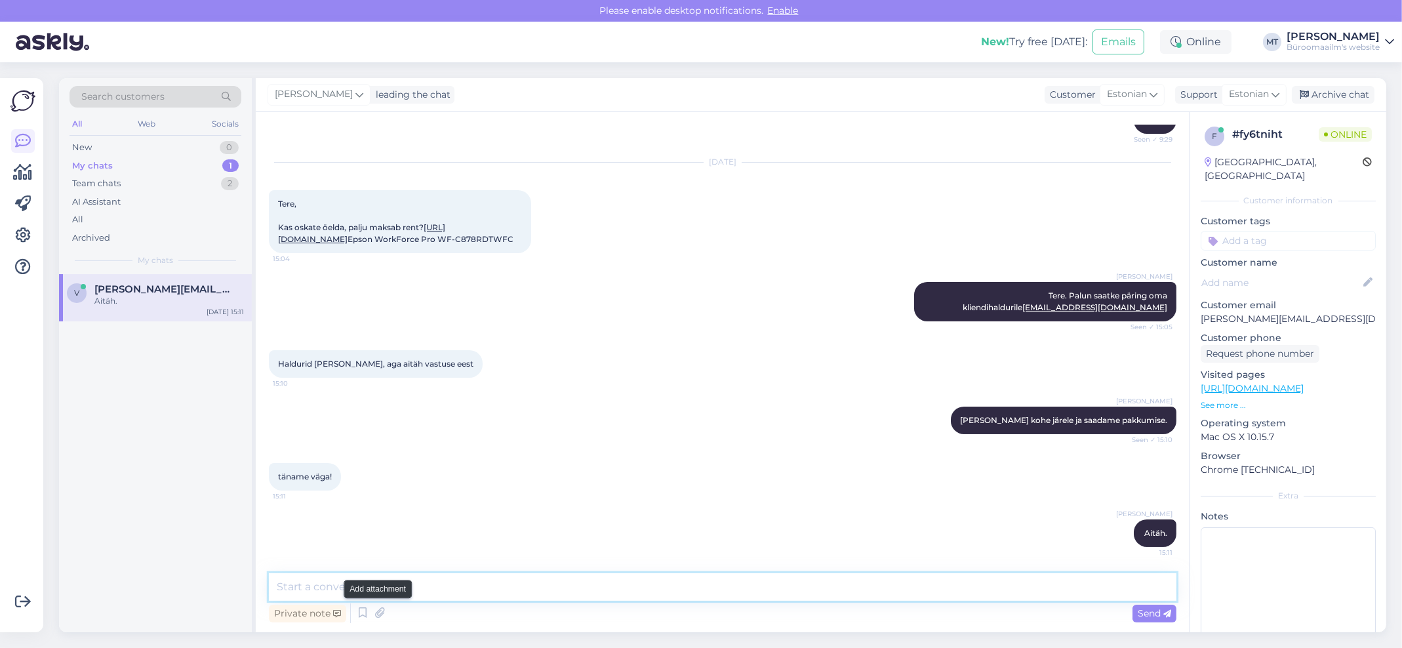
click at [397, 595] on textarea at bounding box center [723, 587] width 908 height 28
type textarea "Millisele meilile saame vastata ?"
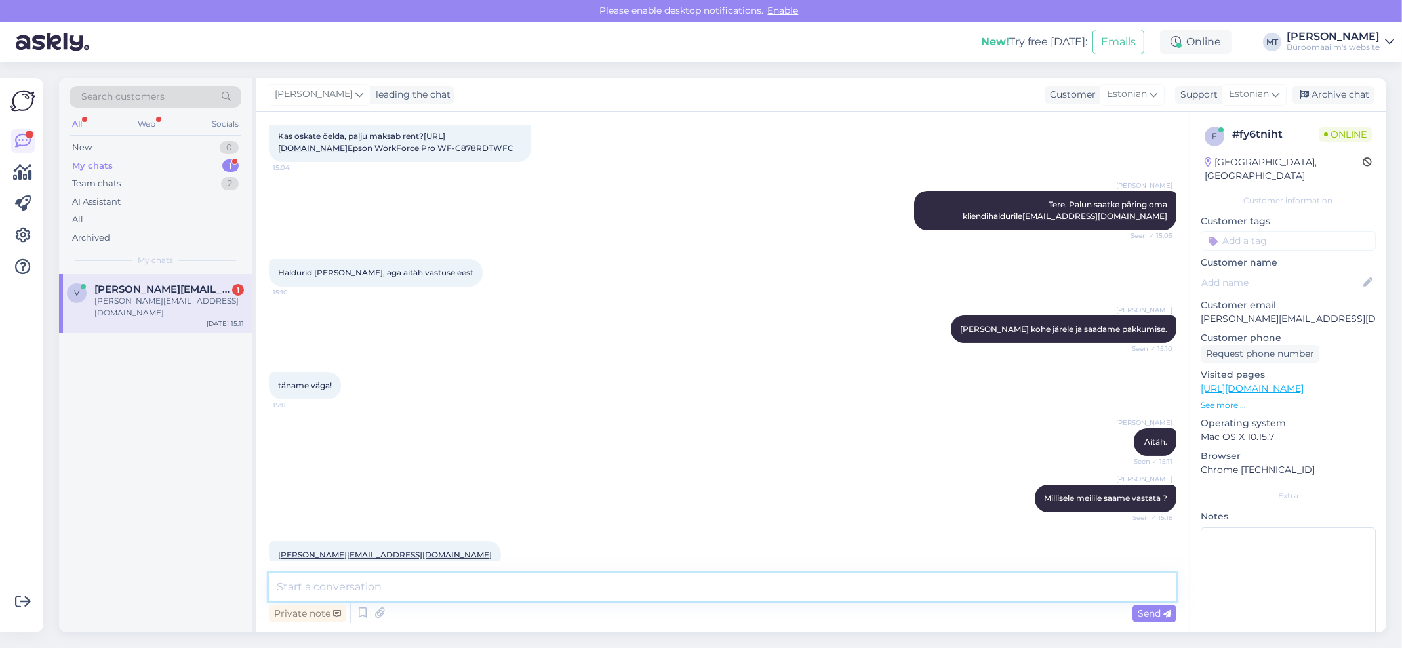
scroll to position [462, 0]
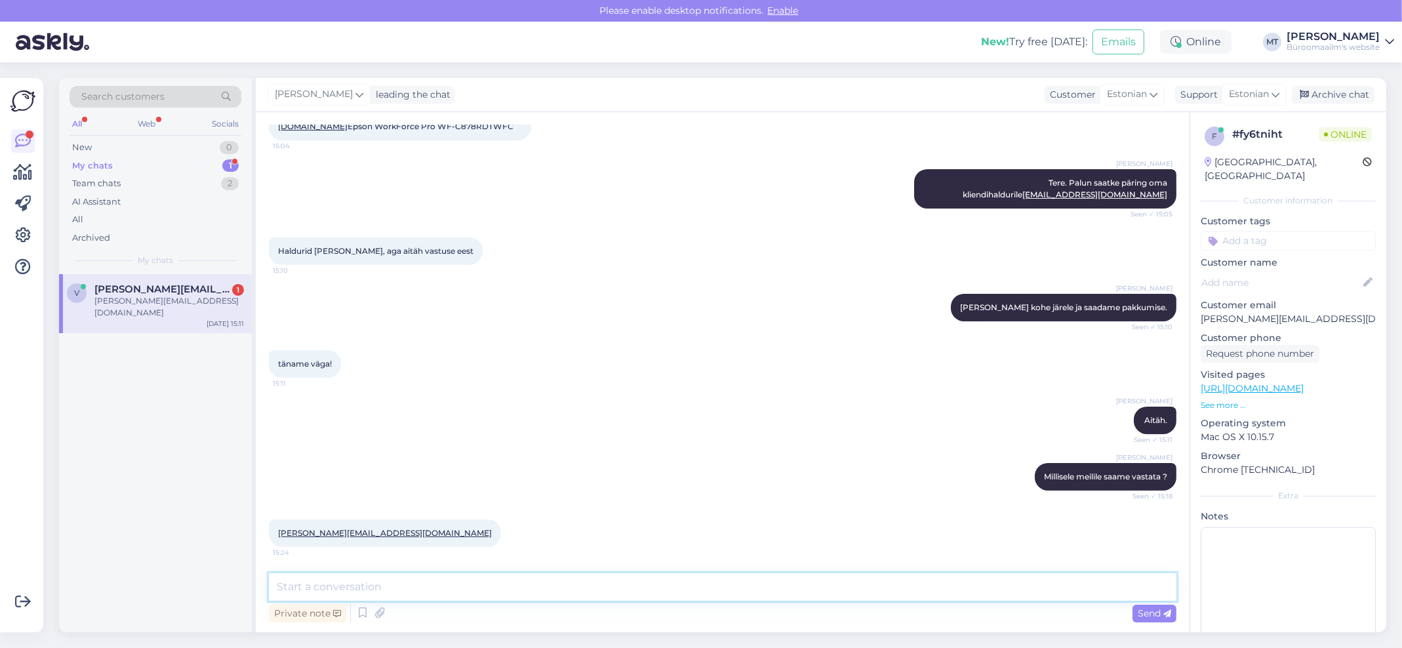
click at [385, 593] on textarea at bounding box center [723, 587] width 908 height 28
type textarea "Aitäh."
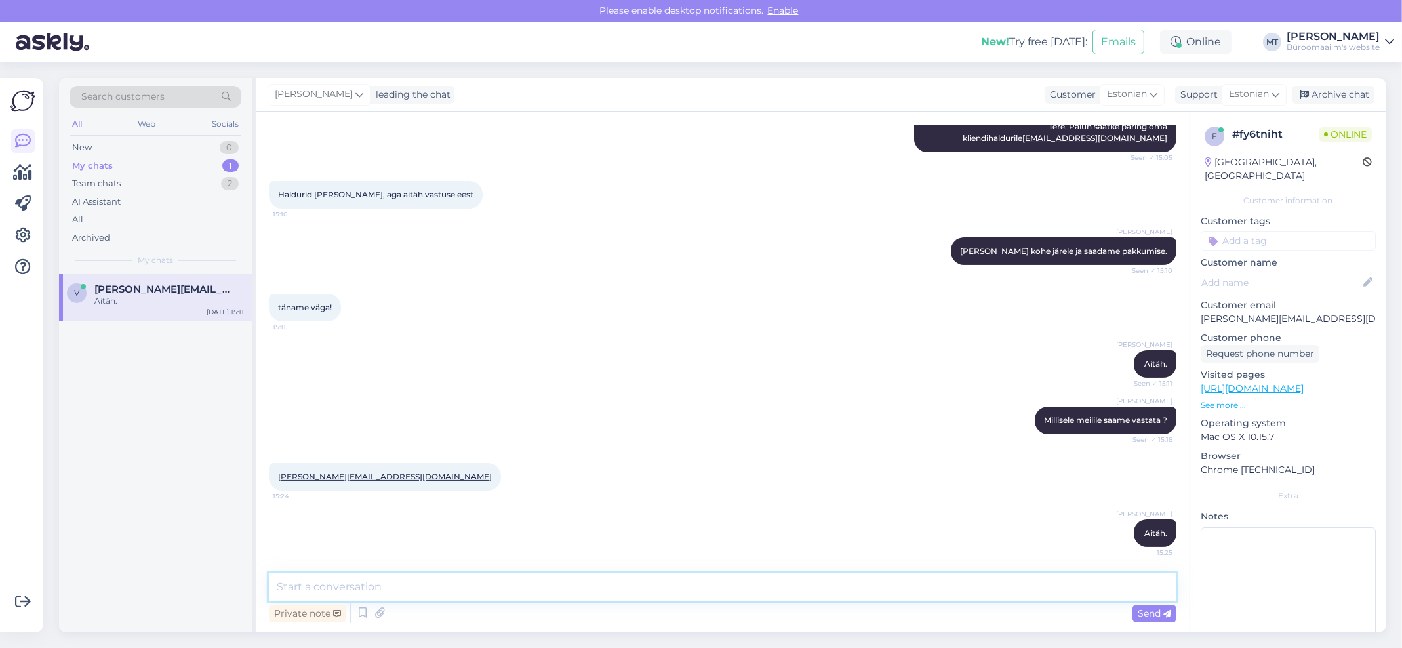
scroll to position [81, 0]
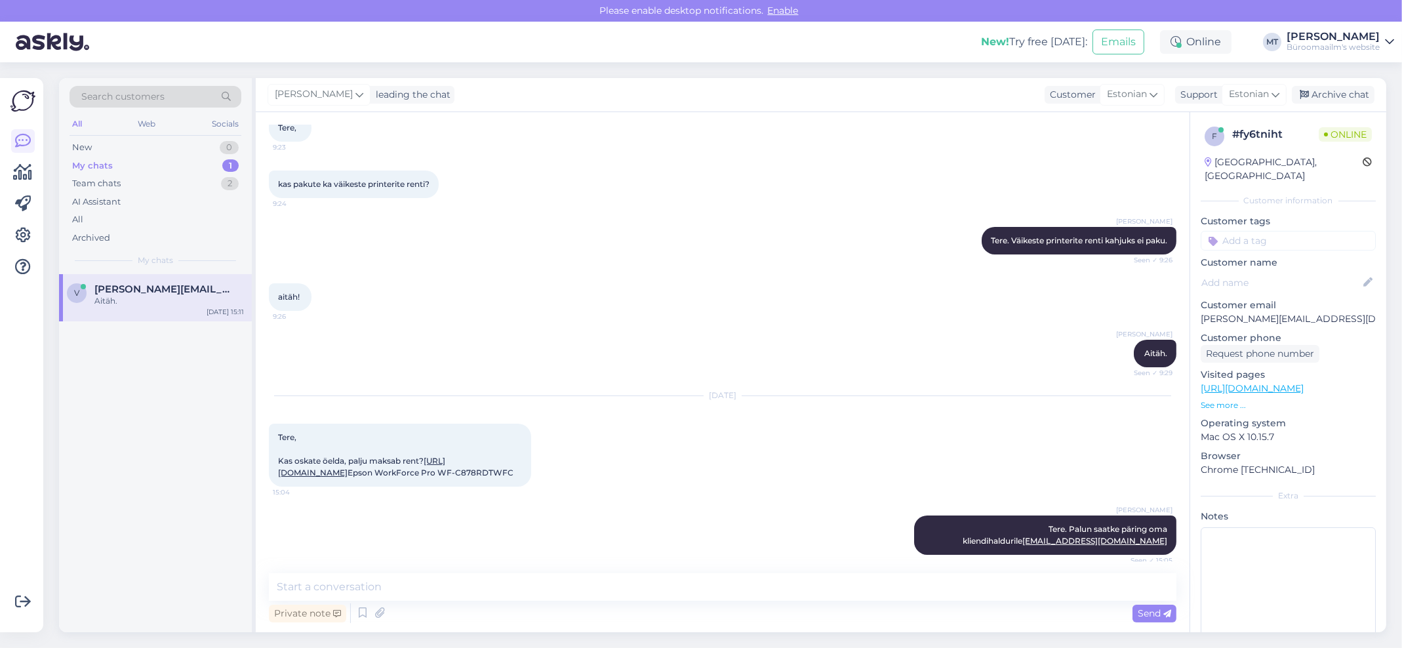
click at [306, 477] on link "[URL][DOMAIN_NAME]" at bounding box center [361, 467] width 167 height 22
drag, startPoint x: 451, startPoint y: 510, endPoint x: 276, endPoint y: 513, distance: 174.5
click at [276, 487] on div "Tere, Kas oskate öelda, palju maksab rent? [URL][DOMAIN_NAME] Epson WorkForce P…" at bounding box center [400, 455] width 262 height 63
copy span "Epson WorkForce Pro WF-C878RDTWFC"
